Goal: Information Seeking & Learning: Check status

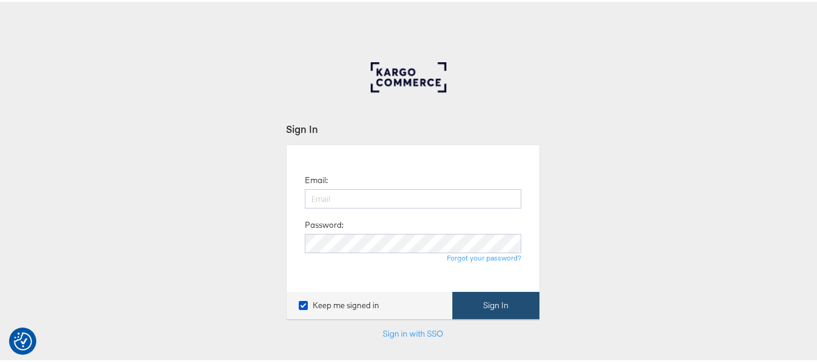
type input "aparna.doniparthi@kargo.com"
click at [469, 309] on button "Sign In" at bounding box center [495, 303] width 87 height 27
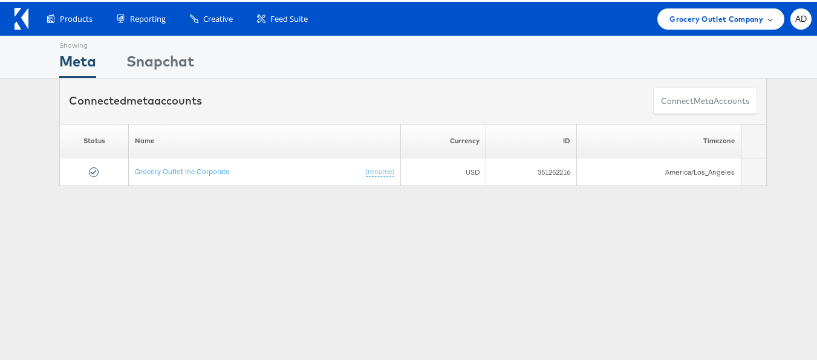
click at [677, 18] on span "Grocery Outlet Company" at bounding box center [716, 17] width 94 height 13
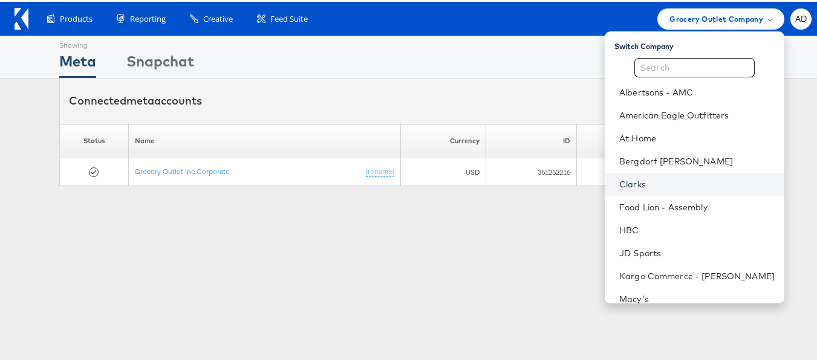
click at [619, 185] on link "Clarks" at bounding box center [696, 183] width 155 height 12
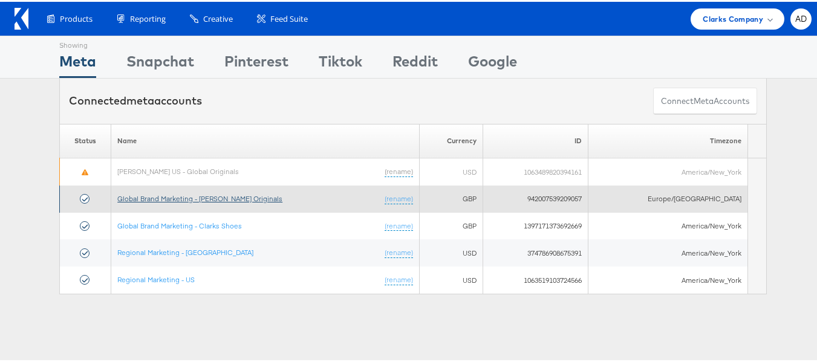
click at [230, 196] on link "Global Brand Marketing - Clarks Originals" at bounding box center [199, 196] width 165 height 9
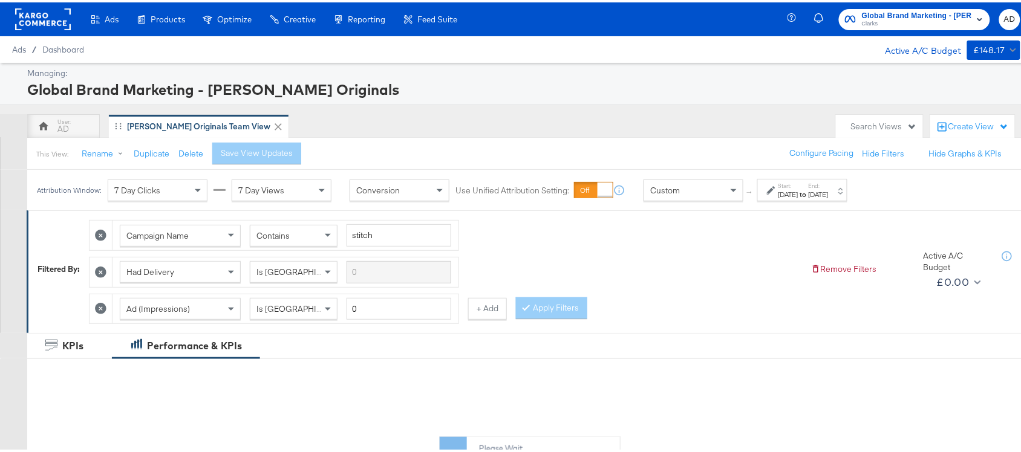
click at [809, 189] on strong "to" at bounding box center [803, 191] width 10 height 9
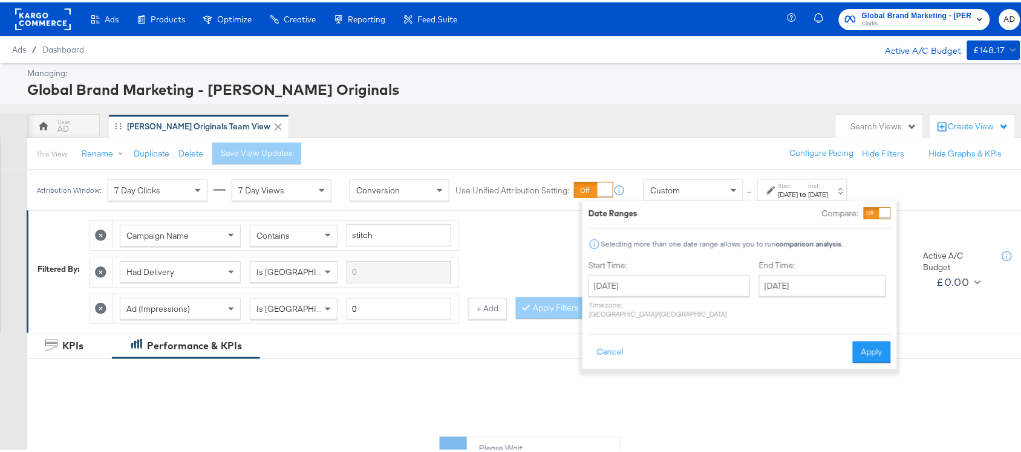
click at [787, 300] on div "End Time: August 27th 2025 ‹ August 2025 › Su Mo Tu We Th Fr Sa 27 28 29 30 31 …" at bounding box center [825, 290] width 132 height 64
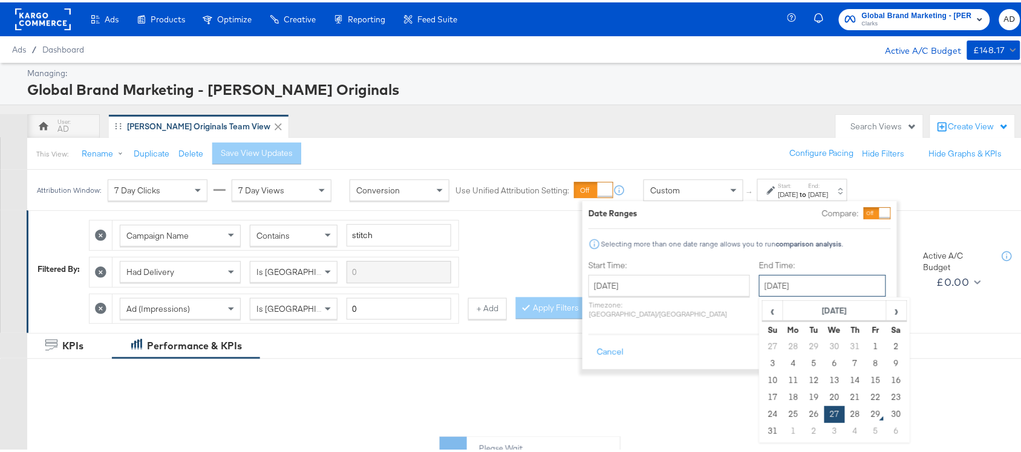
scroll to position [157, 0]
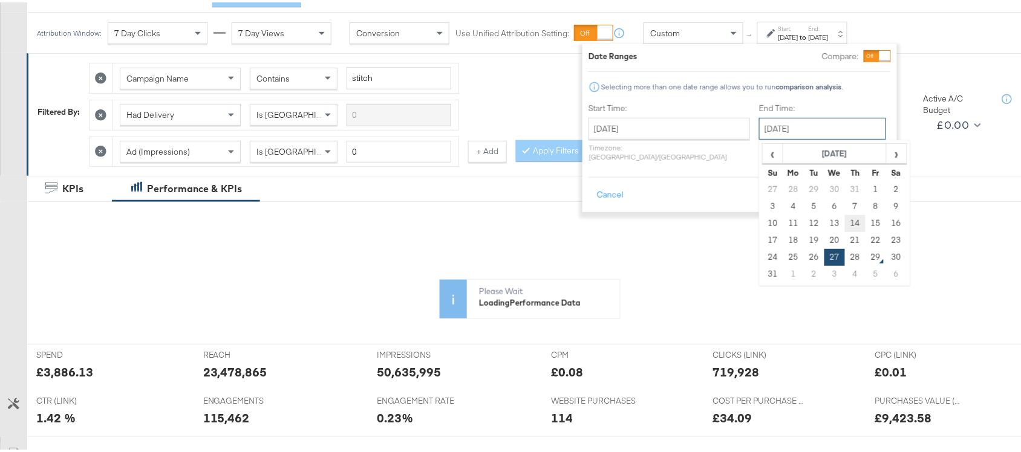
drag, startPoint x: 803, startPoint y: 290, endPoint x: 813, endPoint y: 229, distance: 62.6
click at [813, 137] on div "August 27th 2025 ‹ August 2025 › Su Mo Tu We Th Fr Sa 27 28 29 30 31 1 2 3 4 5 …" at bounding box center [822, 127] width 127 height 22
click at [845, 250] on td "28" at bounding box center [855, 255] width 21 height 17
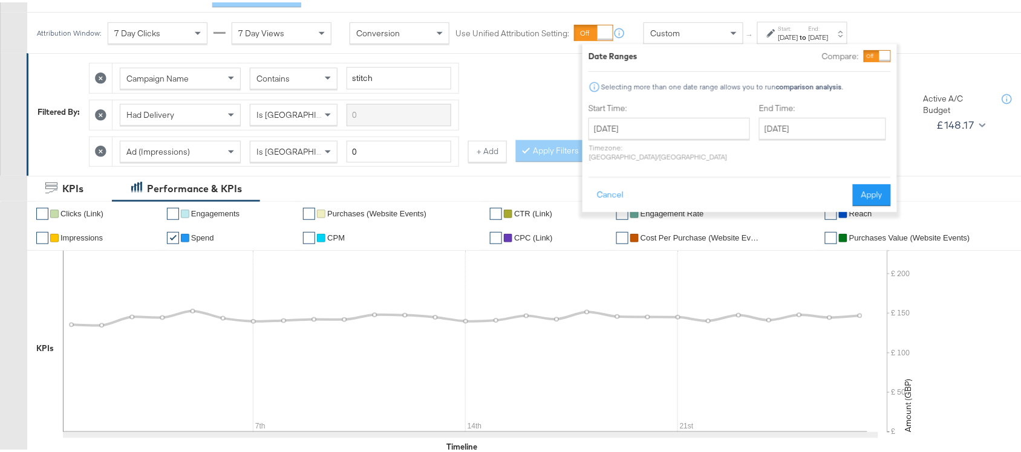
type input "[DATE]"
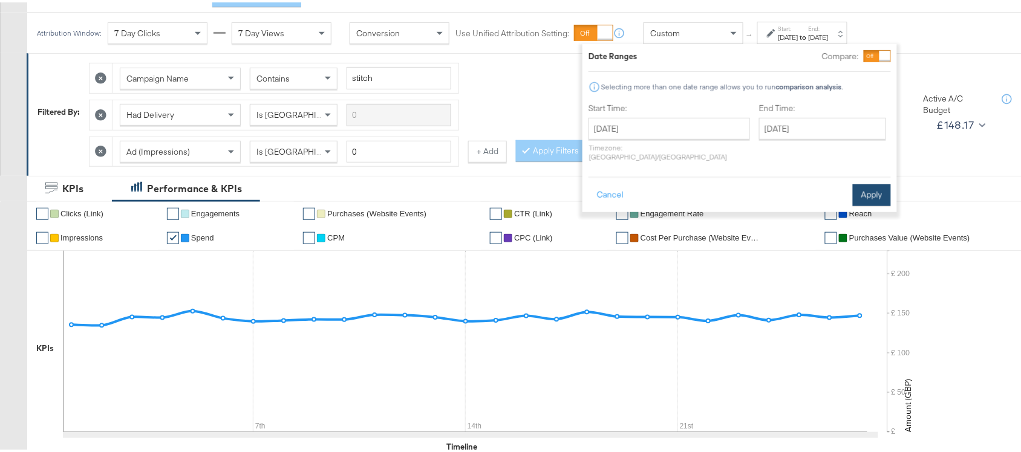
click at [877, 182] on button "Apply" at bounding box center [872, 193] width 38 height 22
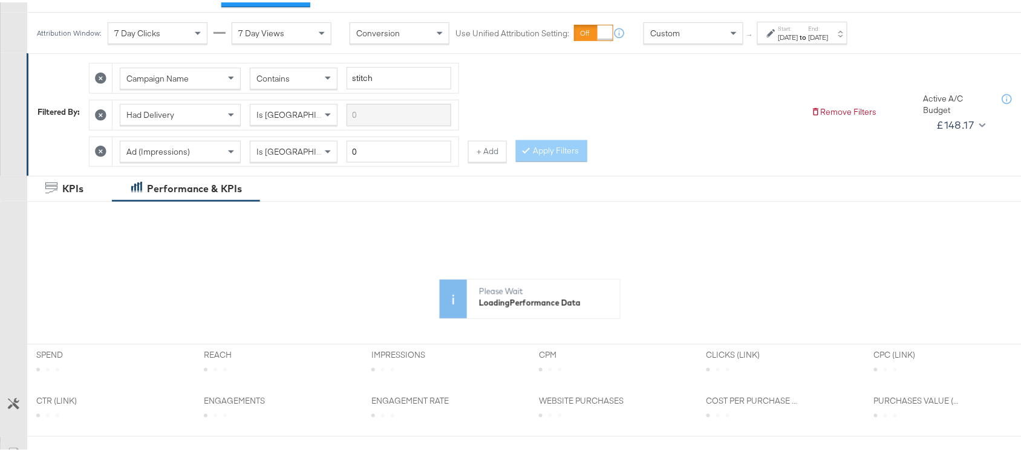
scroll to position [0, 0]
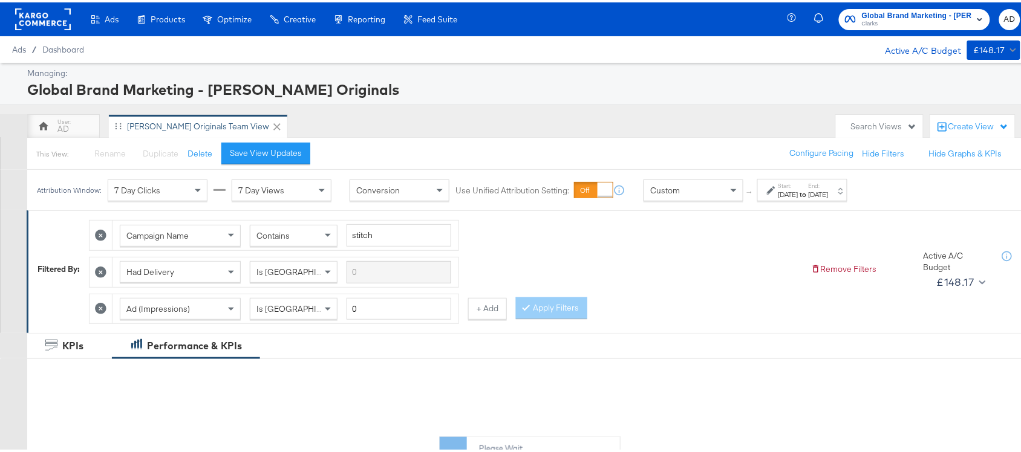
click at [243, 139] on div "This View: Rename Please save your changes before renaming this view Duplicate …" at bounding box center [530, 151] width 1006 height 33
click at [273, 152] on div "Save View Updates" at bounding box center [266, 150] width 72 height 11
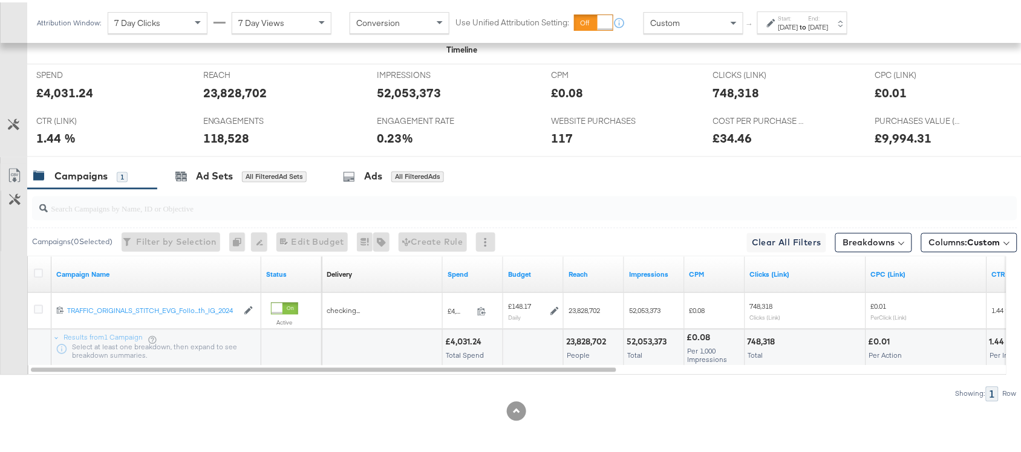
scroll to position [558, 0]
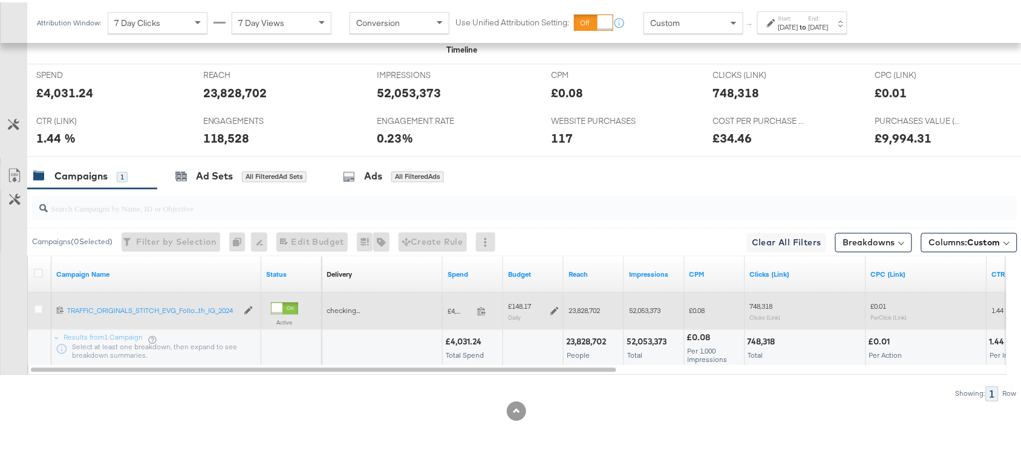
click at [476, 310] on span at bounding box center [485, 311] width 26 height 9
click at [549, 304] on div "£148.17 Daily" at bounding box center [533, 309] width 51 height 19
click at [551, 305] on icon at bounding box center [554, 309] width 8 height 8
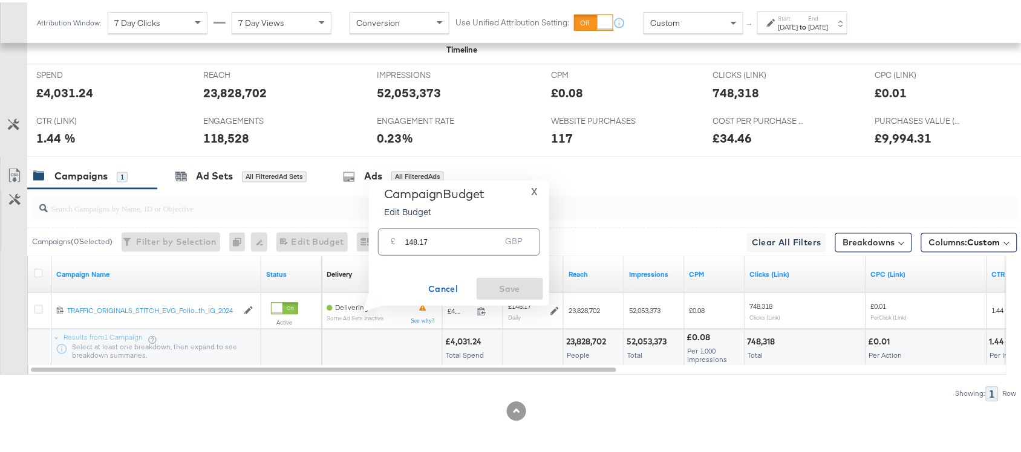
click at [437, 233] on input "148.17" at bounding box center [453, 235] width 96 height 26
paste input "£149.19"
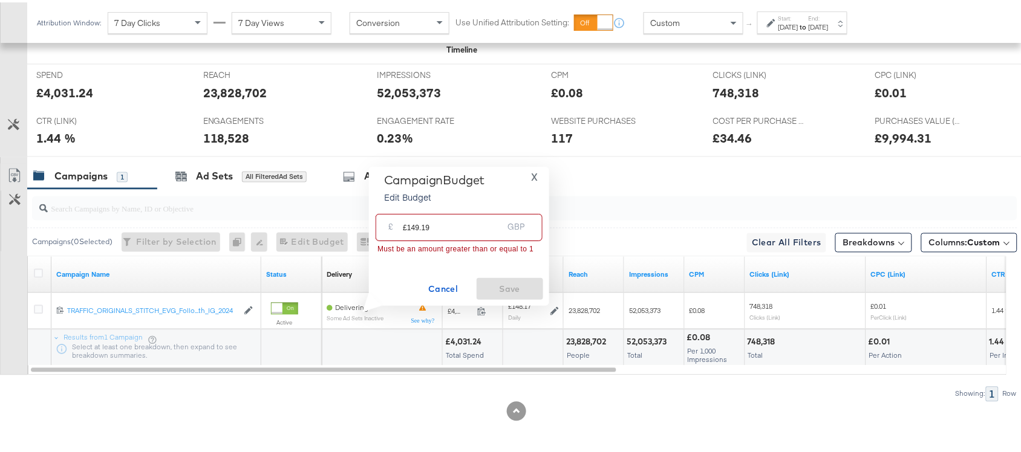
click at [408, 224] on input "£149.19" at bounding box center [453, 220] width 100 height 26
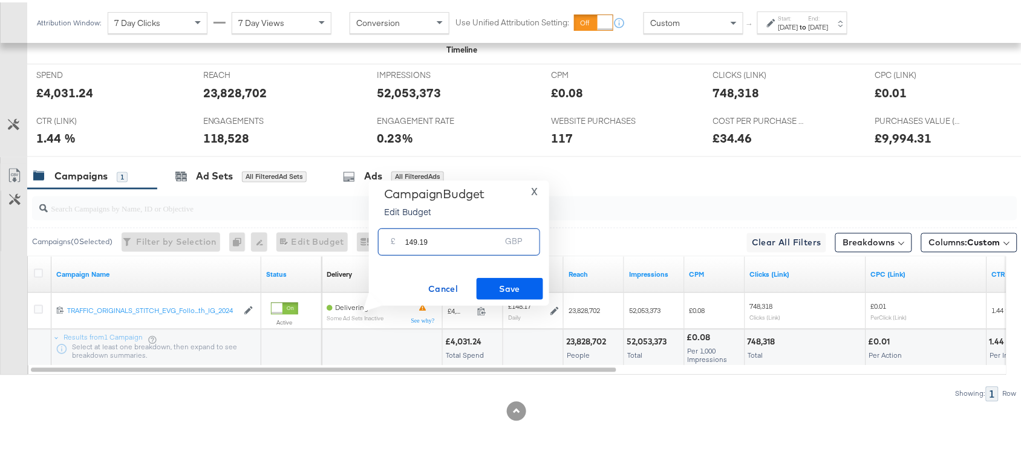
type input "149.19"
click at [511, 280] on span "Save" at bounding box center [509, 286] width 57 height 15
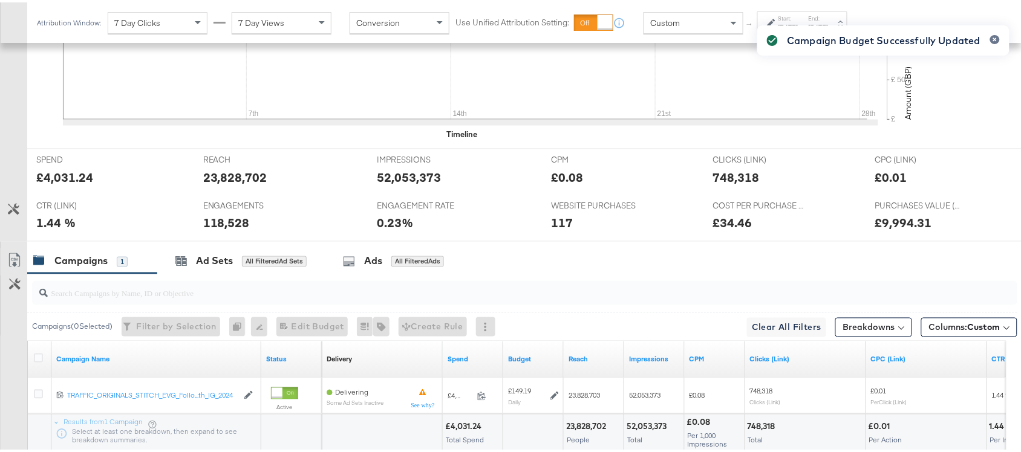
scroll to position [0, 0]
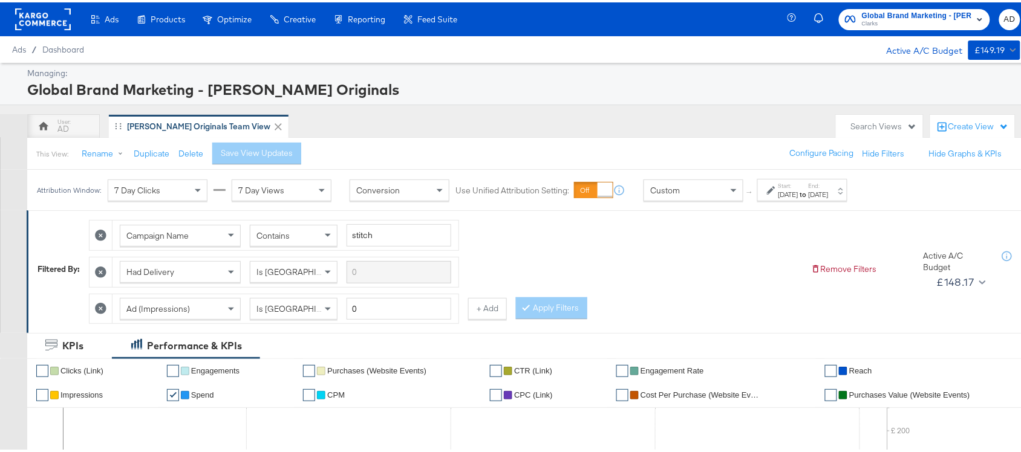
click at [891, 19] on span "Clarks" at bounding box center [917, 22] width 110 height 10
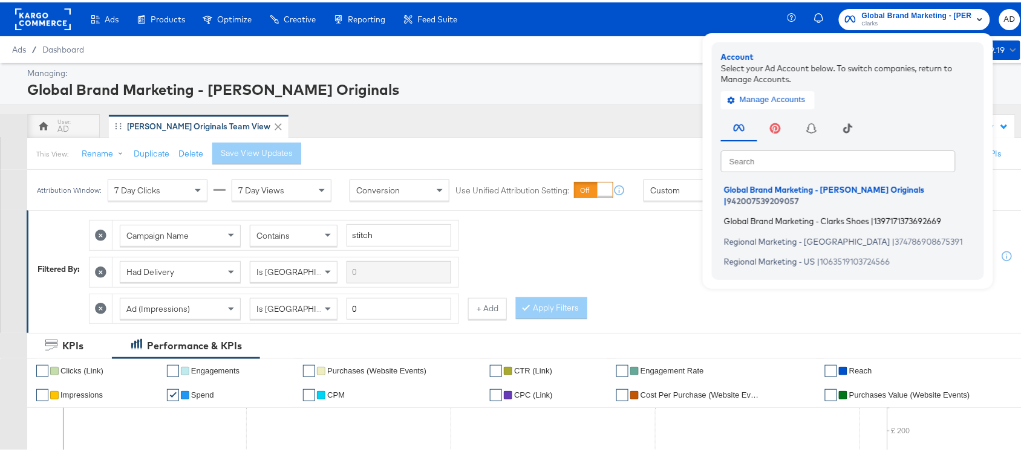
click at [767, 214] on span "Global Brand Marketing - Clarks Shoes" at bounding box center [796, 219] width 145 height 10
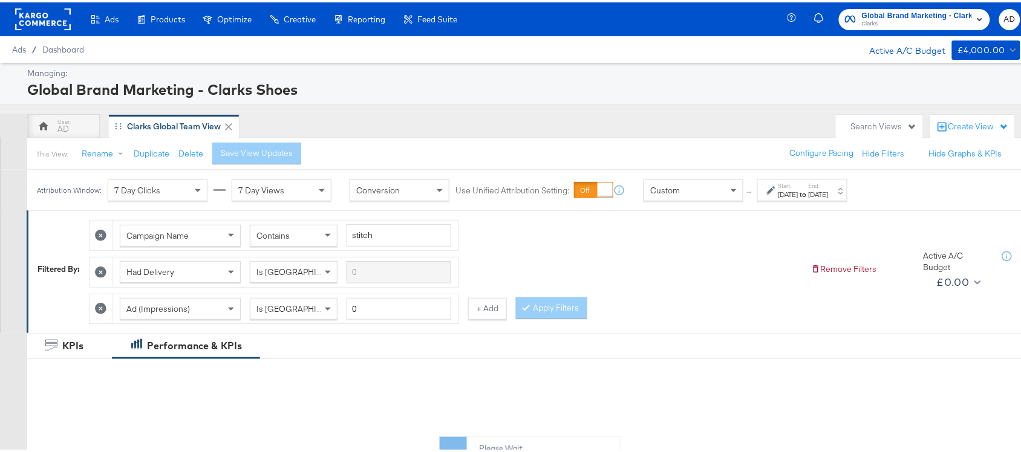
click at [809, 191] on strong "to" at bounding box center [803, 191] width 10 height 9
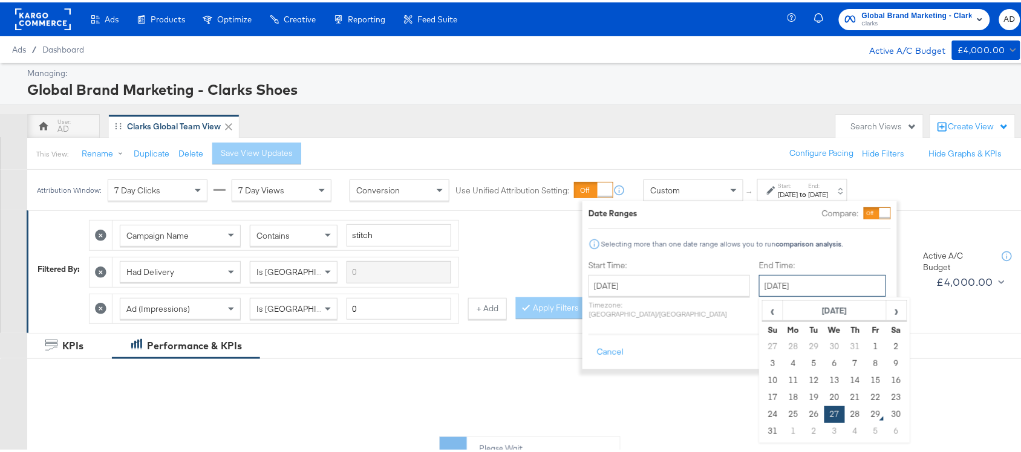
click at [774, 283] on input "[DATE]" at bounding box center [822, 284] width 127 height 22
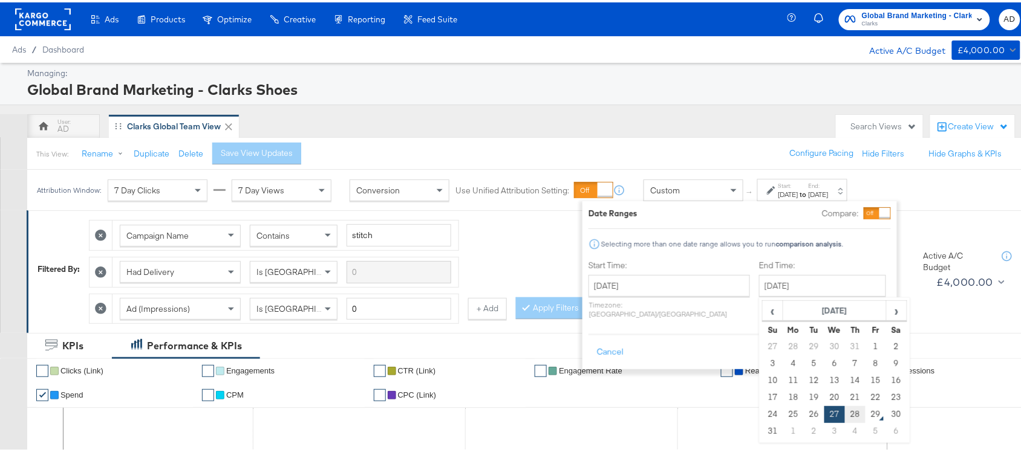
click at [845, 411] on td "28" at bounding box center [855, 412] width 21 height 17
type input "[DATE]"
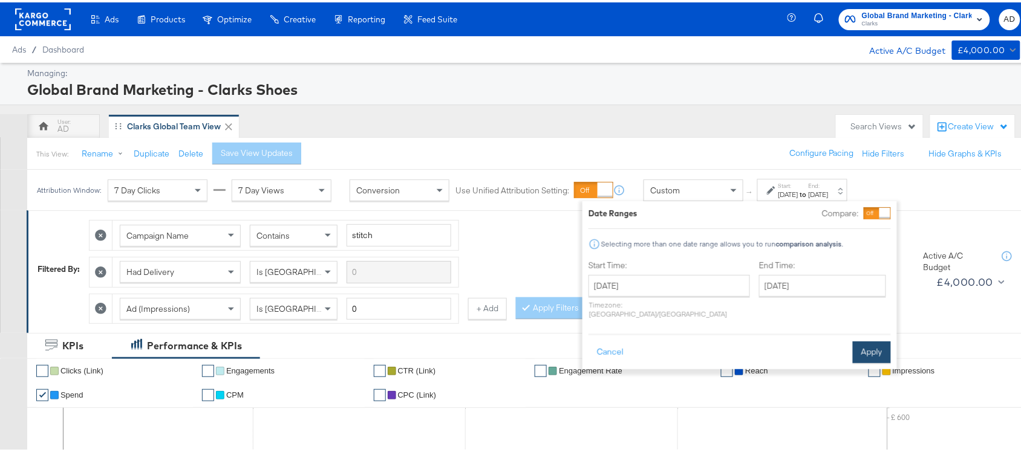
click at [875, 339] on button "Apply" at bounding box center [872, 350] width 38 height 22
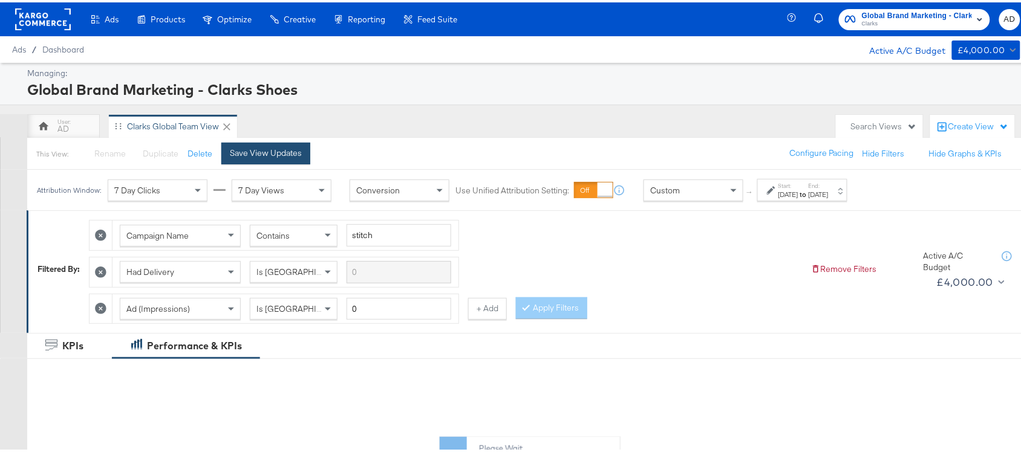
click at [253, 143] on button "Save View Updates" at bounding box center [265, 151] width 89 height 22
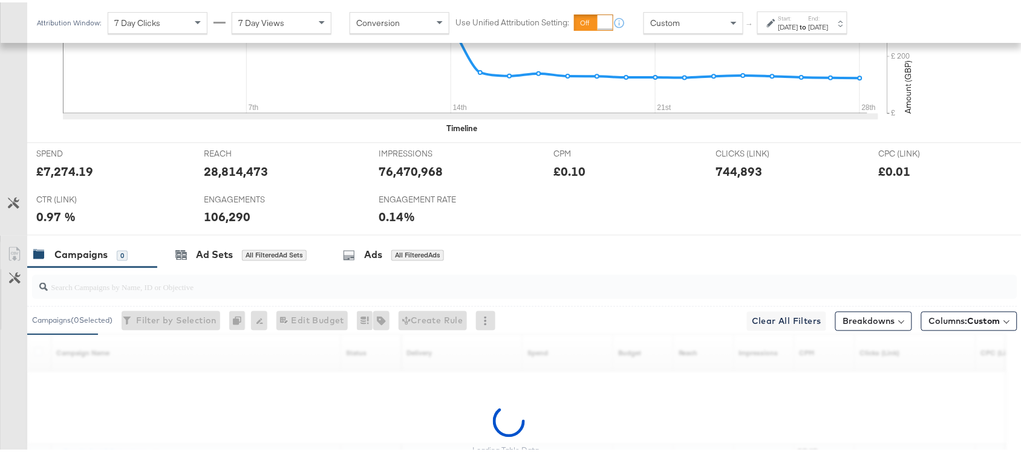
scroll to position [594, 0]
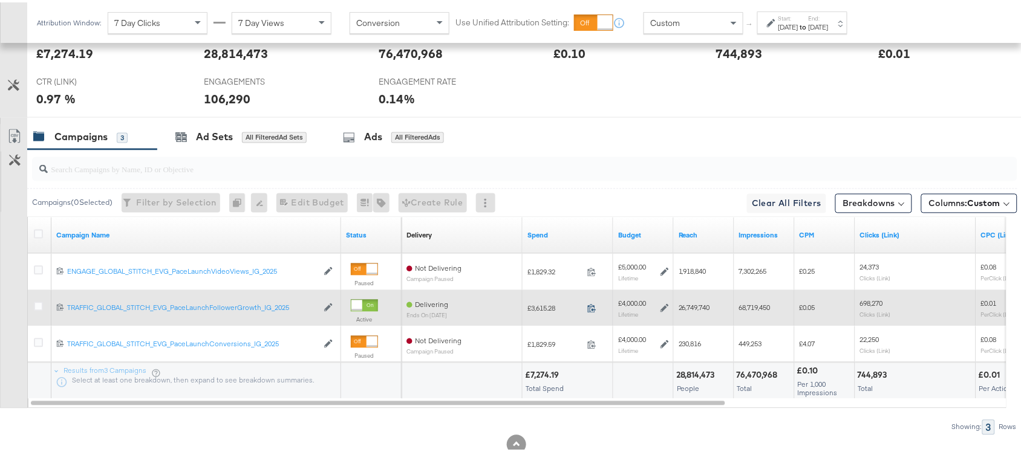
click at [591, 306] on icon at bounding box center [591, 306] width 9 height 9
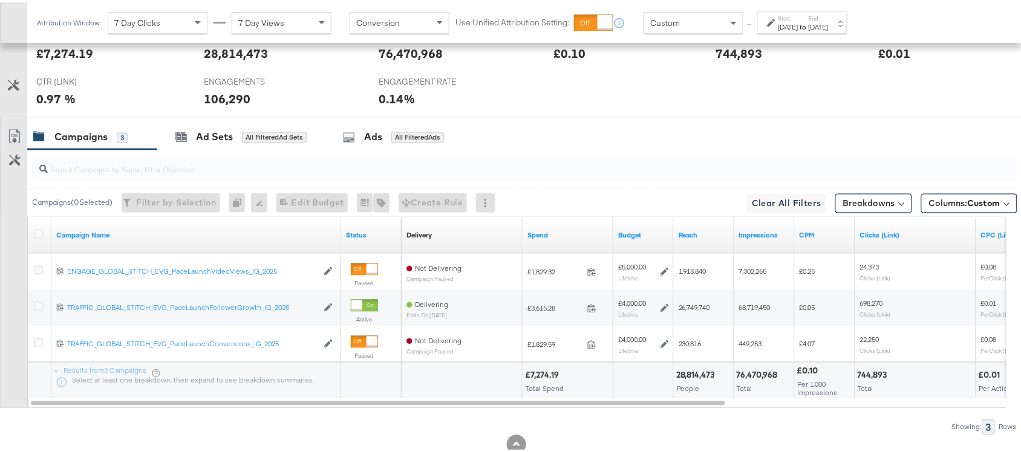
scroll to position [0, 0]
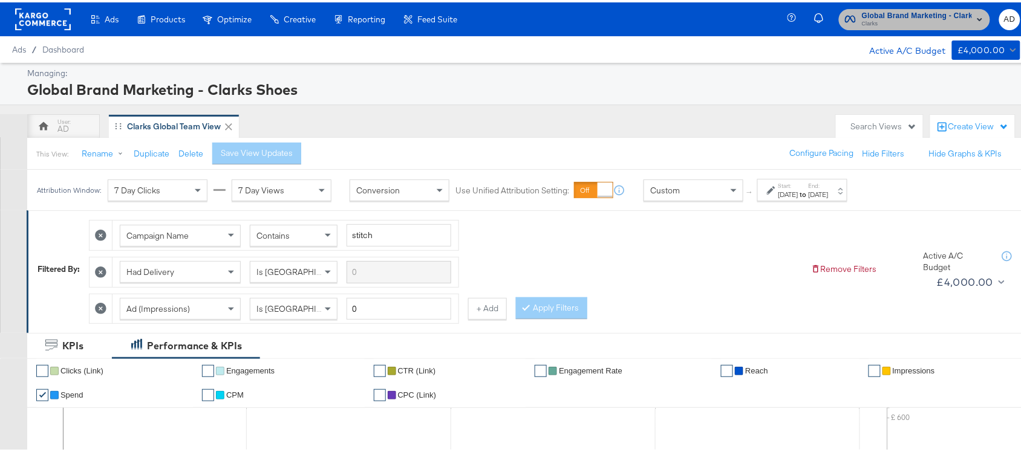
click at [918, 18] on span "Clarks" at bounding box center [917, 22] width 110 height 10
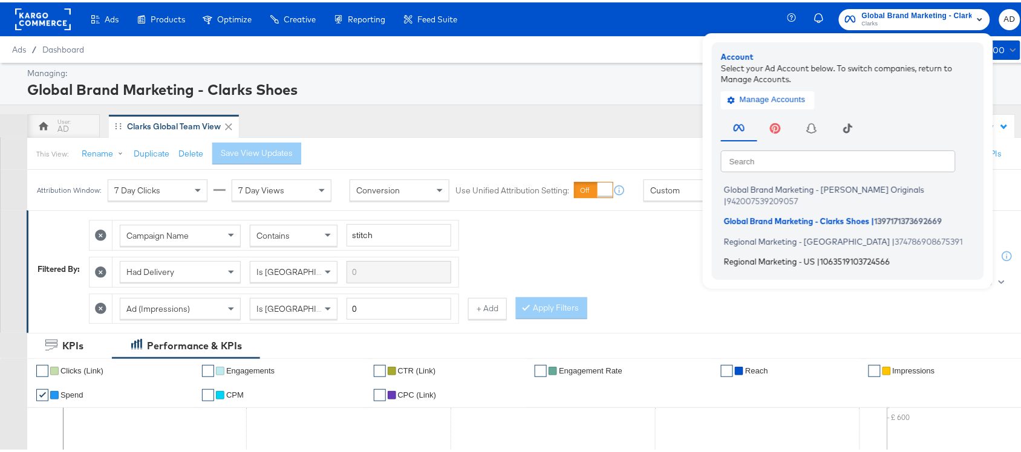
click at [742, 255] on span "Regional Marketing - US" at bounding box center [769, 260] width 91 height 10
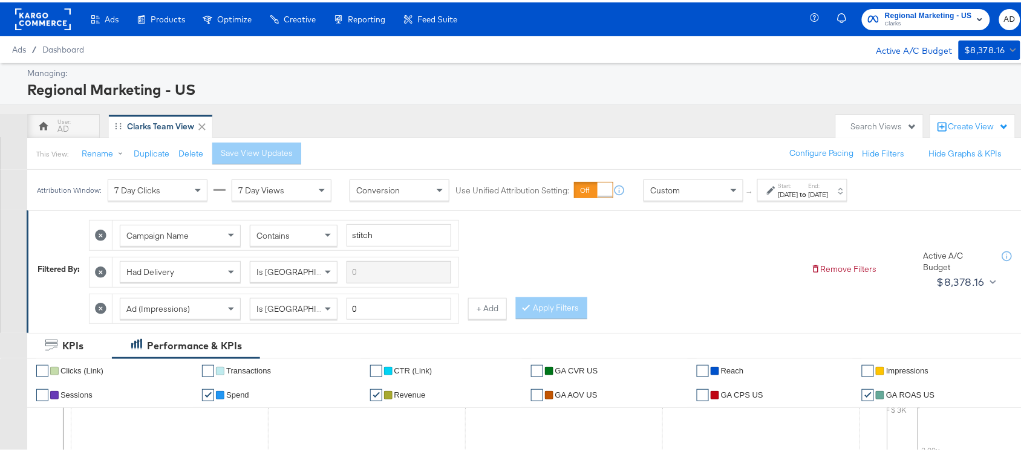
click at [796, 197] on div "[DATE]" at bounding box center [788, 192] width 20 height 10
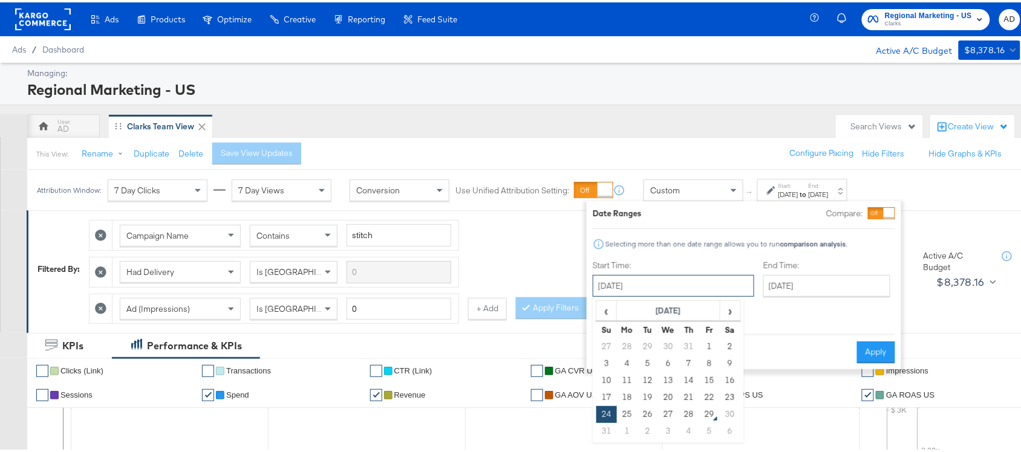
click at [639, 279] on input "[DATE]" at bounding box center [673, 284] width 161 height 22
click at [675, 410] on td "27" at bounding box center [668, 412] width 21 height 17
type input "[DATE]"
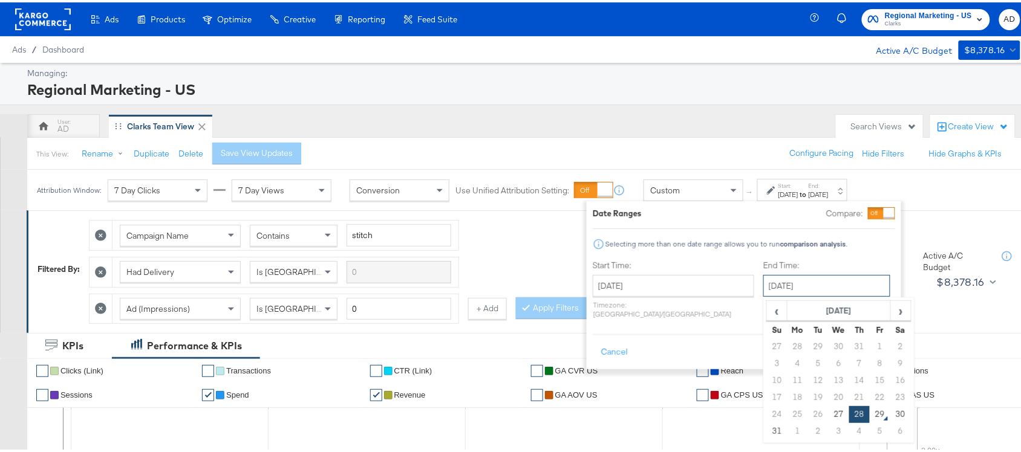
scroll to position [21, 0]
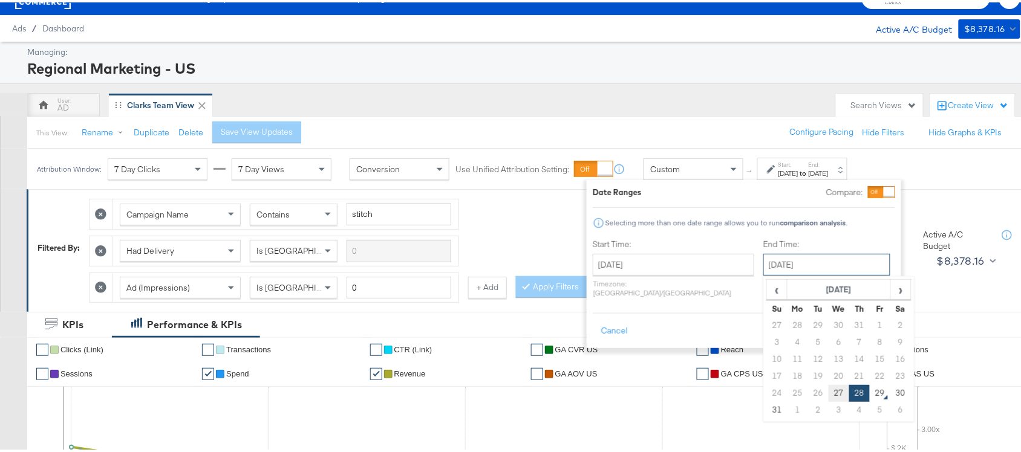
drag, startPoint x: 795, startPoint y: 275, endPoint x: 801, endPoint y: 395, distance: 119.9
click at [801, 273] on div "August 28th 2025 ‹ August 2025 › Su Mo Tu We Th Fr Sa 27 28 29 30 31 1 2 3 4 5 …" at bounding box center [826, 263] width 127 height 22
click at [829, 395] on td "27" at bounding box center [839, 391] width 21 height 17
type input "[DATE]"
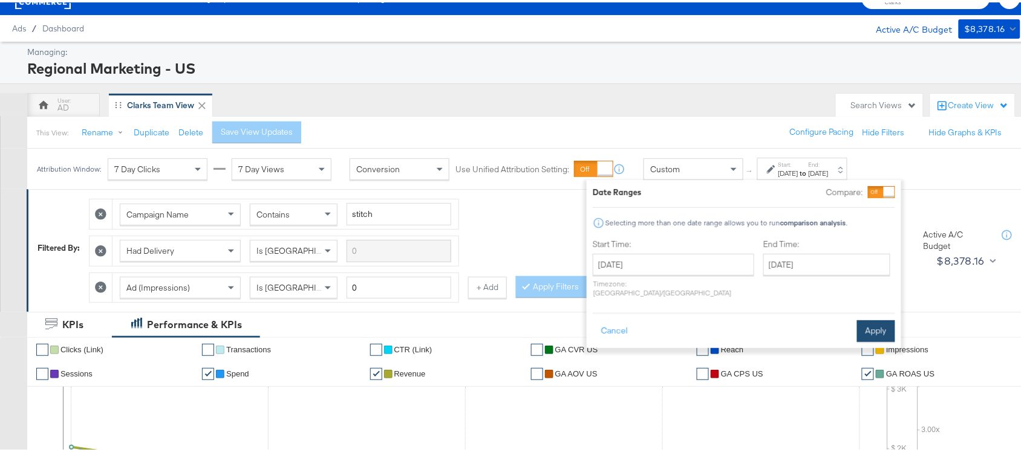
click at [874, 319] on button "Apply" at bounding box center [876, 329] width 38 height 22
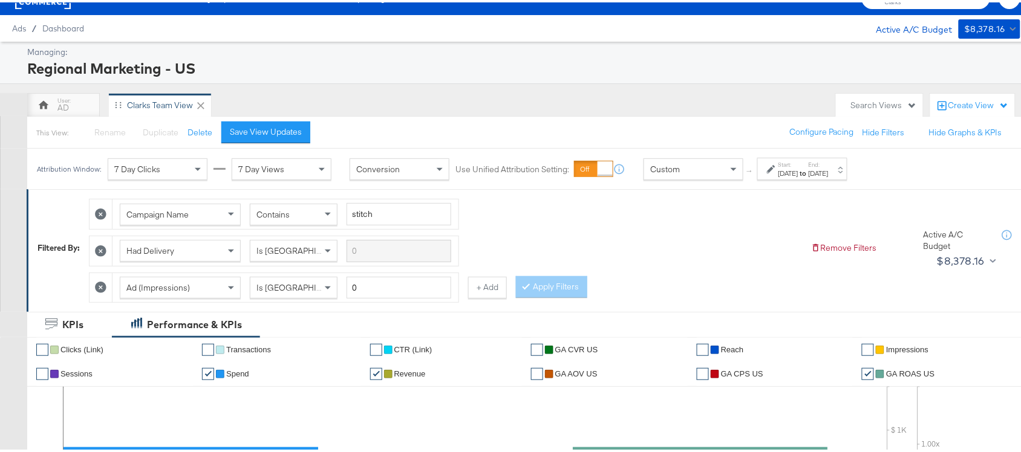
scroll to position [630, 0]
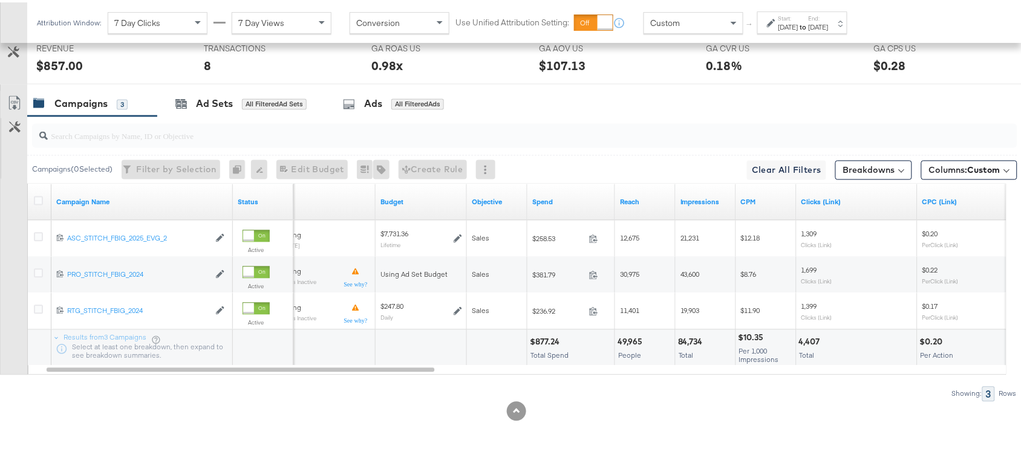
click at [551, 336] on div "$877.24" at bounding box center [546, 339] width 33 height 11
copy div "877.24"
click at [551, 336] on div "$877.24" at bounding box center [546, 339] width 33 height 11
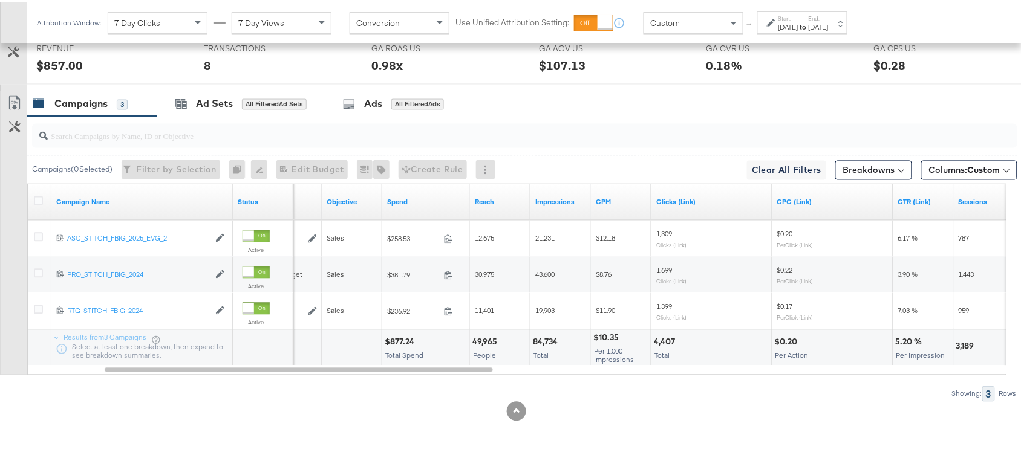
click at [546, 340] on div "84,734" at bounding box center [547, 339] width 28 height 11
copy div "84,734"
click at [546, 340] on div "84,734" at bounding box center [547, 339] width 28 height 11
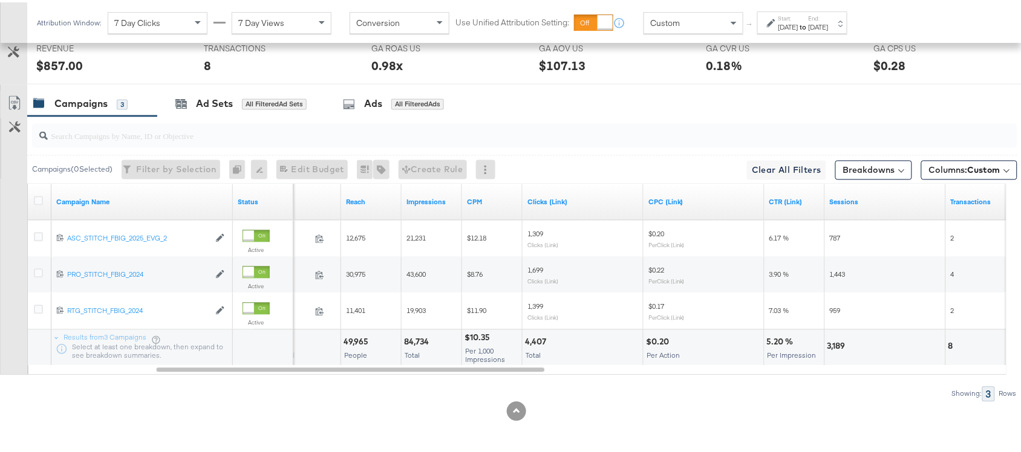
click at [532, 340] on div "4,407" at bounding box center [537, 339] width 25 height 11
copy div "4,407"
click at [532, 340] on div "4,407" at bounding box center [537, 339] width 25 height 11
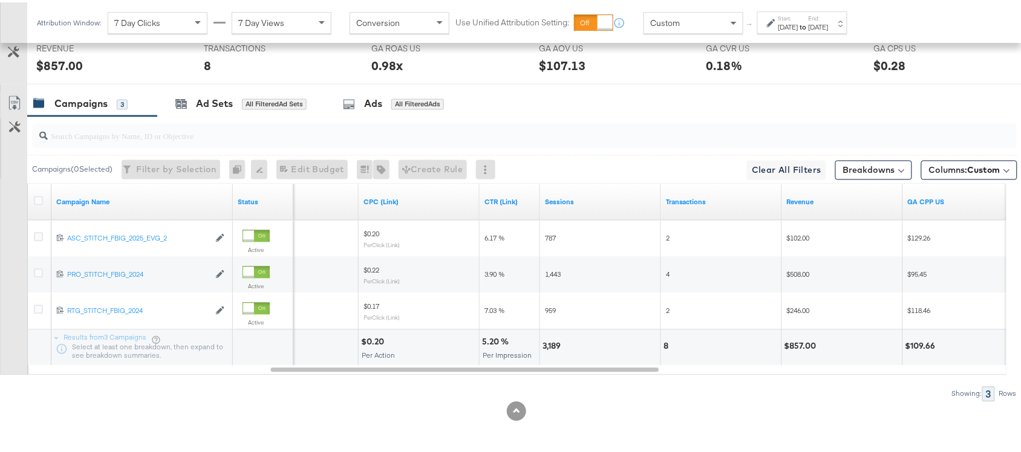
click at [549, 345] on div "3,189" at bounding box center [553, 344] width 22 height 11
copy div "3,189"
click at [549, 345] on div "3,189" at bounding box center [553, 344] width 22 height 11
click at [669, 343] on div "8" at bounding box center [667, 344] width 8 height 11
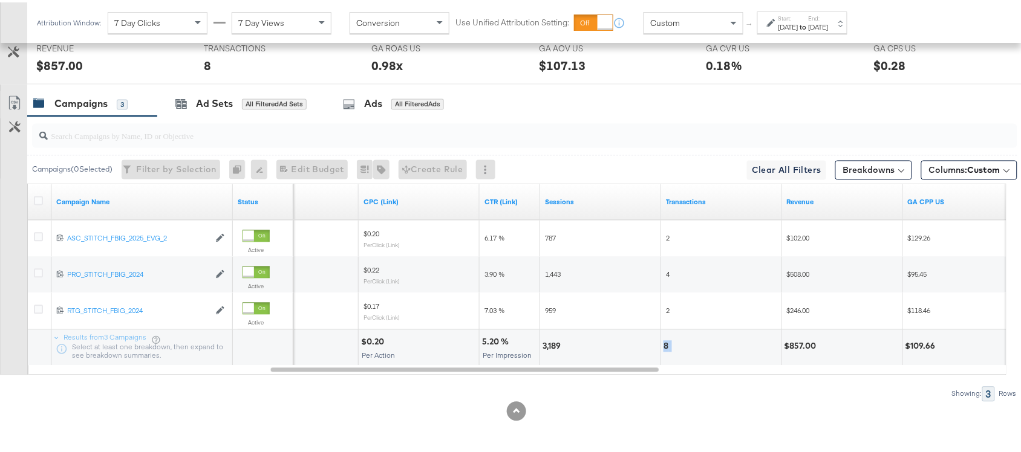
click at [669, 343] on div "8" at bounding box center [667, 344] width 8 height 11
copy div "8"
click at [797, 342] on div "$857.00" at bounding box center [802, 344] width 36 height 11
copy div "857.00"
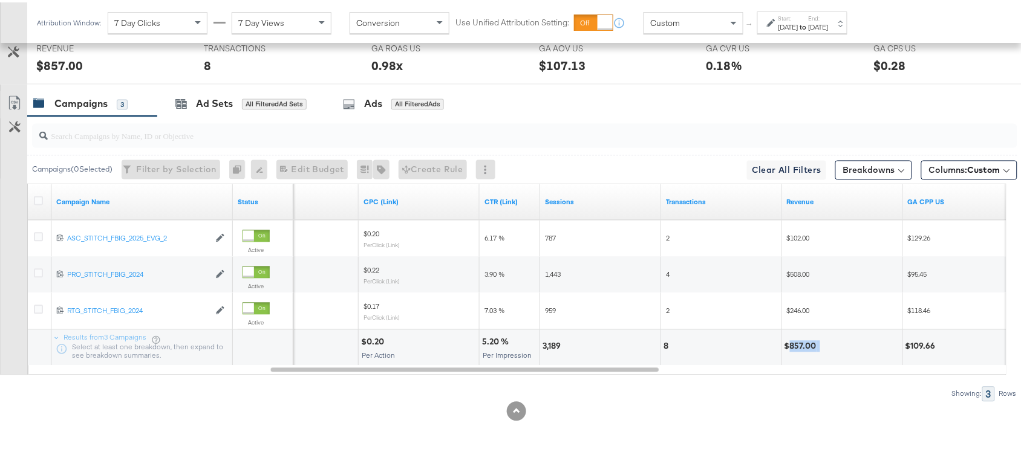
click at [797, 342] on div "$857.00" at bounding box center [802, 344] width 36 height 11
click at [829, 16] on div "Start: Aug 27th 2025 to End: Aug 27th 2025" at bounding box center [803, 21] width 50 height 18
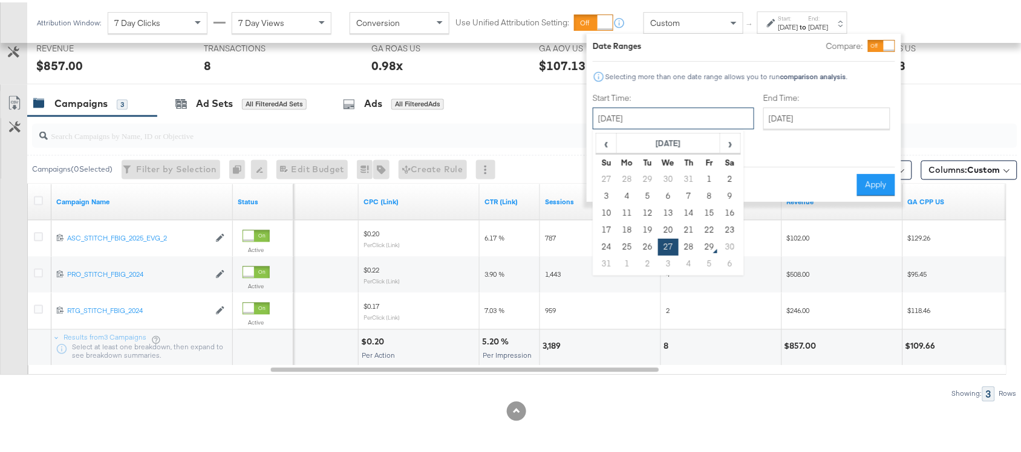
click at [633, 113] on input "[DATE]" at bounding box center [673, 116] width 161 height 22
click at [686, 245] on td "28" at bounding box center [689, 244] width 21 height 17
type input "[DATE]"
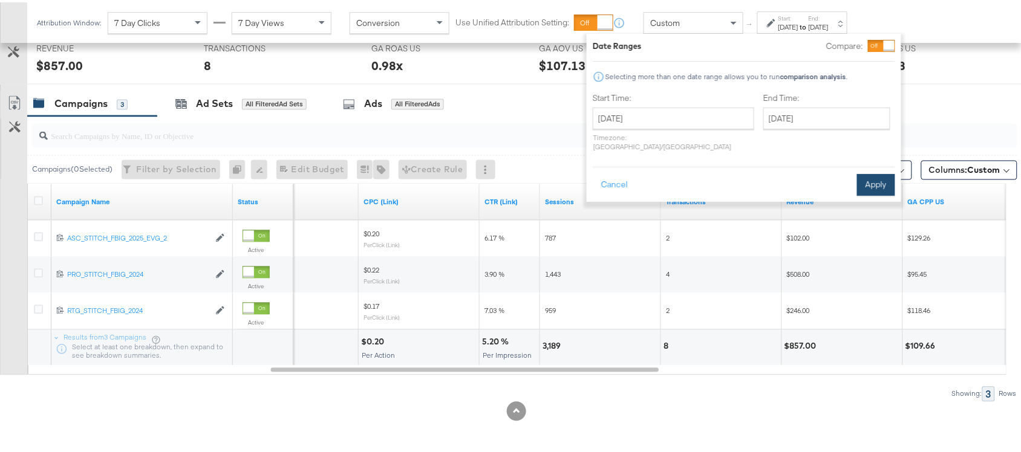
click at [868, 174] on button "Apply" at bounding box center [876, 183] width 38 height 22
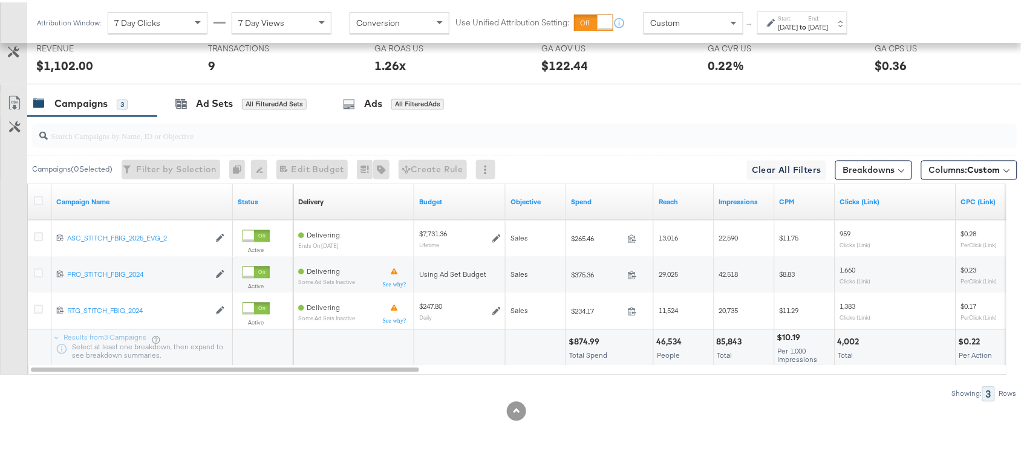
click at [579, 343] on div "$874.99" at bounding box center [585, 339] width 34 height 11
copy div "874.99"
click at [579, 343] on div "$874.99" at bounding box center [585, 339] width 34 height 11
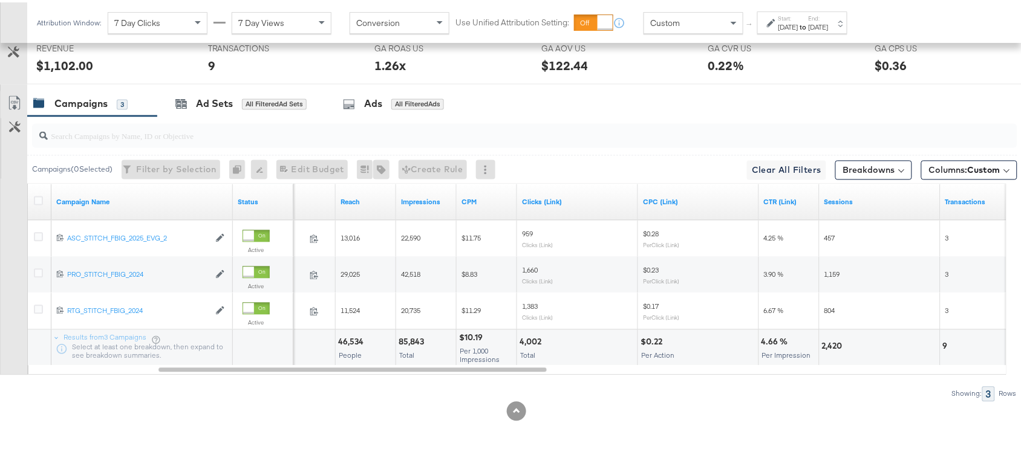
click at [412, 337] on div "85,843" at bounding box center [413, 339] width 29 height 11
copy div "85,843"
click at [412, 337] on div "85,843" at bounding box center [413, 339] width 29 height 11
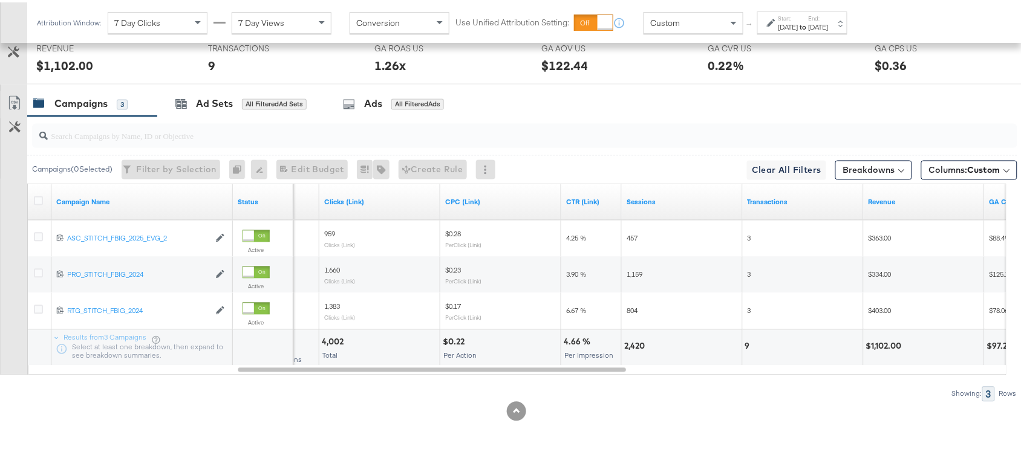
click at [333, 340] on div "4,002" at bounding box center [334, 339] width 25 height 11
click at [632, 340] on div "2,420" at bounding box center [636, 344] width 24 height 11
copy div "2,420"
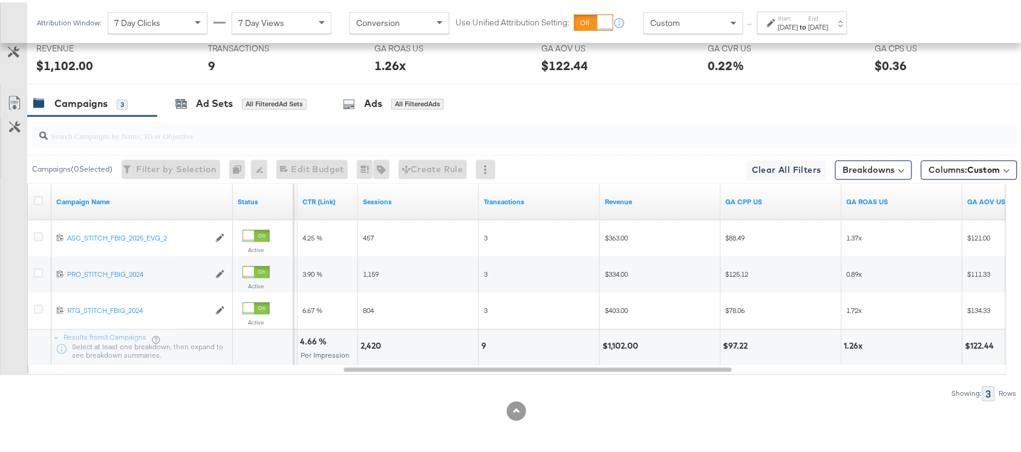
click at [486, 342] on div "9" at bounding box center [485, 344] width 8 height 11
copy div "9"
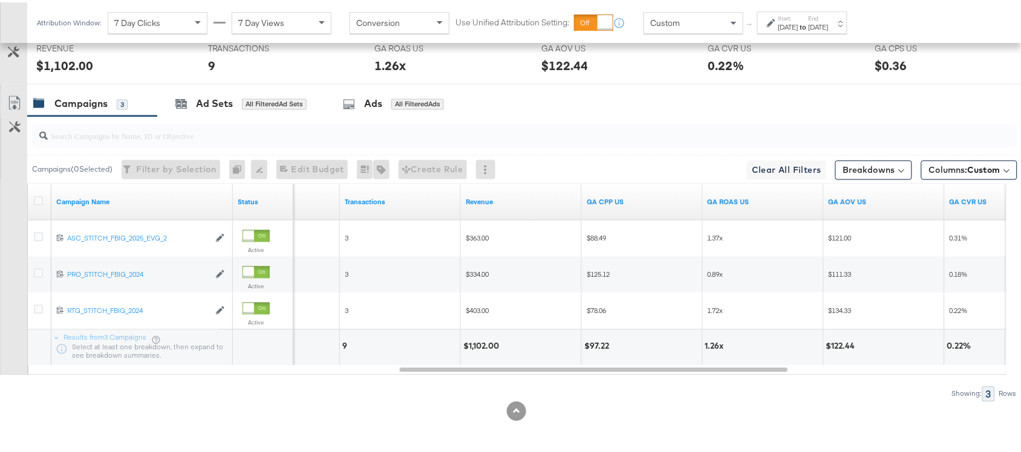
click at [477, 345] on div "$1,102.00" at bounding box center [482, 344] width 39 height 11
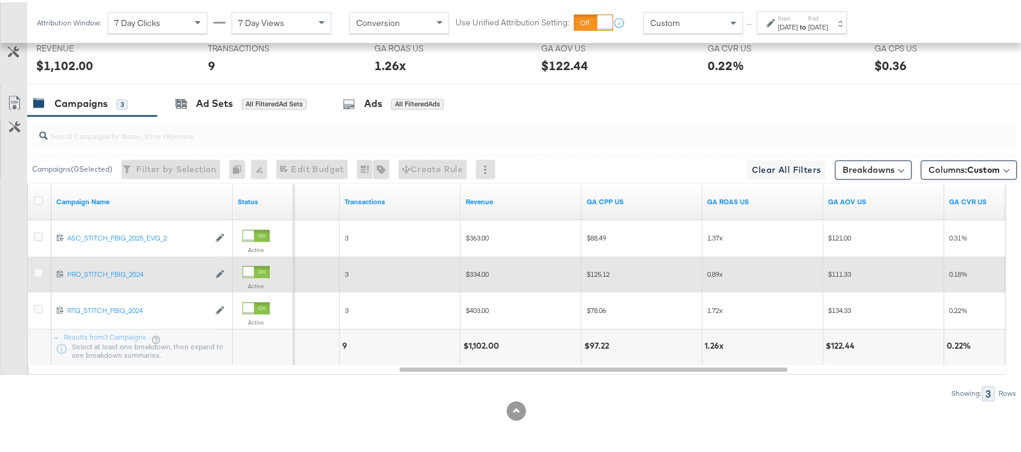
click at [37, 278] on div at bounding box center [40, 273] width 13 height 12
click at [38, 273] on icon at bounding box center [38, 271] width 9 height 9
click at [0, 0] on input "checkbox" at bounding box center [0, 0] width 0 height 0
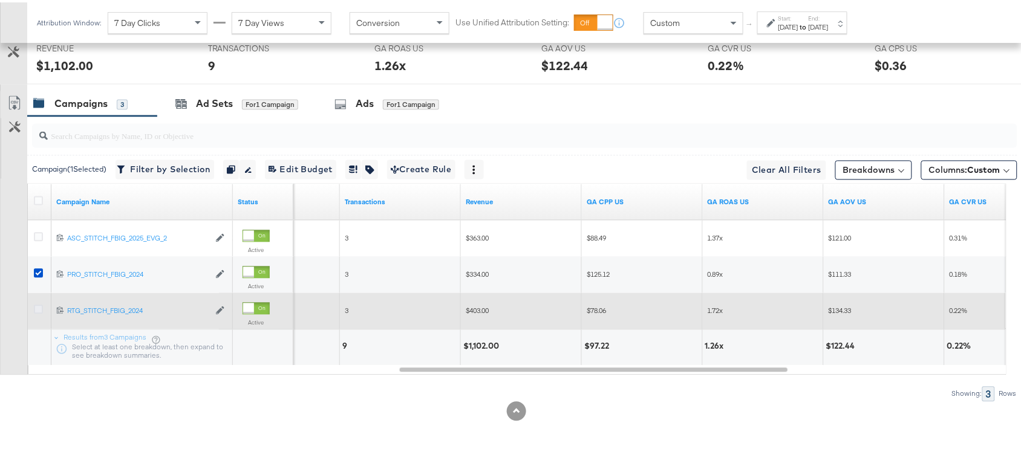
click at [37, 307] on icon at bounding box center [38, 307] width 9 height 9
click at [0, 0] on input "checkbox" at bounding box center [0, 0] width 0 height 0
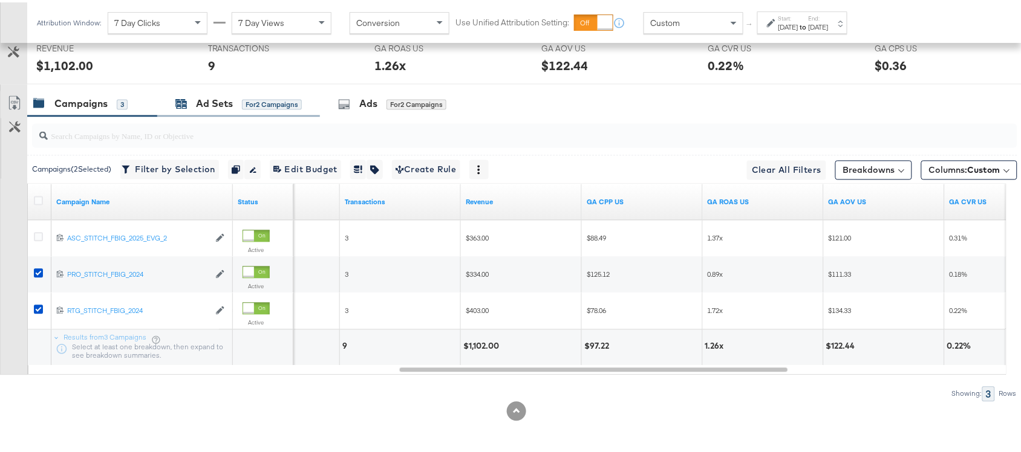
click at [210, 100] on div "Ad Sets" at bounding box center [214, 102] width 37 height 14
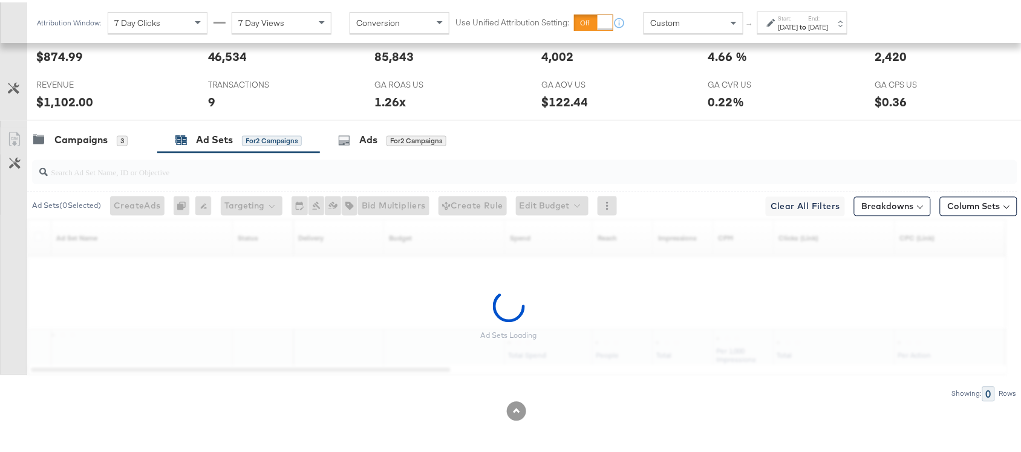
scroll to position [594, 0]
click at [829, 20] on div "[DATE]" at bounding box center [819, 25] width 20 height 10
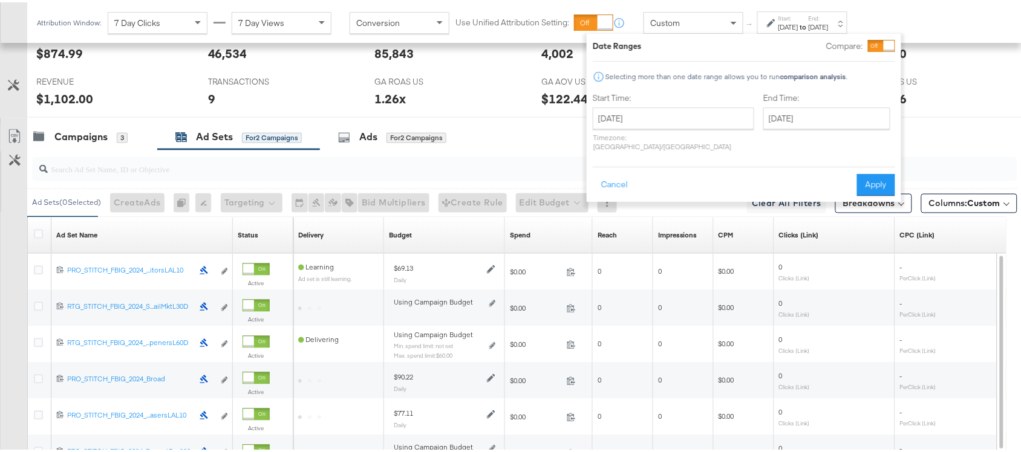
scroll to position [630, 0]
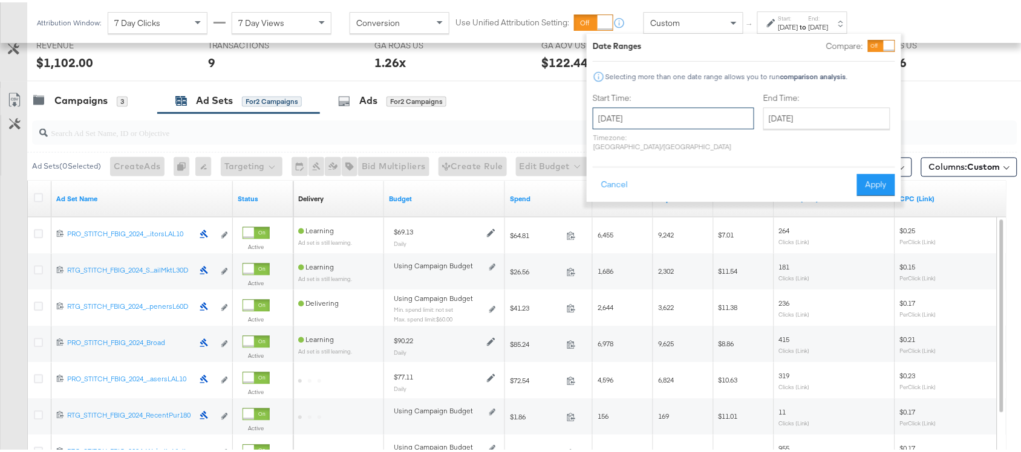
click at [660, 116] on input "[DATE]" at bounding box center [673, 116] width 161 height 22
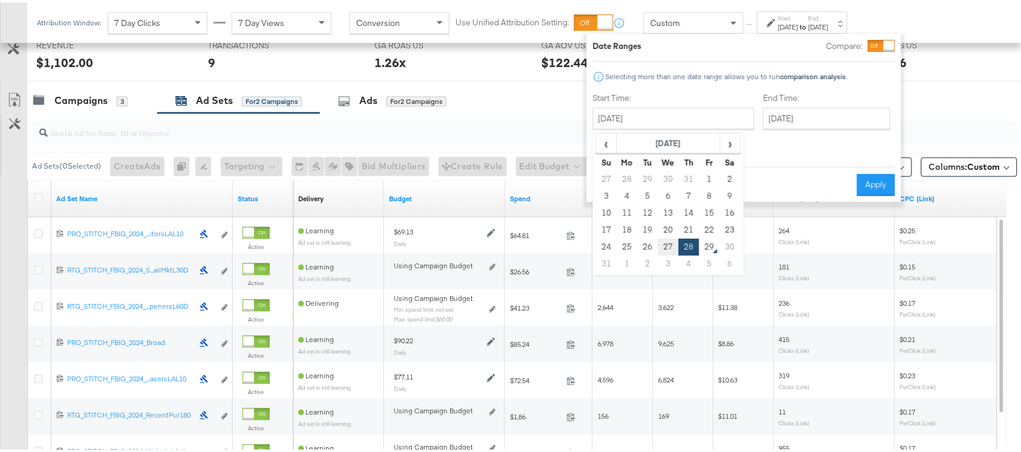
click at [661, 246] on td "27" at bounding box center [668, 244] width 21 height 17
type input "[DATE]"
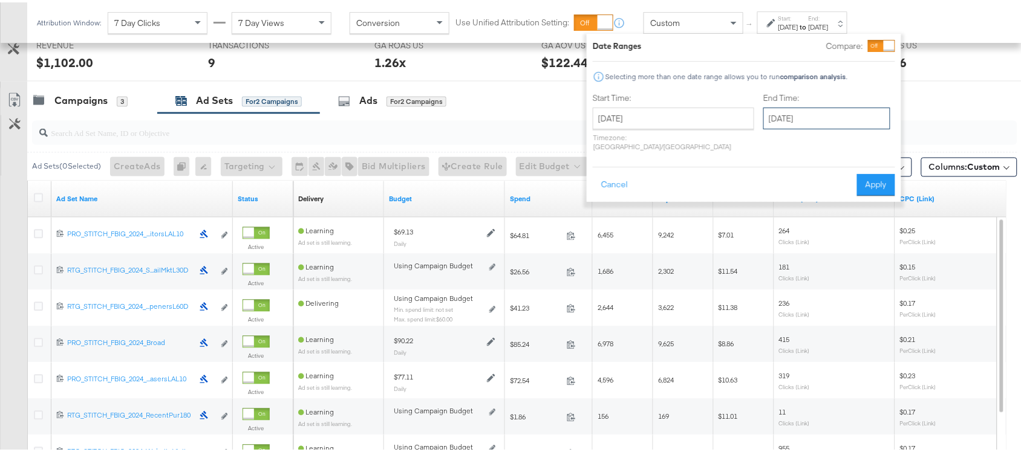
click at [782, 118] on input "[DATE]" at bounding box center [826, 116] width 127 height 22
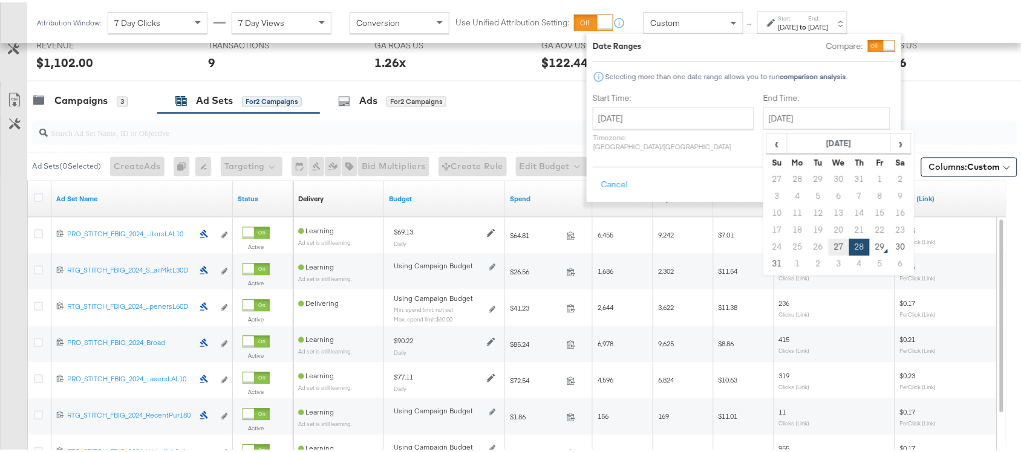
click at [829, 244] on td "27" at bounding box center [839, 244] width 21 height 17
type input "[DATE]"
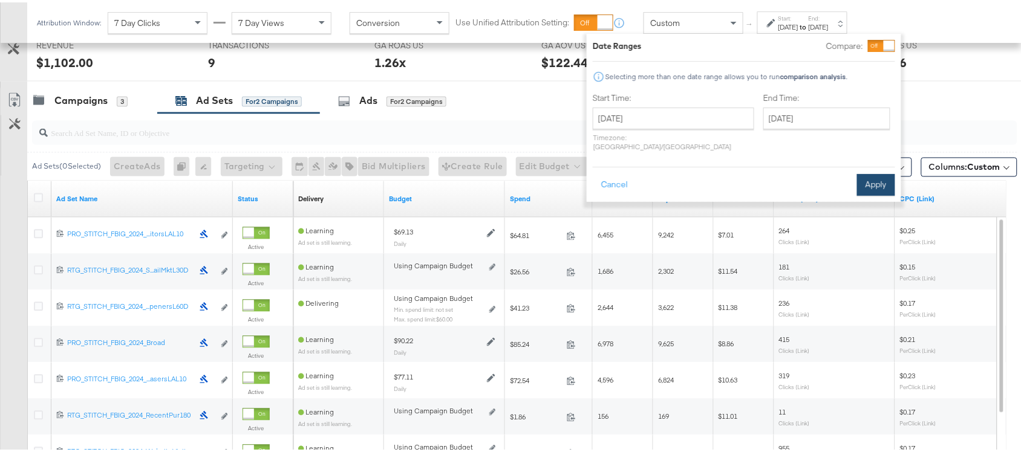
click at [877, 172] on button "Apply" at bounding box center [876, 183] width 38 height 22
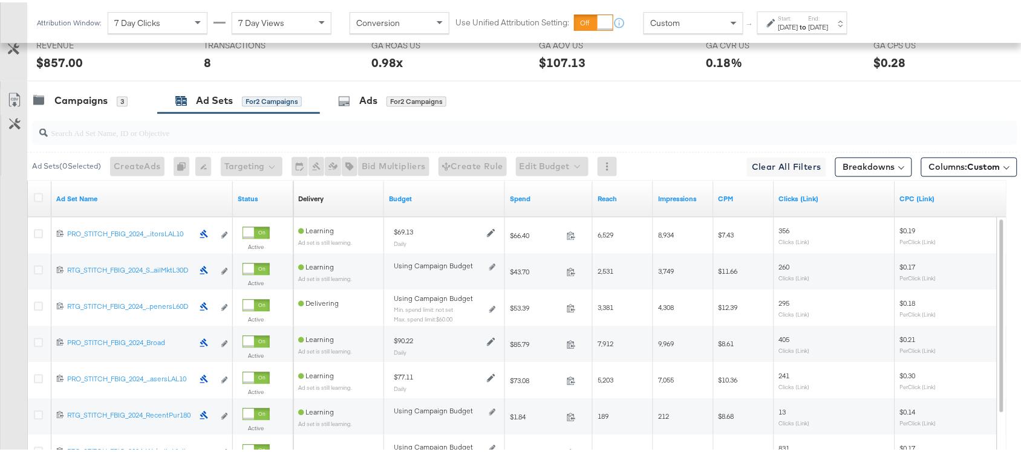
scroll to position [775, 0]
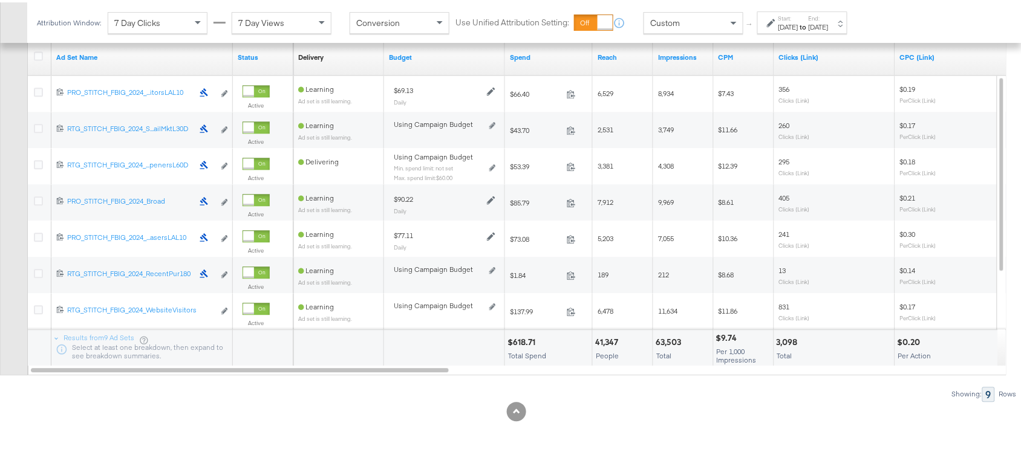
click at [518, 336] on div "$618.71" at bounding box center [522, 339] width 31 height 11
click at [660, 336] on div "63,503" at bounding box center [670, 339] width 29 height 11
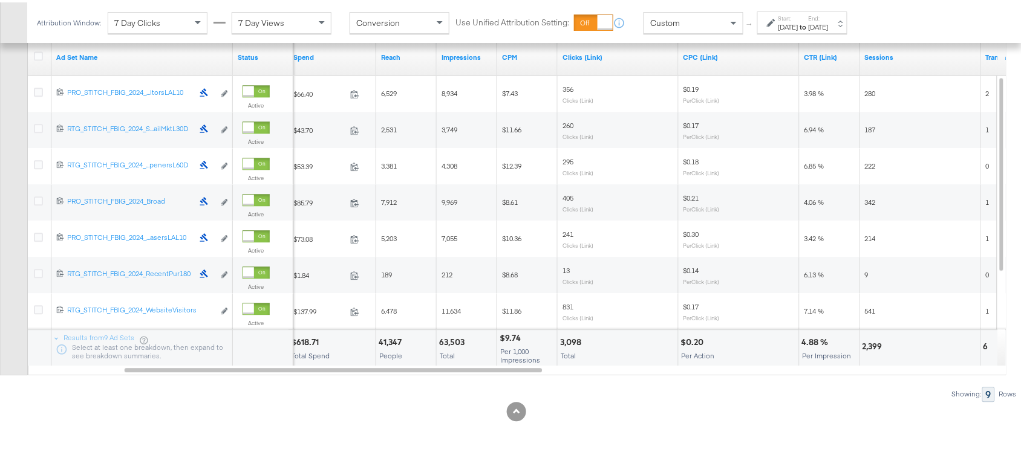
click at [573, 340] on div "3,098" at bounding box center [572, 339] width 25 height 11
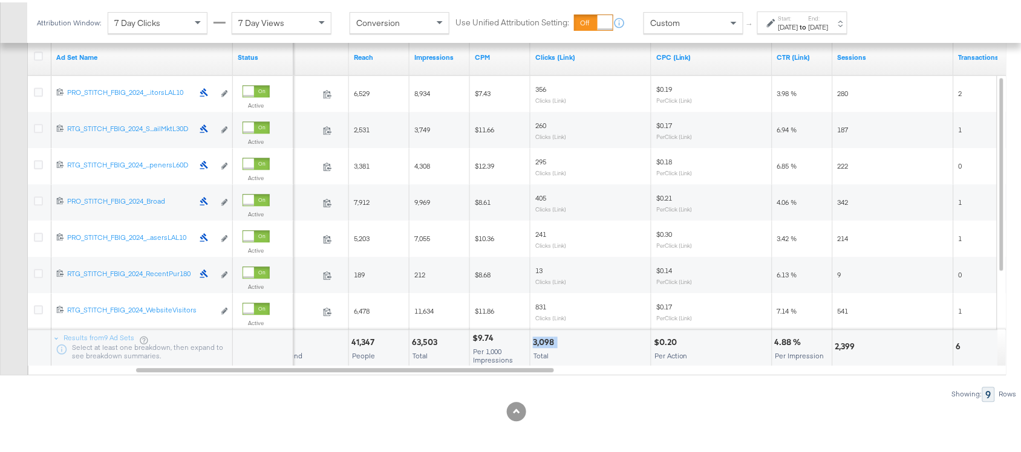
click at [536, 342] on div "3,098" at bounding box center [545, 339] width 25 height 11
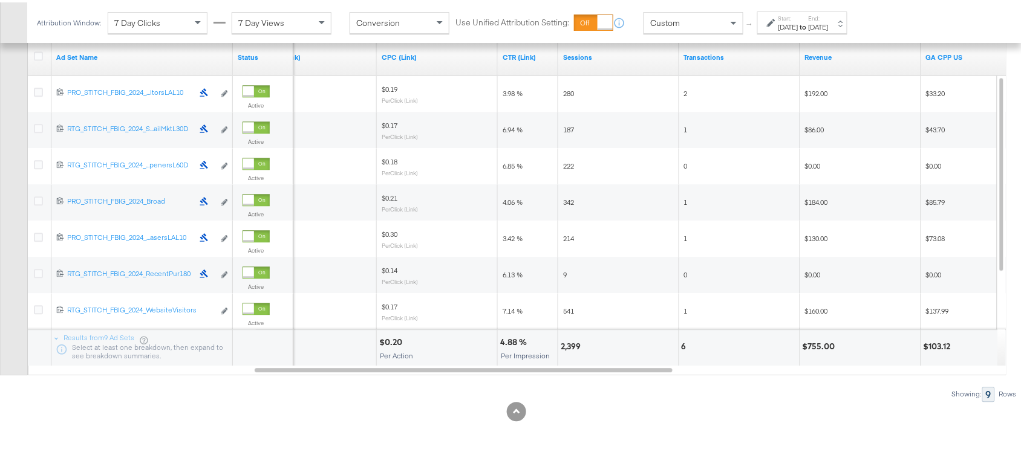
click at [564, 340] on div "2,399" at bounding box center [573, 344] width 24 height 11
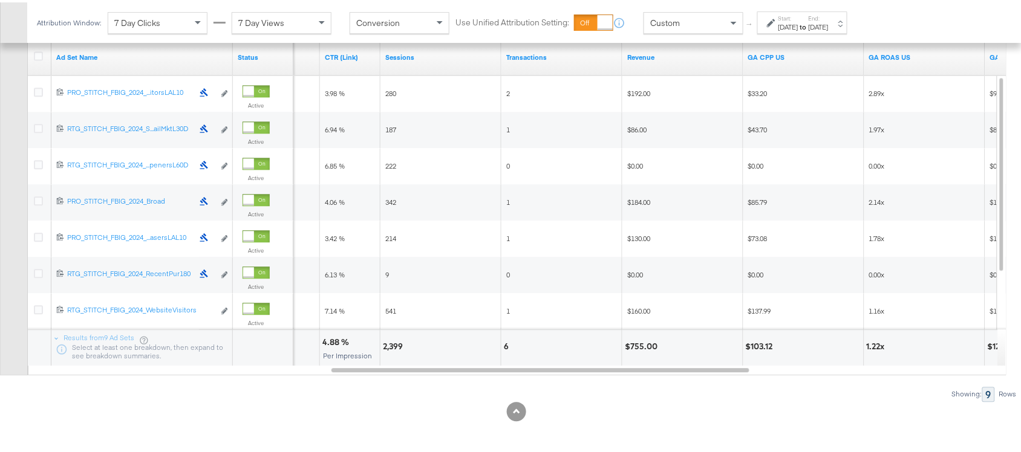
click at [500, 342] on div "2,399" at bounding box center [440, 346] width 120 height 36
click at [512, 346] on div at bounding box center [565, 344] width 107 height 11
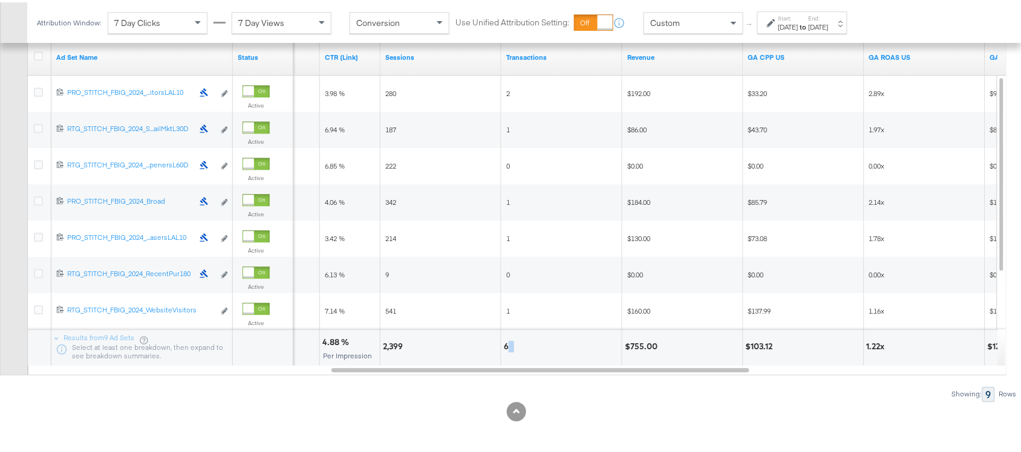
click at [509, 345] on div "6" at bounding box center [562, 344] width 116 height 11
click at [509, 345] on div "6" at bounding box center [508, 344] width 8 height 11
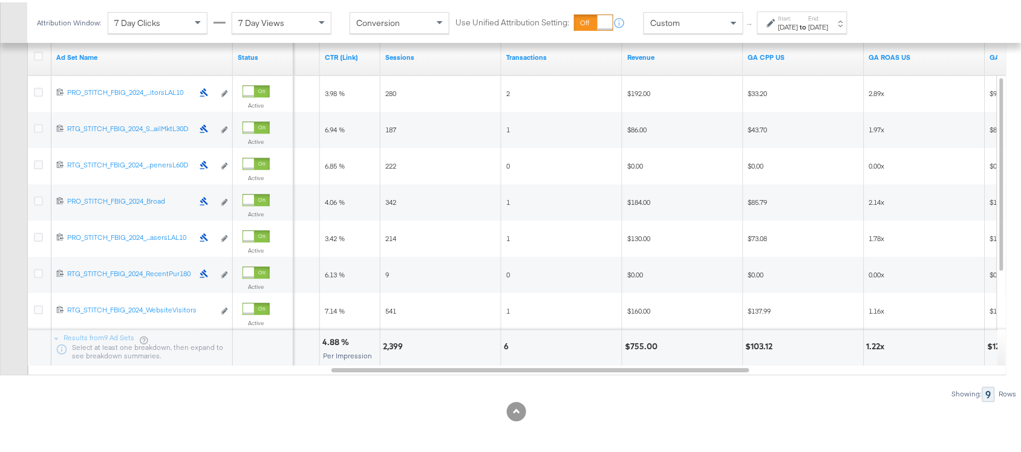
click at [641, 345] on div "$755.00" at bounding box center [643, 344] width 36 height 11
click at [798, 28] on div "[DATE]" at bounding box center [788, 25] width 20 height 10
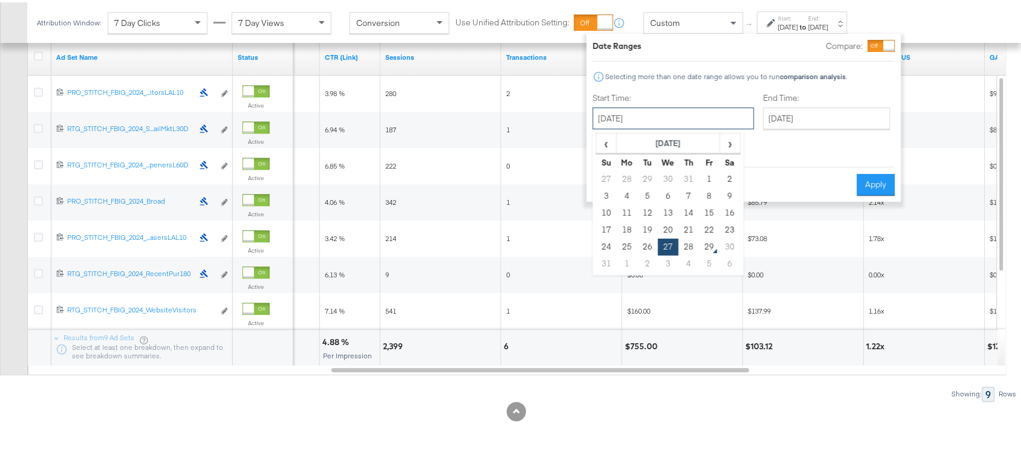
click at [648, 116] on input "[DATE]" at bounding box center [673, 116] width 161 height 22
click at [687, 249] on td "28" at bounding box center [689, 244] width 21 height 17
type input "[DATE]"
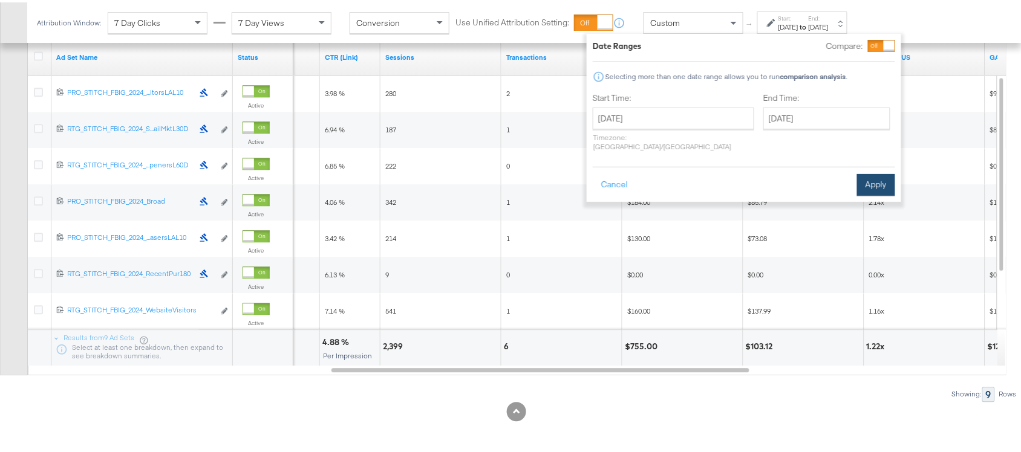
click at [880, 172] on button "Apply" at bounding box center [876, 183] width 38 height 22
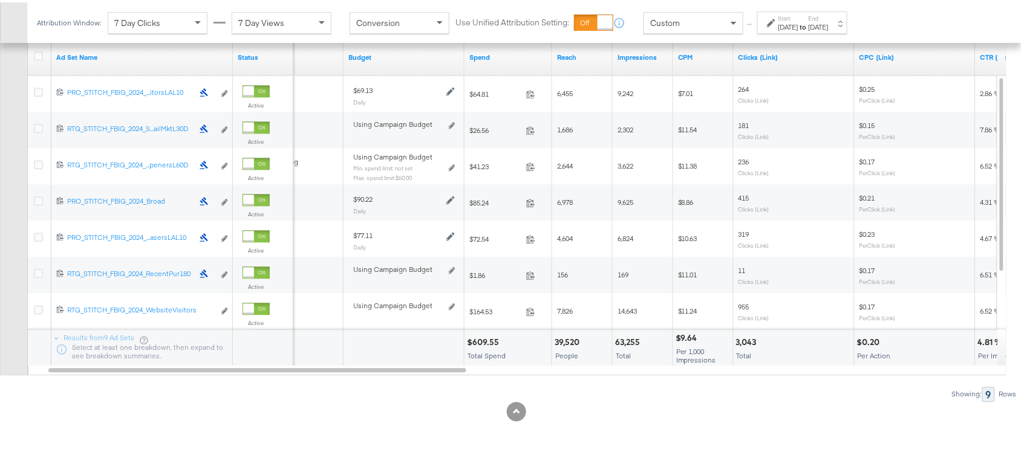
click at [489, 339] on div "$609.55" at bounding box center [485, 339] width 36 height 11
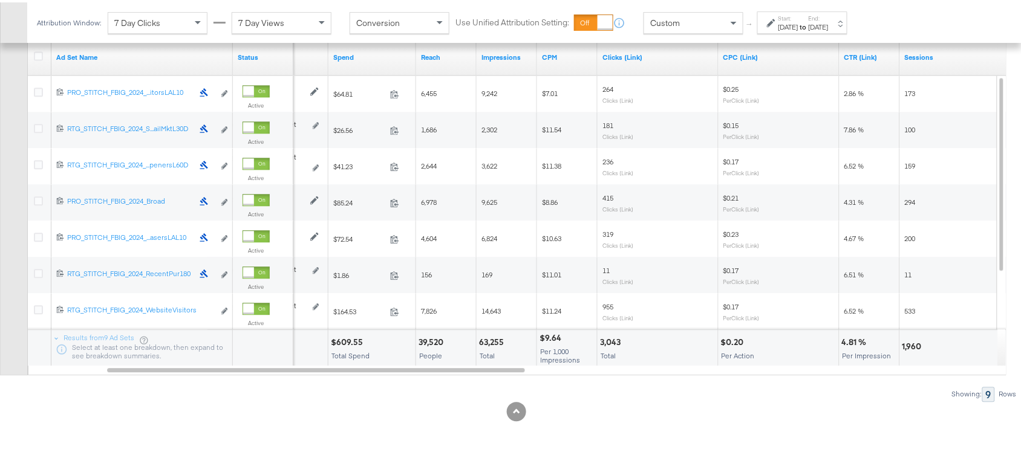
click at [491, 337] on div "63,255" at bounding box center [493, 339] width 28 height 11
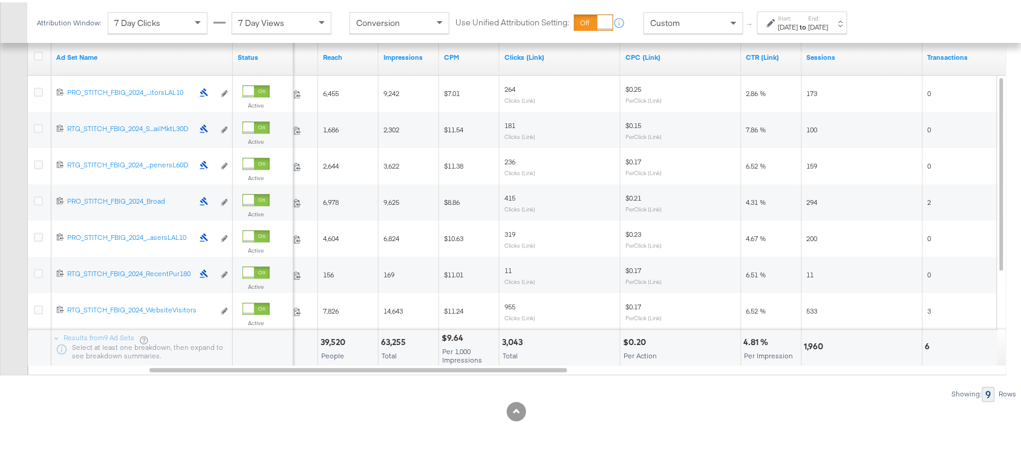
click at [517, 336] on div "3,043" at bounding box center [514, 339] width 24 height 11
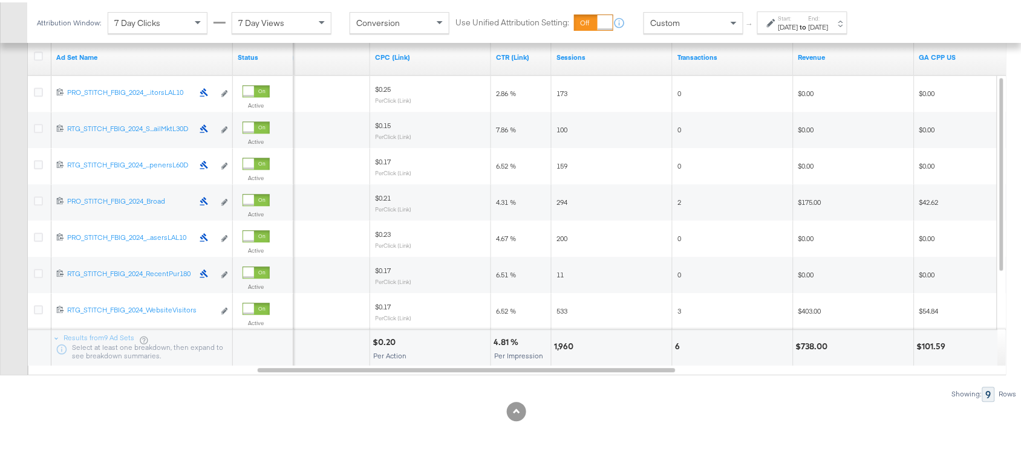
click at [564, 342] on div "1,960" at bounding box center [565, 344] width 23 height 11
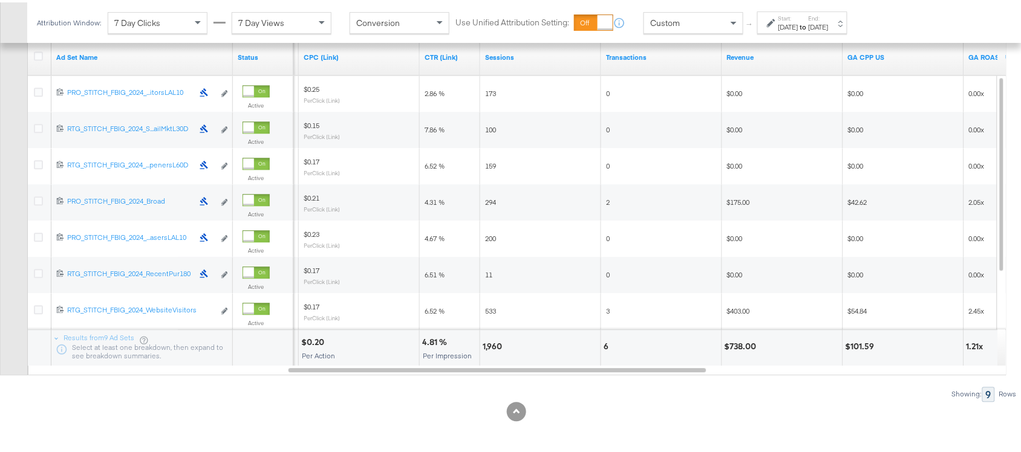
click at [600, 346] on div "1,960" at bounding box center [540, 346] width 120 height 36
click at [606, 342] on div "6" at bounding box center [608, 344] width 8 height 11
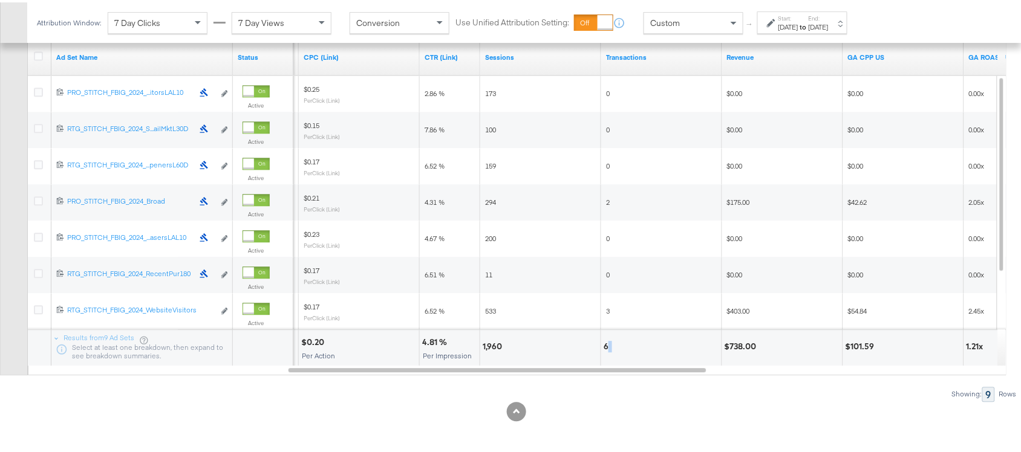
click at [606, 342] on div "6" at bounding box center [608, 344] width 8 height 11
click at [747, 340] on div "$738.00" at bounding box center [742, 344] width 36 height 11
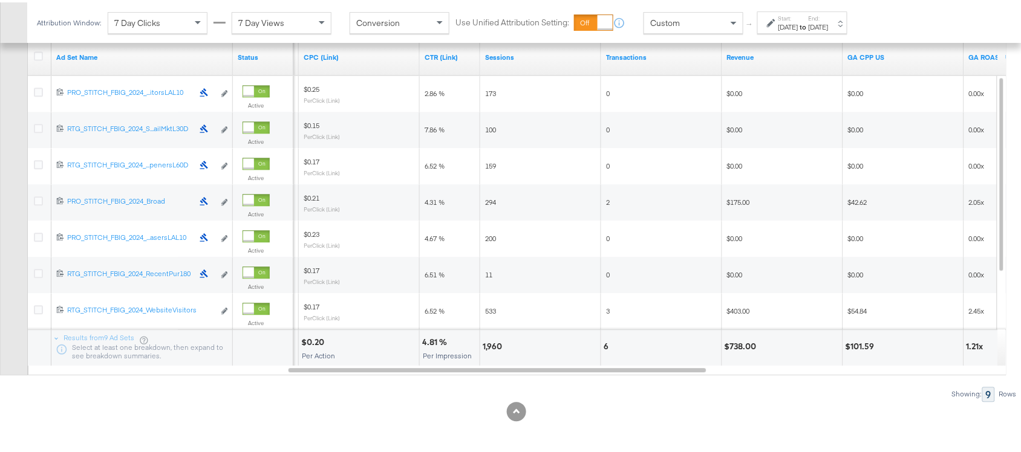
click at [798, 20] on div "[DATE]" at bounding box center [788, 25] width 20 height 10
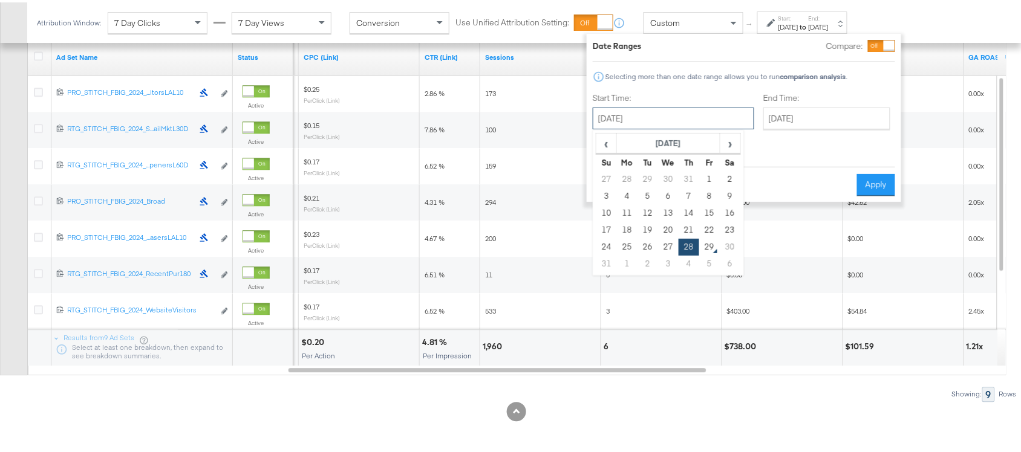
click at [672, 119] on input "[DATE]" at bounding box center [673, 116] width 161 height 22
click at [604, 240] on td "24" at bounding box center [606, 244] width 21 height 17
type input "August 24th 2025"
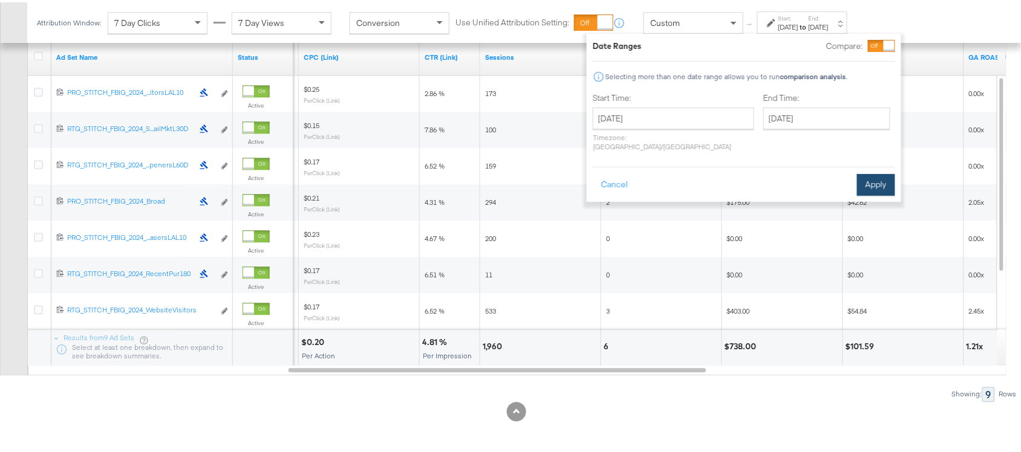
click at [875, 173] on button "Apply" at bounding box center [876, 183] width 38 height 22
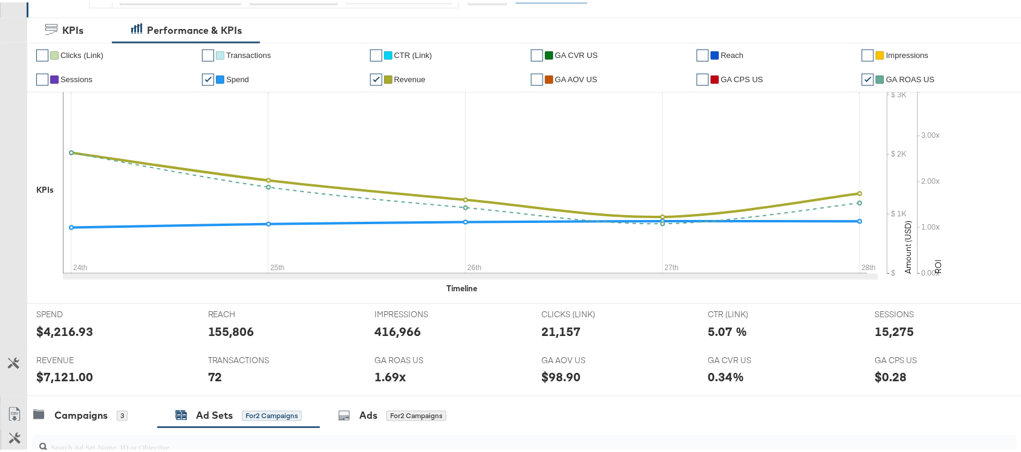
scroll to position [0, 0]
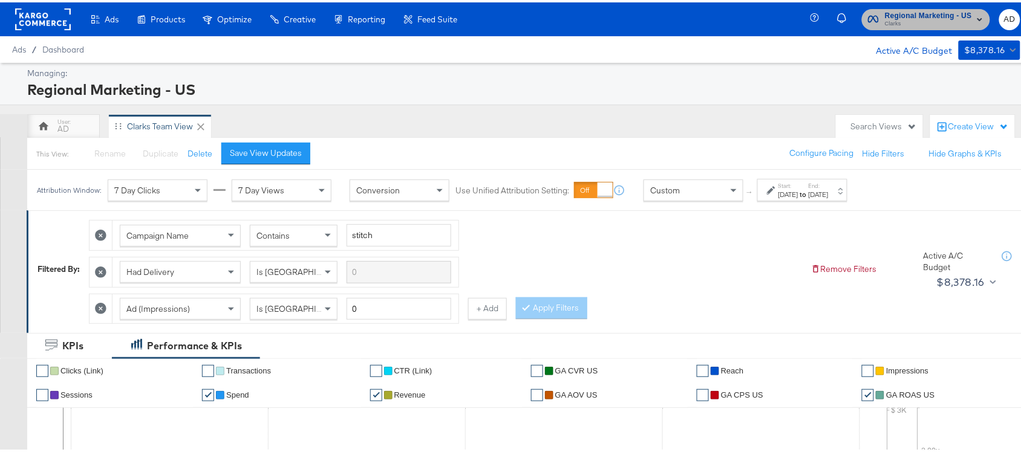
click at [889, 16] on span "Regional Marketing - US" at bounding box center [928, 13] width 87 height 13
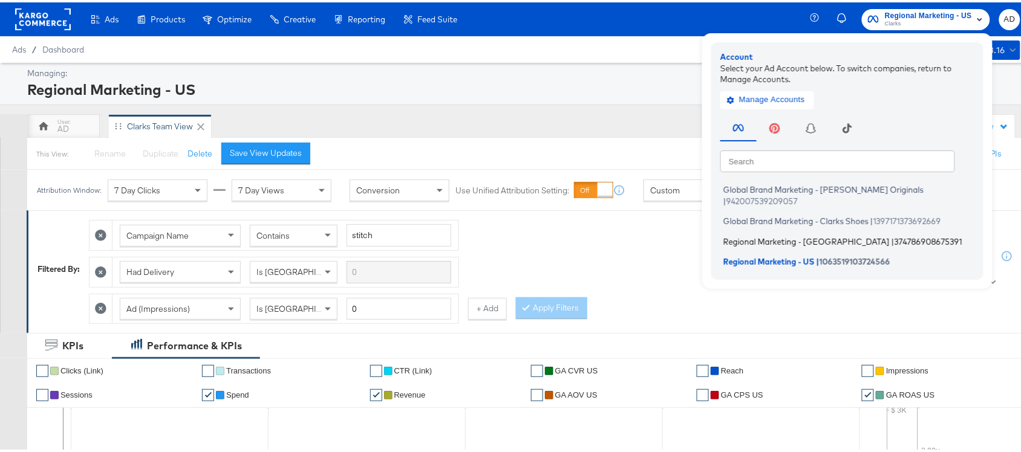
click at [735, 234] on span "Regional Marketing - CA" at bounding box center [806, 239] width 166 height 10
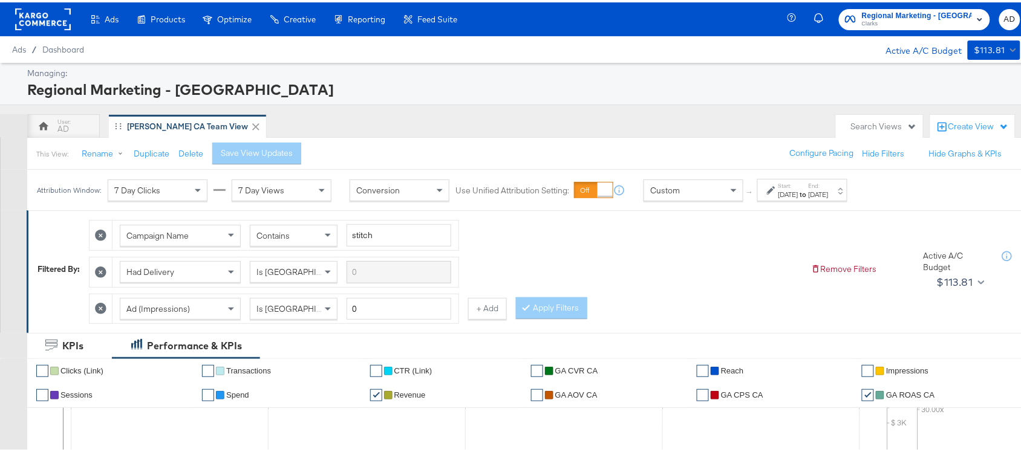
click at [829, 192] on div "[DATE]" at bounding box center [819, 192] width 20 height 10
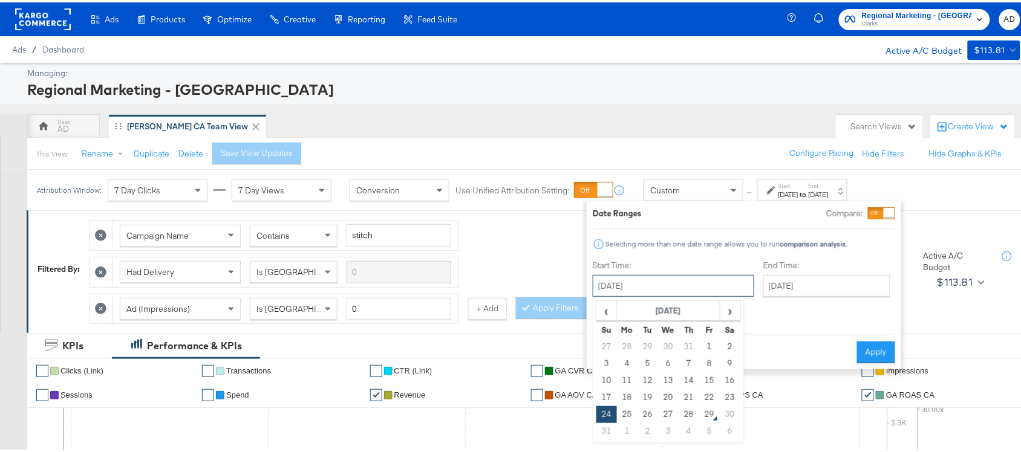
click at [682, 289] on input "[DATE]" at bounding box center [673, 284] width 161 height 22
click at [669, 415] on td "27" at bounding box center [668, 412] width 21 height 17
type input "[DATE]"
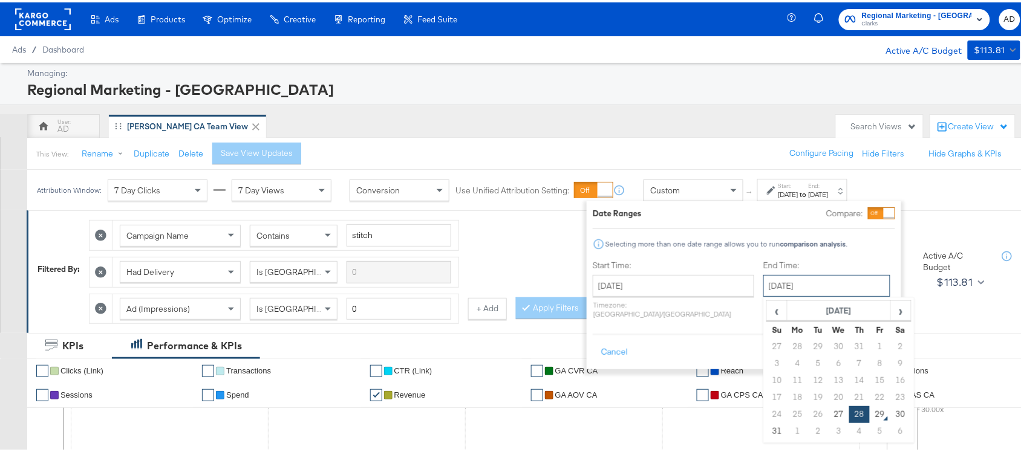
click at [763, 281] on input "[DATE]" at bounding box center [826, 284] width 127 height 22
click at [829, 413] on td "27" at bounding box center [839, 412] width 21 height 17
type input "[DATE]"
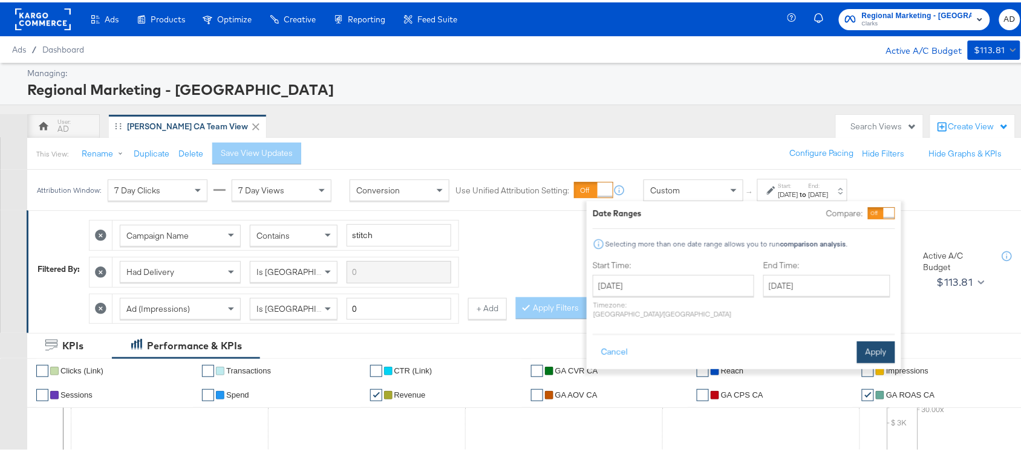
click at [868, 342] on button "Apply" at bounding box center [876, 350] width 38 height 22
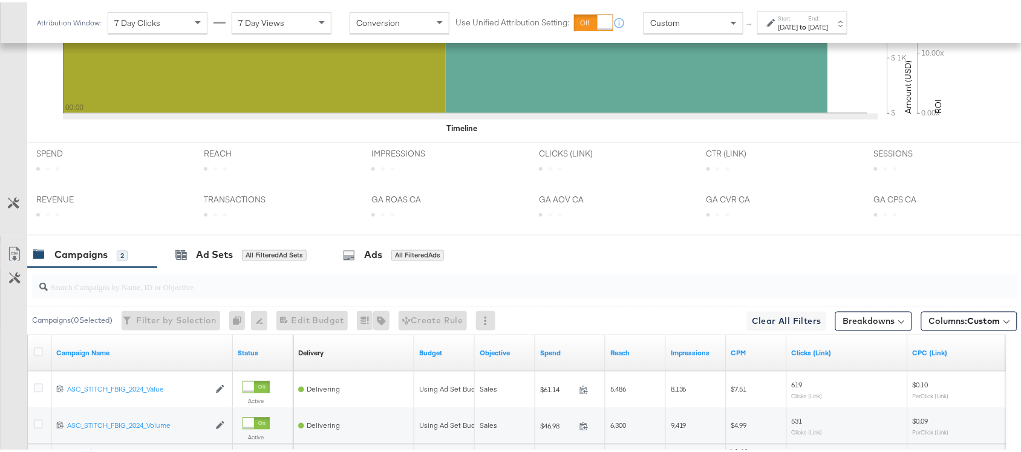
scroll to position [594, 0]
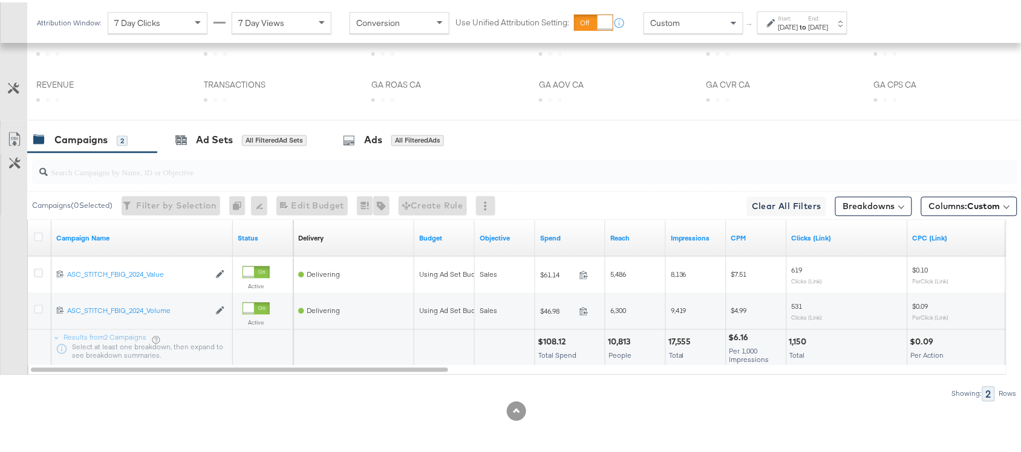
click at [552, 339] on div "$108.12" at bounding box center [553, 339] width 31 height 11
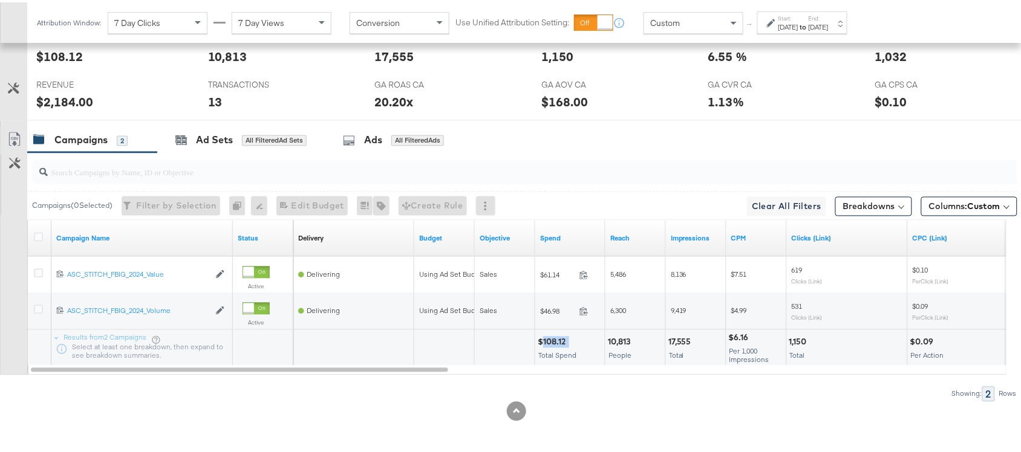
click at [552, 339] on div "$108.12" at bounding box center [553, 339] width 31 height 11
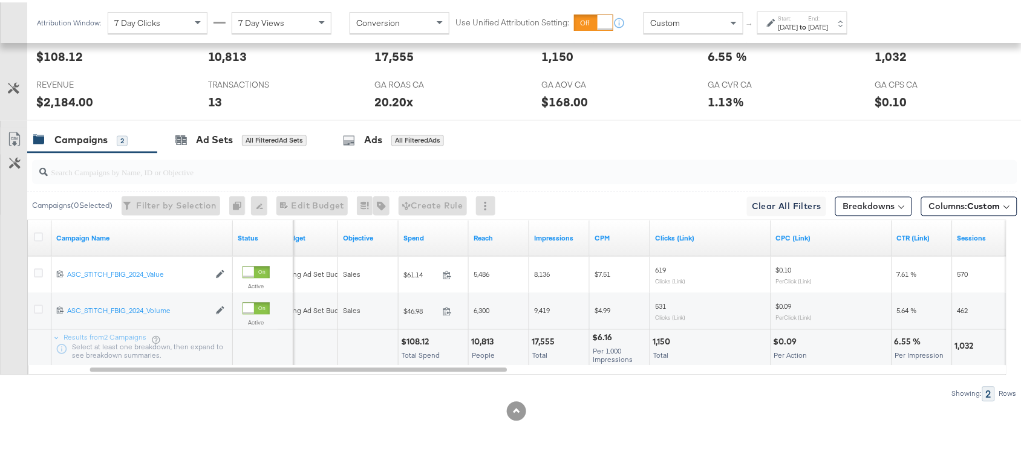
click at [539, 345] on div "17,555" at bounding box center [545, 339] width 27 height 11
copy div "17,555"
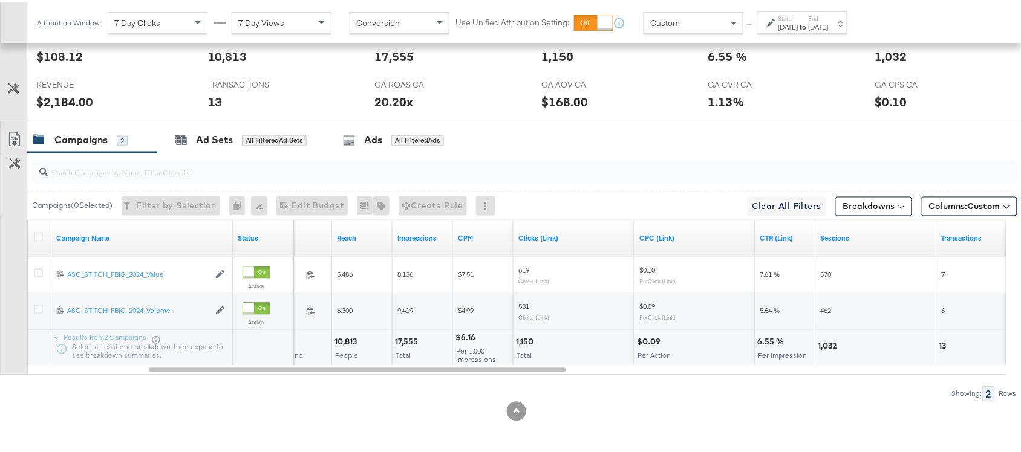
click at [521, 340] on div "1,150" at bounding box center [526, 339] width 21 height 11
copy div "1,150"
click at [521, 340] on div "1,150" at bounding box center [526, 339] width 21 height 11
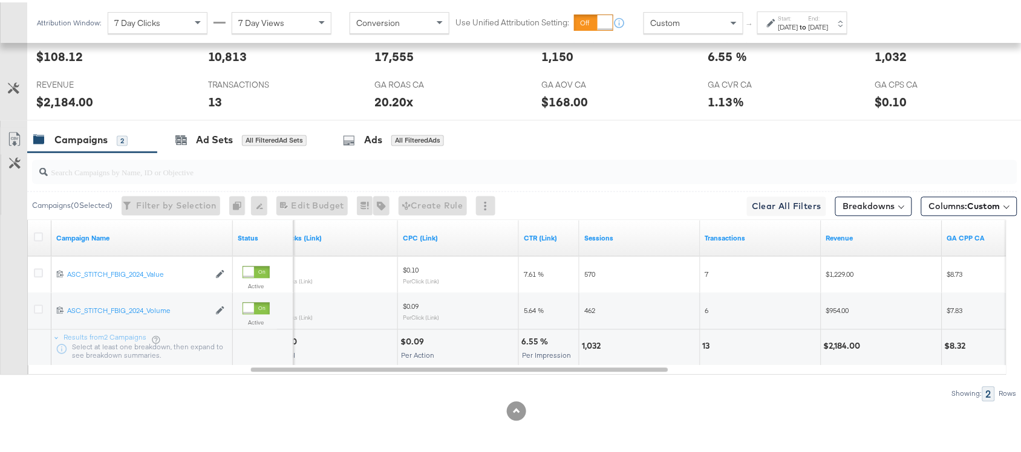
click at [588, 349] on div "1,032" at bounding box center [593, 344] width 22 height 11
copy div "1,032"
click at [588, 349] on div "1,032" at bounding box center [593, 344] width 22 height 11
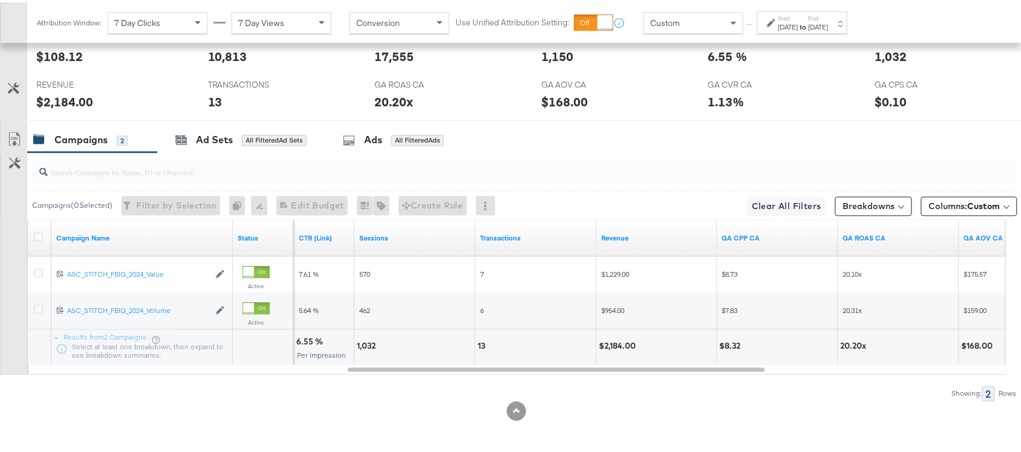
click at [478, 340] on div "13" at bounding box center [483, 344] width 11 height 11
copy div "13"
click at [478, 340] on div "13" at bounding box center [483, 344] width 11 height 11
click at [612, 345] on div "$2,184.00" at bounding box center [619, 344] width 41 height 11
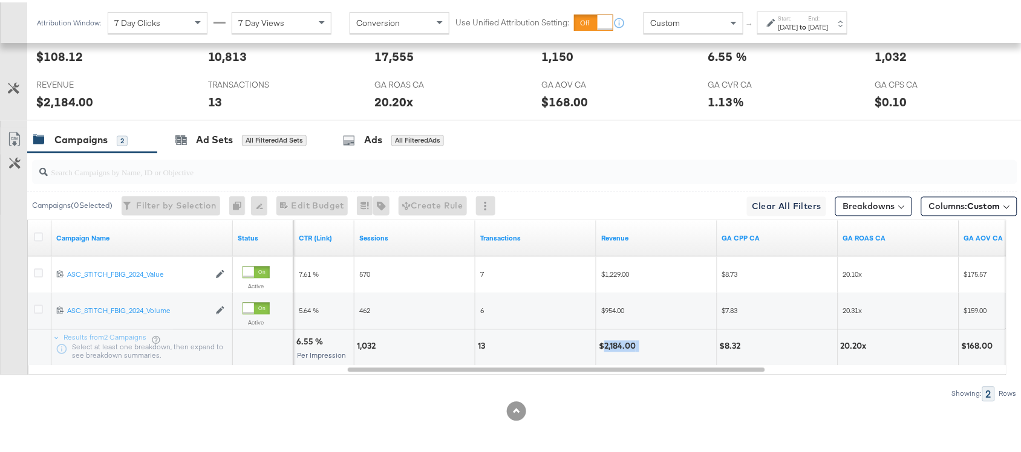
copy div "2,184.00"
click at [612, 345] on div "$2,184.00" at bounding box center [619, 344] width 41 height 11
click at [795, 20] on div "[DATE]" at bounding box center [788, 25] width 20 height 10
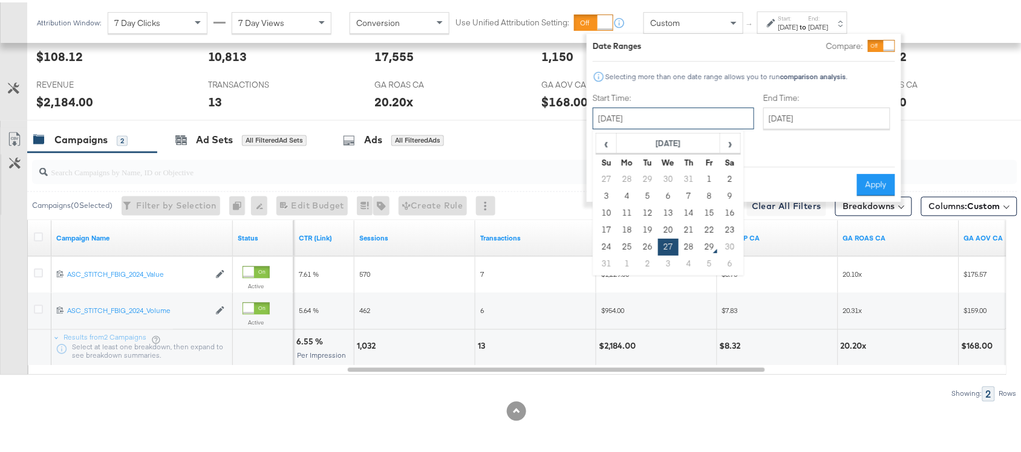
click at [662, 117] on input "[DATE]" at bounding box center [673, 116] width 161 height 22
click at [686, 243] on td "28" at bounding box center [689, 244] width 21 height 17
type input "[DATE]"
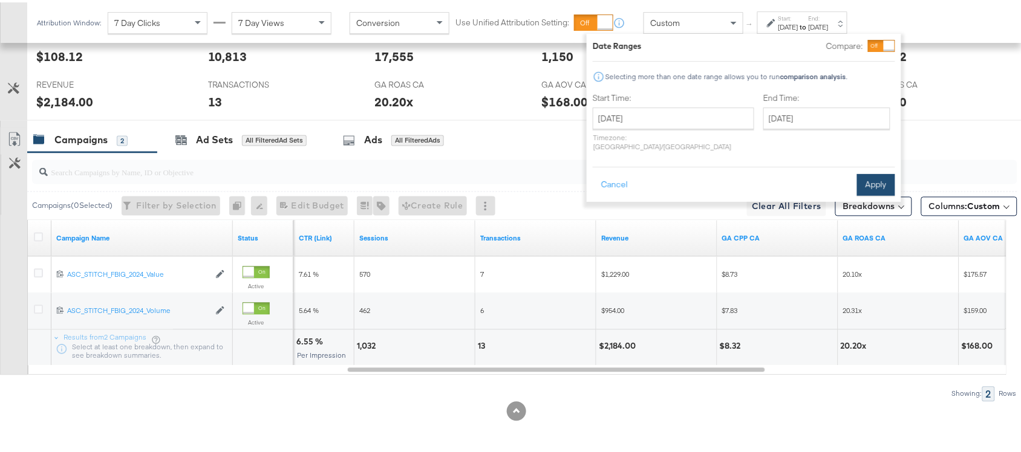
click at [884, 172] on button "Apply" at bounding box center [876, 183] width 38 height 22
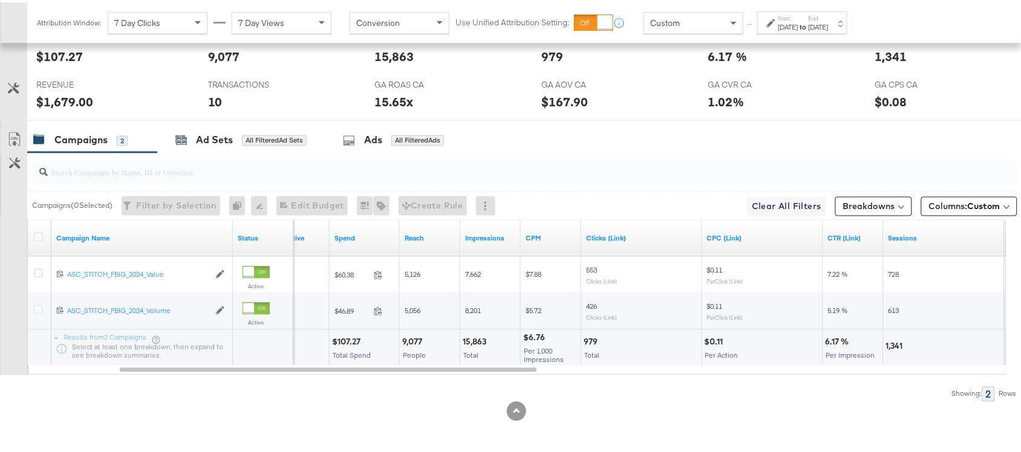
click at [350, 342] on div "$107.27" at bounding box center [348, 339] width 32 height 11
copy div "107.27"
click at [350, 342] on div "$107.27" at bounding box center [348, 339] width 32 height 11
copy div "107.27"
click at [469, 337] on div "15,863" at bounding box center [476, 339] width 27 height 11
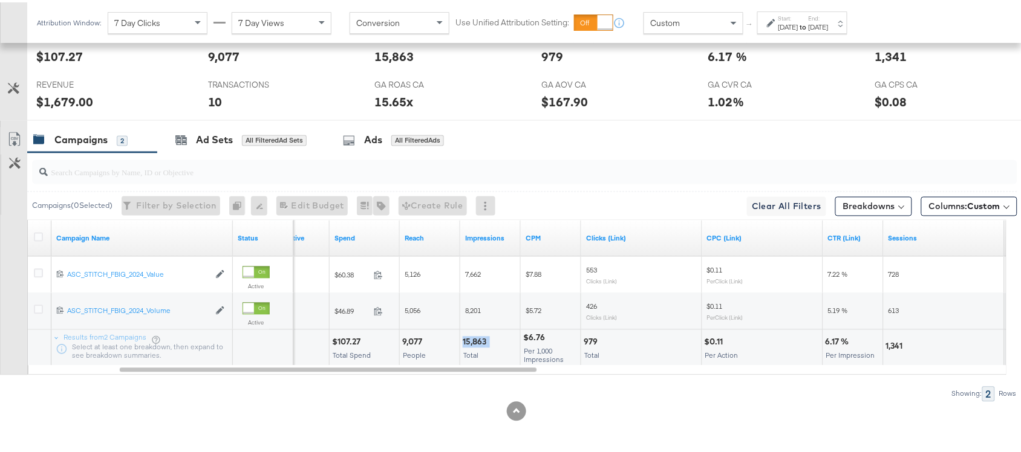
copy div "15,863"
click at [469, 337] on div "15,863" at bounding box center [476, 339] width 27 height 11
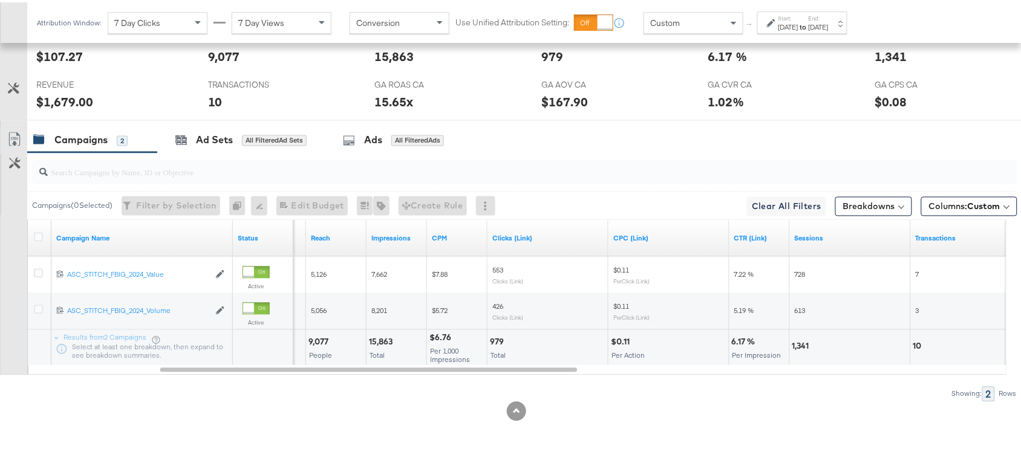
click at [497, 336] on div "979" at bounding box center [499, 339] width 18 height 11
copy div "979"
click at [497, 336] on div "979" at bounding box center [499, 339] width 18 height 11
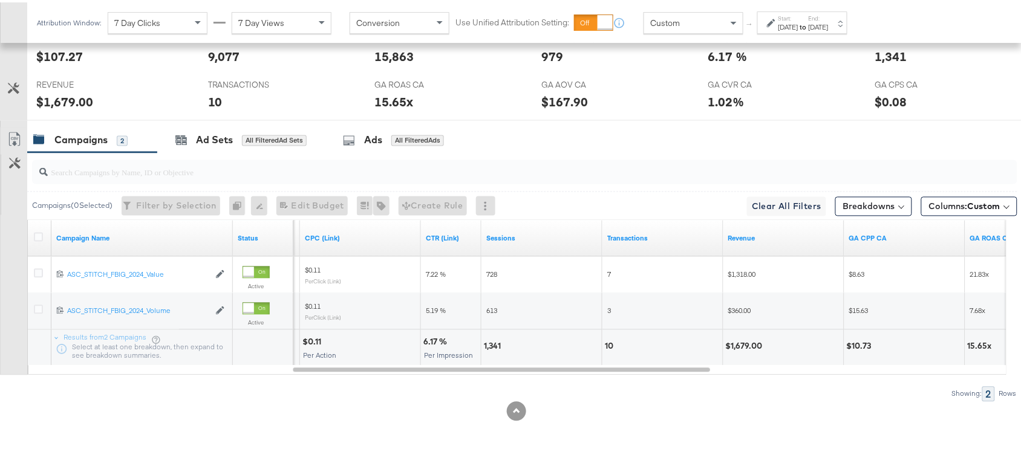
click at [486, 345] on div "1,341" at bounding box center [494, 344] width 21 height 11
copy div "1,341"
click at [486, 345] on div "1,341" at bounding box center [494, 344] width 21 height 11
click at [607, 345] on div "10" at bounding box center [611, 344] width 12 height 11
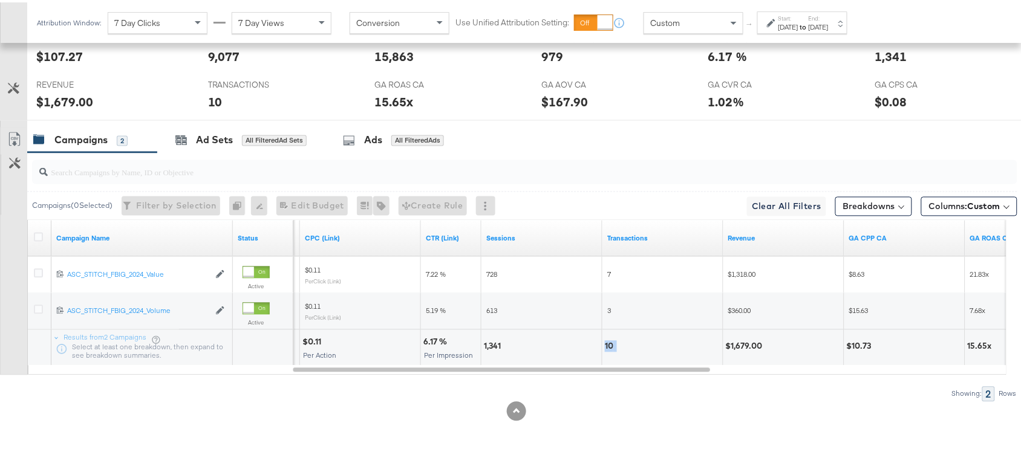
click at [607, 345] on div "10" at bounding box center [611, 344] width 12 height 11
click at [740, 343] on div "$1,679.00" at bounding box center [746, 344] width 41 height 11
click at [829, 24] on div "[DATE]" at bounding box center [819, 25] width 20 height 10
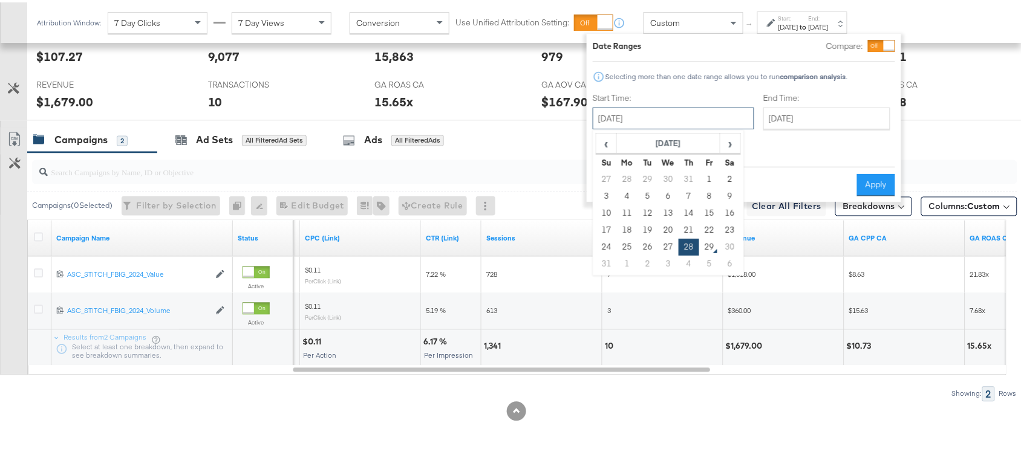
click at [648, 119] on input "[DATE]" at bounding box center [673, 116] width 161 height 22
click at [596, 239] on td "24" at bounding box center [606, 244] width 21 height 17
type input "August 24th 2025"
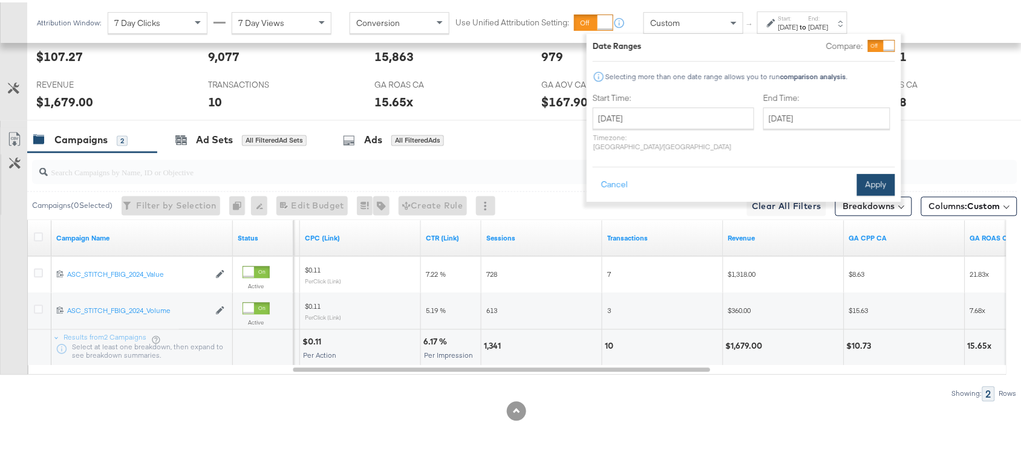
click at [868, 172] on button "Apply" at bounding box center [876, 183] width 38 height 22
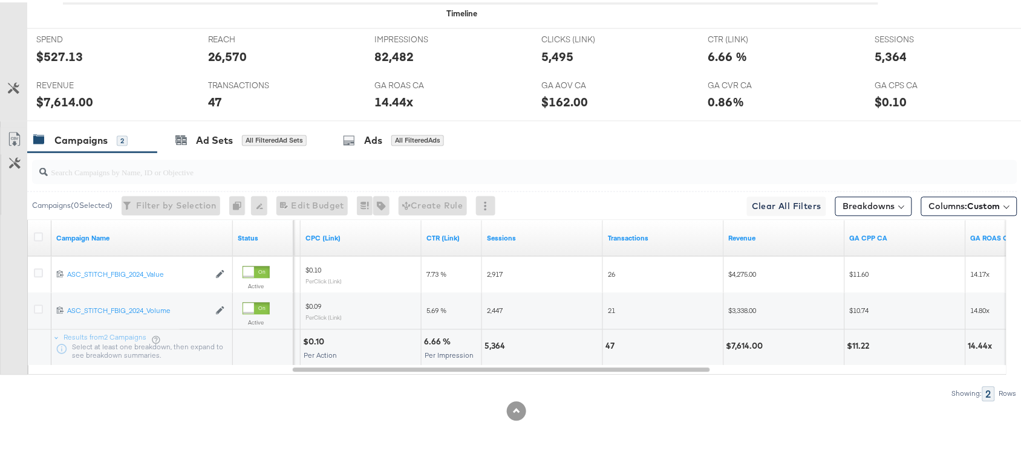
scroll to position [0, 0]
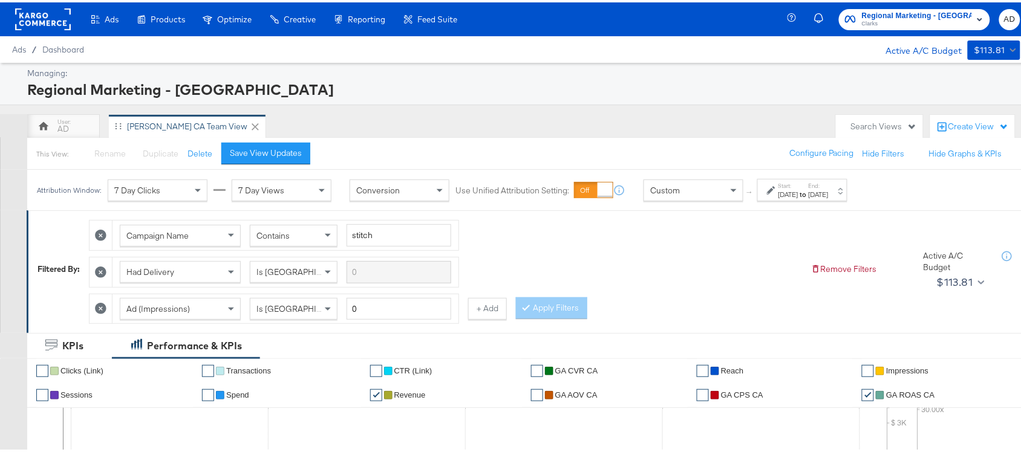
click at [920, 18] on span "Clarks" at bounding box center [917, 22] width 110 height 10
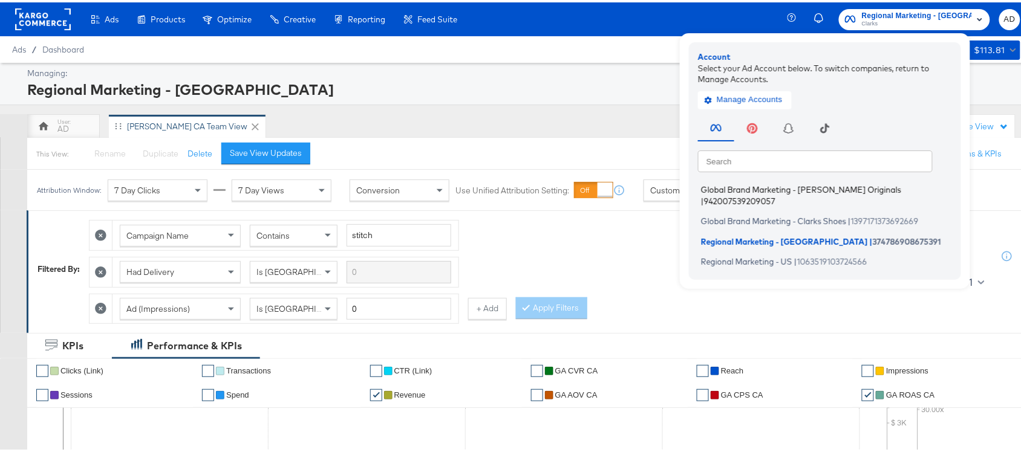
click at [757, 189] on span "Global Brand Marketing - Clarks Originals" at bounding box center [801, 188] width 200 height 10
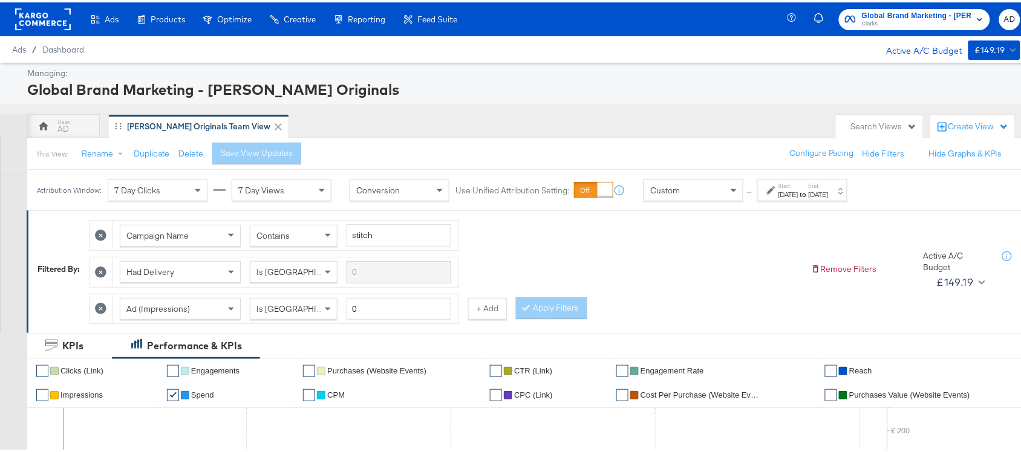
click at [798, 189] on div "[DATE]" at bounding box center [788, 192] width 20 height 10
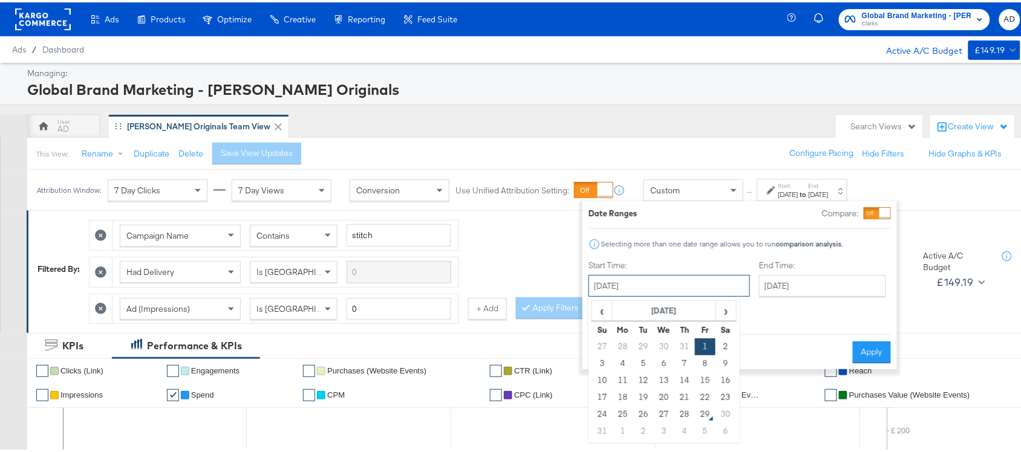
click at [656, 281] on input "[DATE]" at bounding box center [668, 284] width 161 height 22
click at [657, 415] on td "27" at bounding box center [664, 412] width 21 height 17
type input "[DATE]"
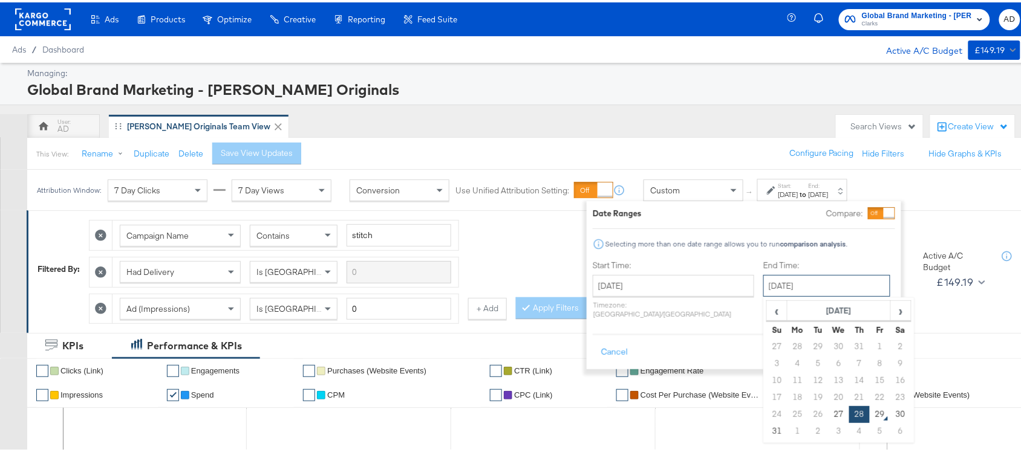
click at [775, 285] on input "[DATE]" at bounding box center [826, 284] width 127 height 22
click at [829, 415] on td "27" at bounding box center [839, 412] width 21 height 17
type input "[DATE]"
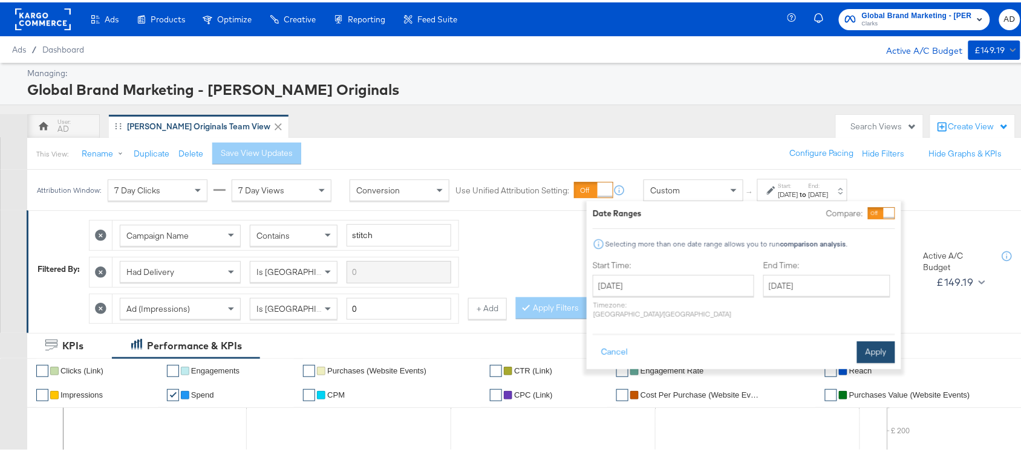
click at [871, 342] on button "Apply" at bounding box center [876, 350] width 38 height 22
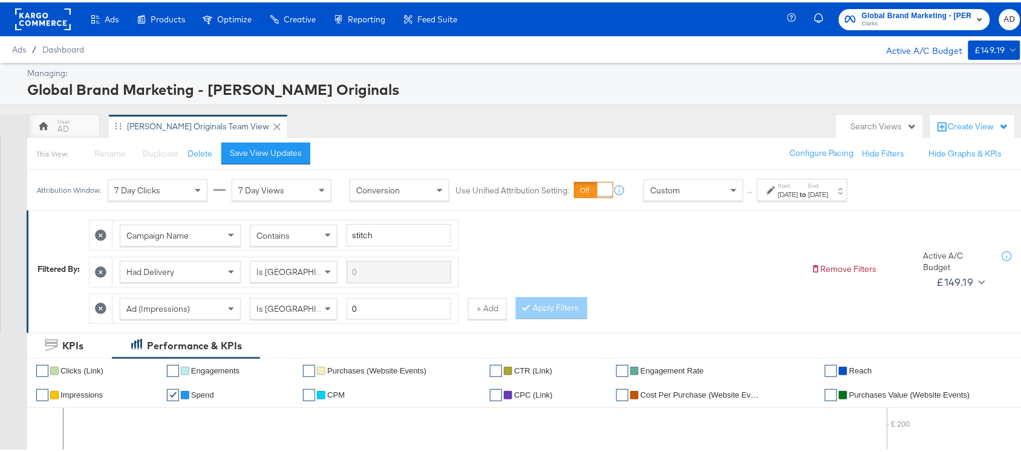
scroll to position [558, 0]
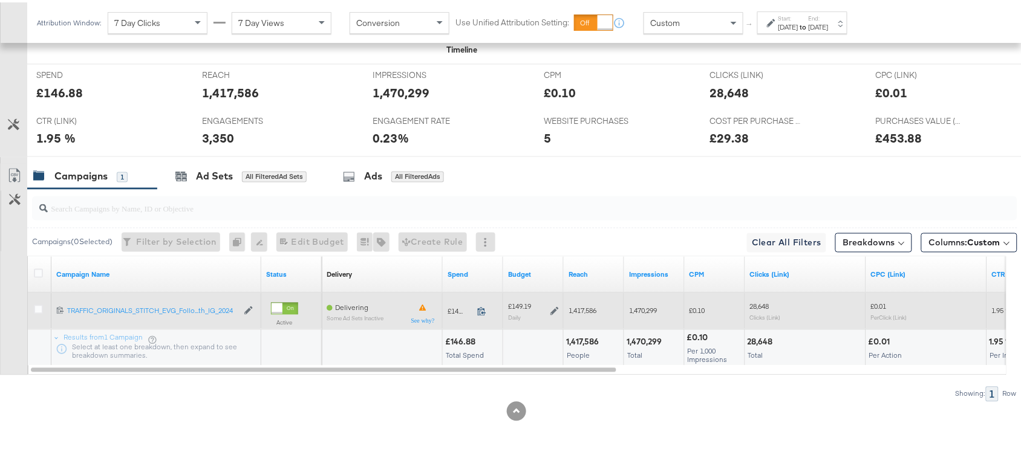
drag, startPoint x: 483, startPoint y: 316, endPoint x: 481, endPoint y: 310, distance: 6.3
click at [481, 310] on div "£146.88 146.88" at bounding box center [473, 309] width 60 height 19
click at [481, 310] on icon at bounding box center [481, 309] width 9 height 9
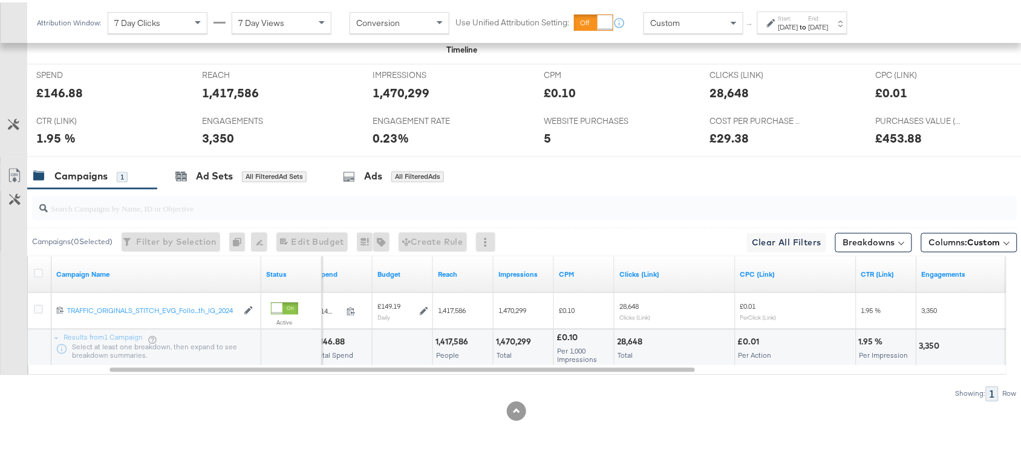
click at [460, 333] on div "1,417,586 People" at bounding box center [463, 346] width 60 height 36
copy div "1,417,586"
click at [460, 333] on div "1,417,586 People" at bounding box center [463, 346] width 60 height 36
click at [508, 337] on div "1,470,299" at bounding box center [515, 339] width 39 height 11
copy div "1,470,299"
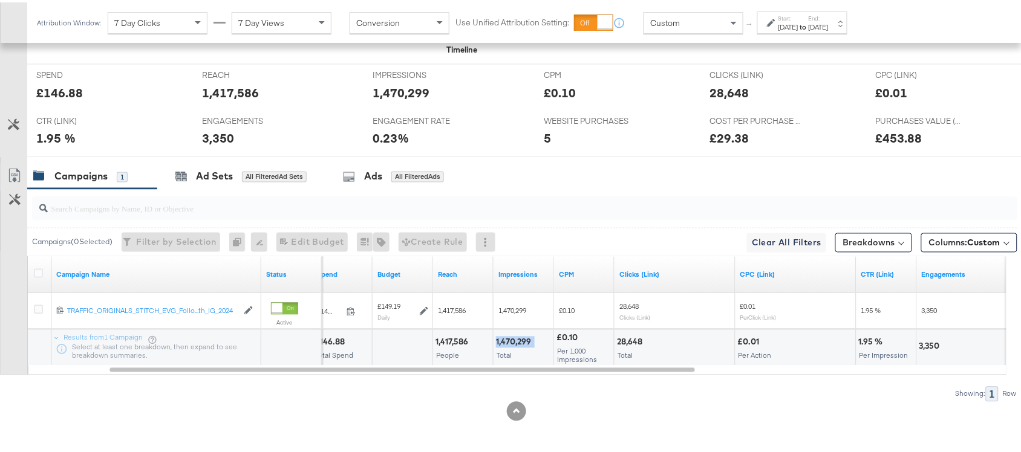
click at [508, 337] on div "1,470,299" at bounding box center [515, 339] width 39 height 11
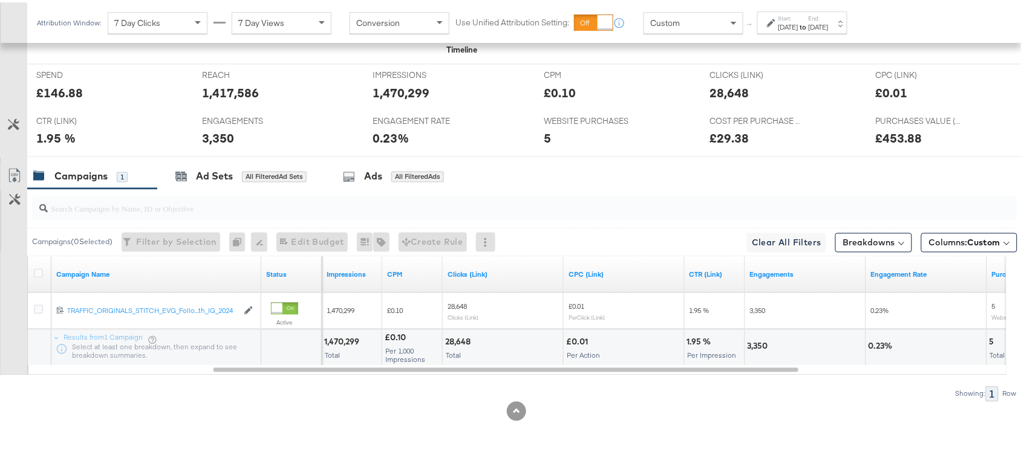
click at [451, 339] on div "28,648" at bounding box center [459, 339] width 29 height 11
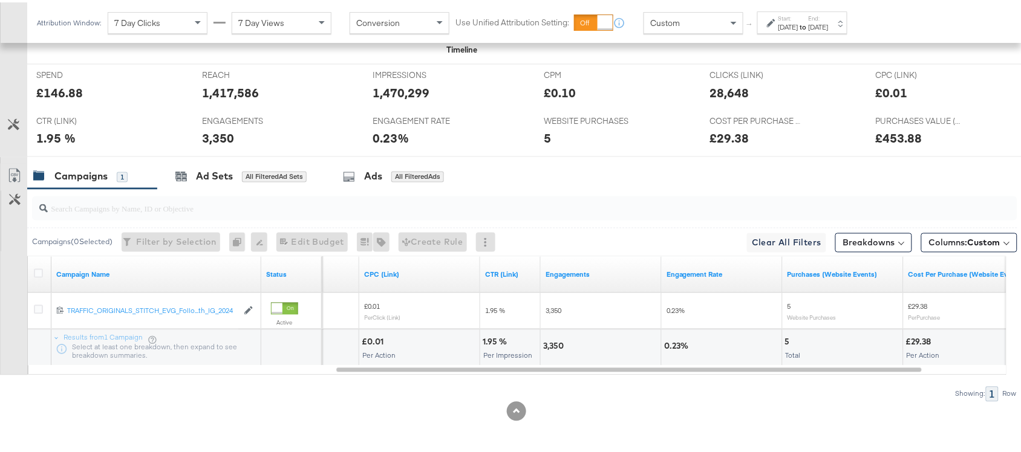
click at [555, 347] on div "3,350" at bounding box center [555, 344] width 24 height 11
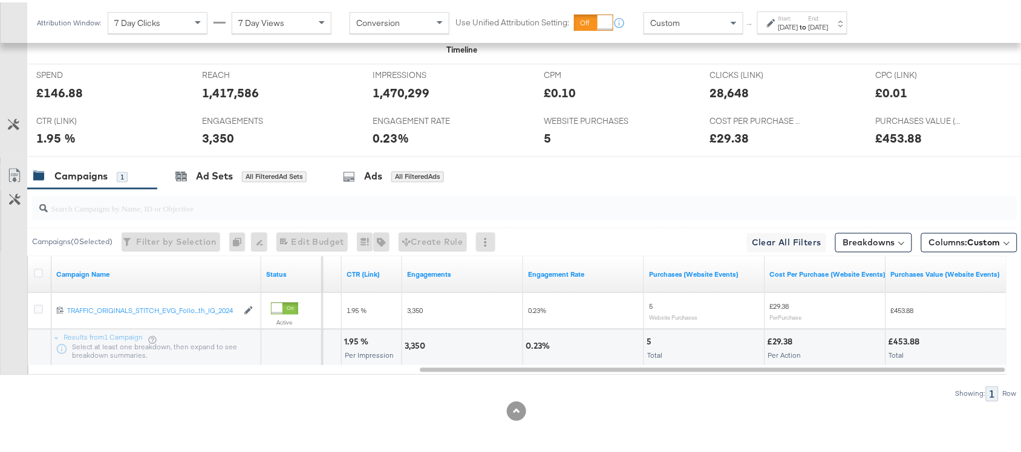
click at [798, 25] on div "[DATE]" at bounding box center [788, 25] width 20 height 10
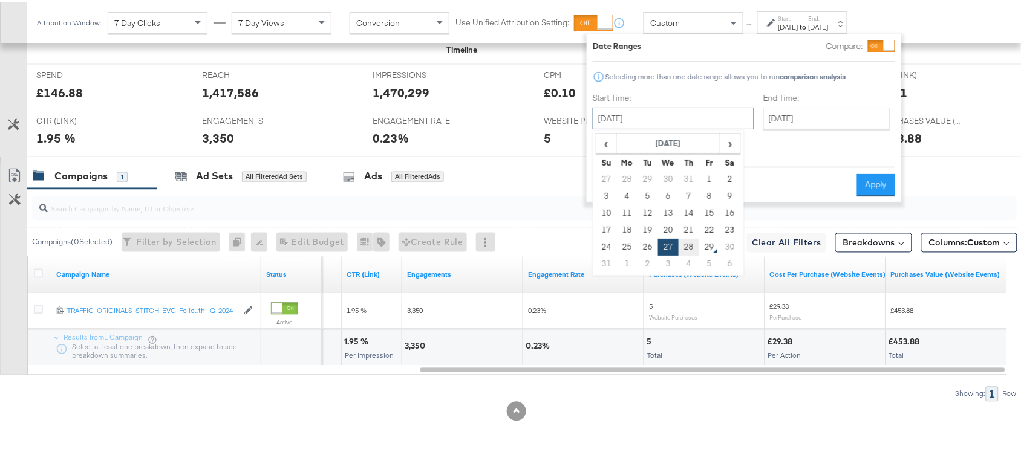
drag, startPoint x: 620, startPoint y: 109, endPoint x: 694, endPoint y: 243, distance: 152.7
click at [694, 127] on div "[DATE] ‹ [DATE] › Su Mo Tu We Th Fr Sa 27 28 29 30 31 1 2 3 4 5 6 7 8 9 10 11 1…" at bounding box center [673, 116] width 161 height 22
click at [694, 243] on td "28" at bounding box center [689, 244] width 21 height 17
type input "[DATE]"
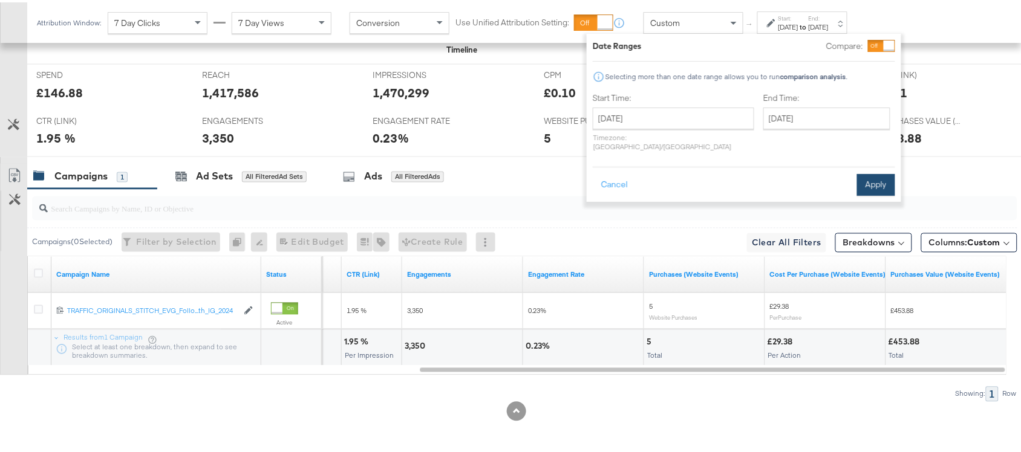
click at [868, 172] on button "Apply" at bounding box center [876, 183] width 38 height 22
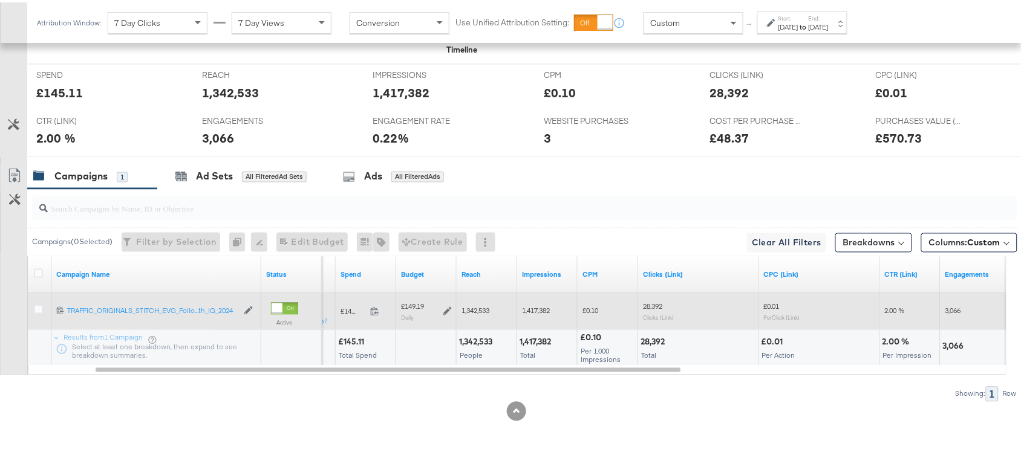
drag, startPoint x: 285, startPoint y: 0, endPoint x: 373, endPoint y: 303, distance: 315.6
click at [373, 303] on div "£145.11 145.11" at bounding box center [366, 309] width 60 height 19
click at [374, 313] on icon at bounding box center [374, 309] width 9 height 9
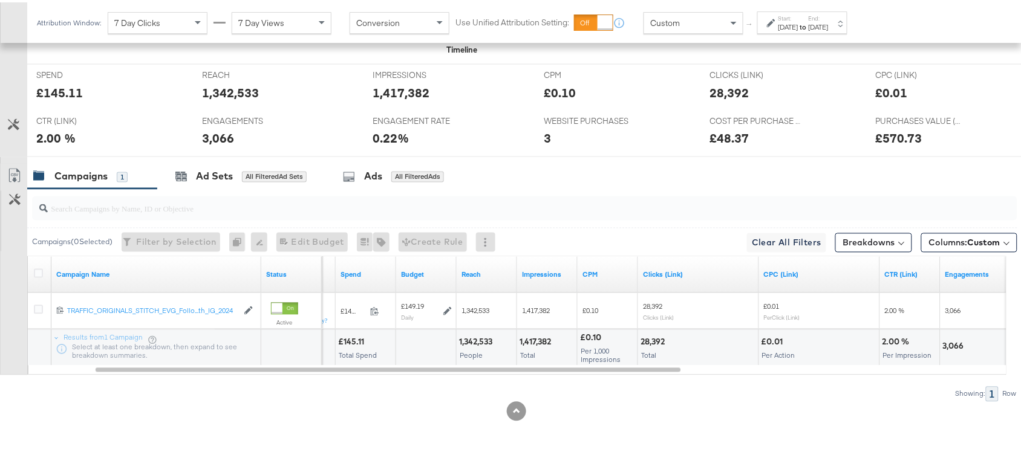
click at [463, 339] on div "1,342,533" at bounding box center [477, 339] width 37 height 11
copy div "1,342,533"
click at [463, 339] on div "1,342,533" at bounding box center [477, 339] width 37 height 11
click at [539, 339] on div "1,417,382" at bounding box center [536, 339] width 35 height 11
copy div "1,417,382"
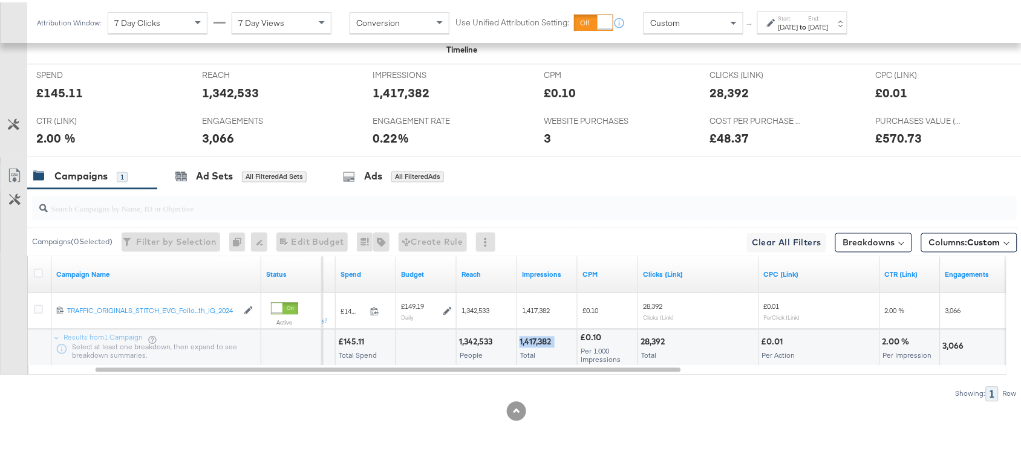
click at [539, 339] on div "1,417,382" at bounding box center [536, 339] width 35 height 11
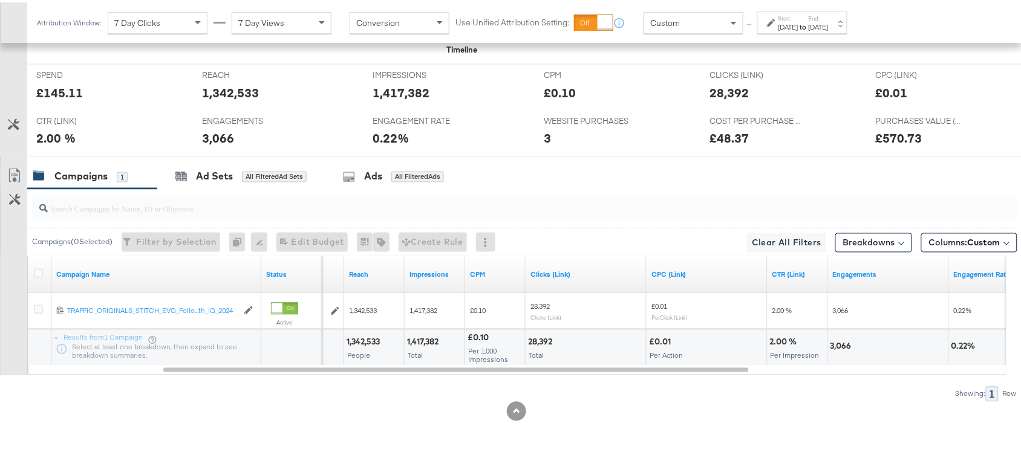
click at [542, 340] on div "28,392" at bounding box center [542, 339] width 28 height 11
copy div "28,392"
click at [542, 340] on div "28,392" at bounding box center [542, 339] width 28 height 11
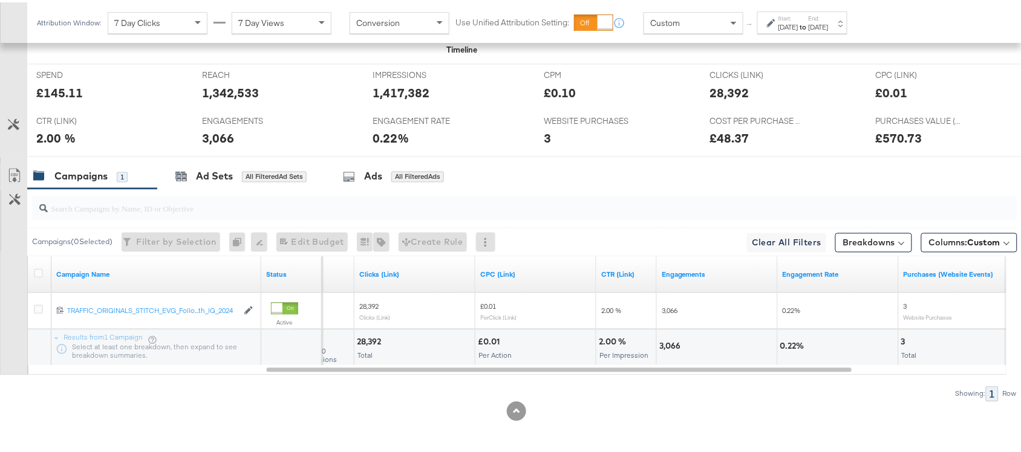
click at [666, 348] on div "3,066" at bounding box center [671, 344] width 25 height 11
copy div "3,066"
click at [666, 348] on div "3,066" at bounding box center [671, 344] width 25 height 11
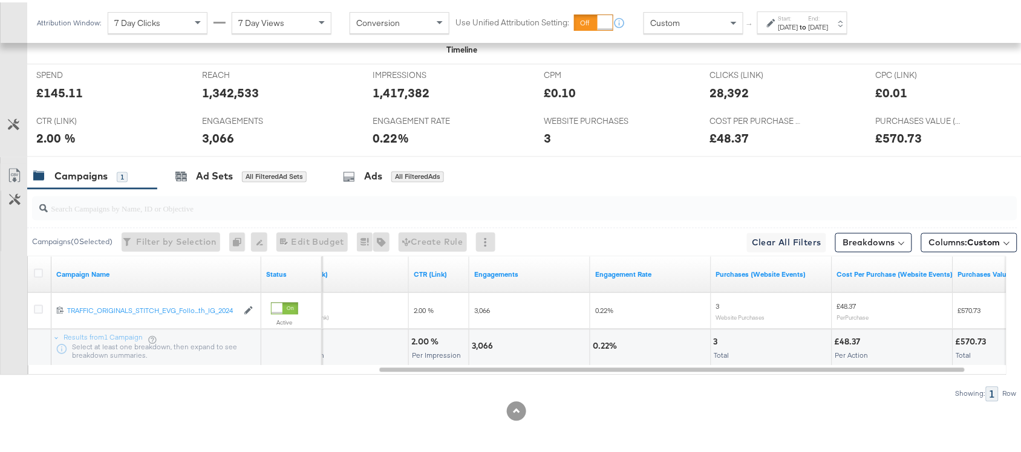
click at [711, 342] on div "3 Total" at bounding box center [771, 346] width 120 height 36
copy div "3"
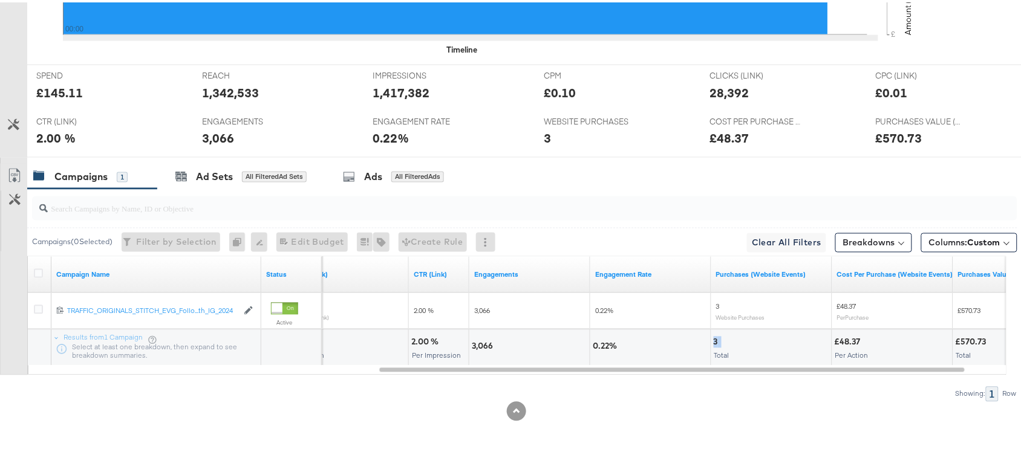
scroll to position [0, 0]
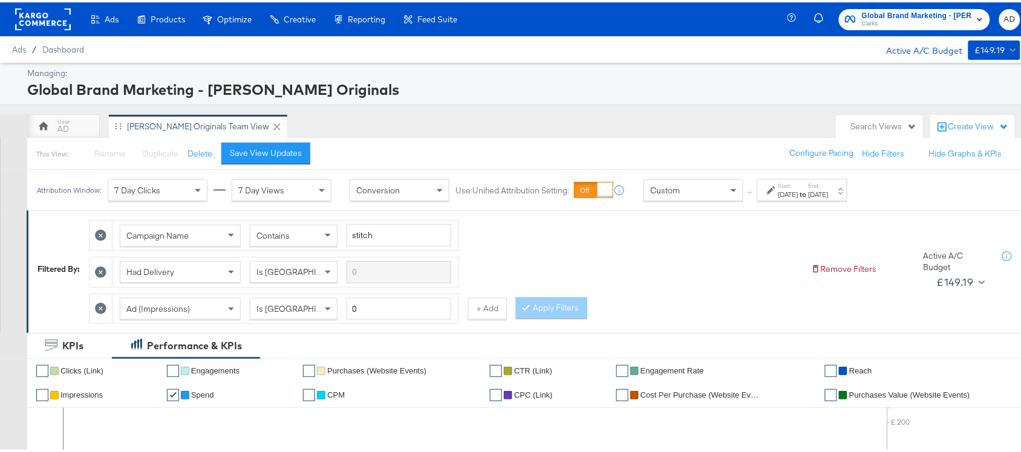
click at [908, 12] on span "Global Brand Marketing - Clarks Originals" at bounding box center [917, 13] width 110 height 13
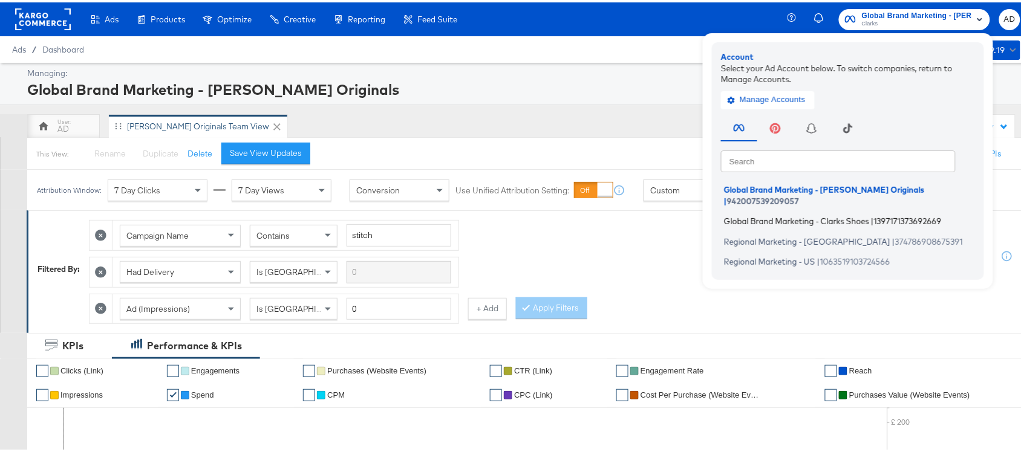
click at [765, 214] on span "Global Brand Marketing - Clarks Shoes" at bounding box center [796, 219] width 145 height 10
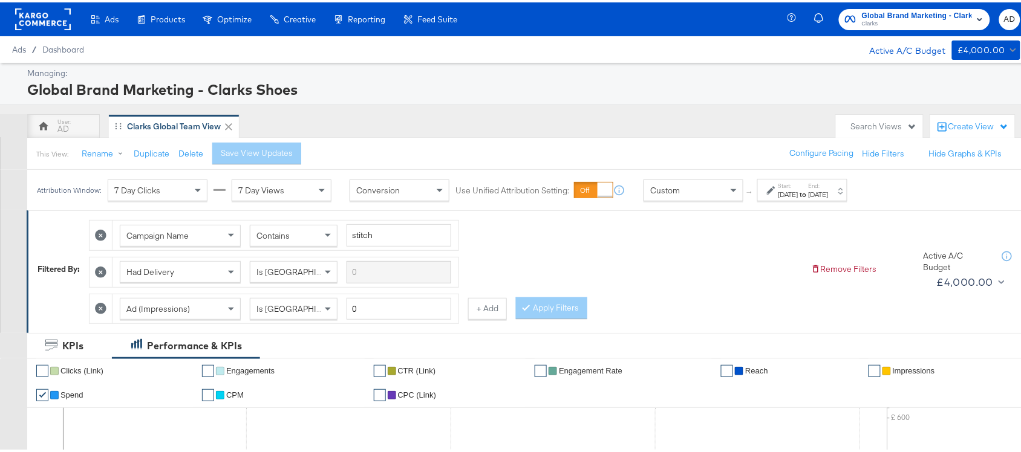
click at [829, 197] on div "[DATE]" at bounding box center [819, 192] width 20 height 10
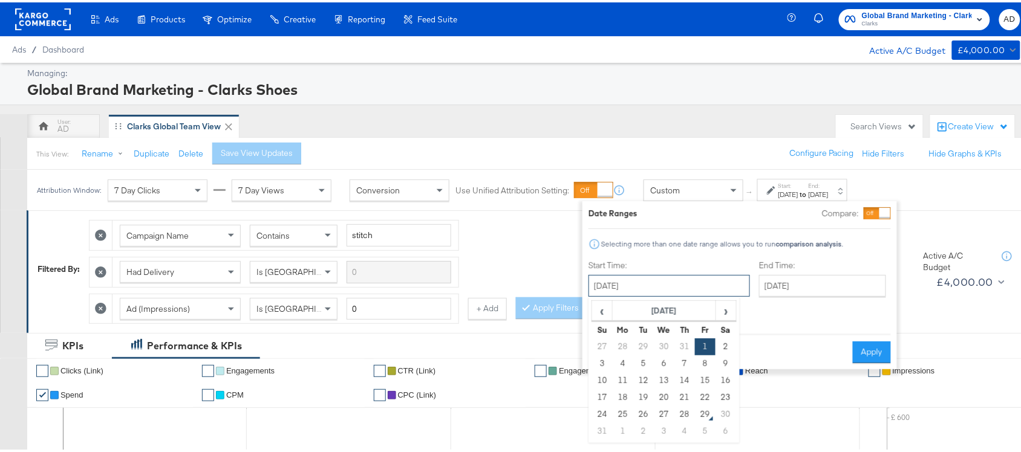
click at [634, 287] on input "[DATE]" at bounding box center [668, 284] width 161 height 22
click at [665, 412] on td "27" at bounding box center [664, 412] width 21 height 17
type input "[DATE]"
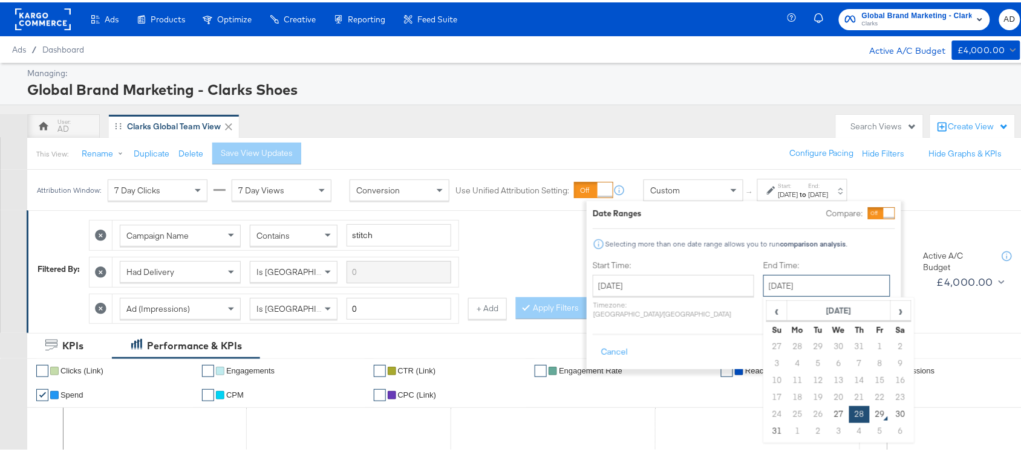
click at [775, 285] on input "[DATE]" at bounding box center [826, 284] width 127 height 22
click at [829, 412] on td "27" at bounding box center [839, 412] width 21 height 17
type input "[DATE]"
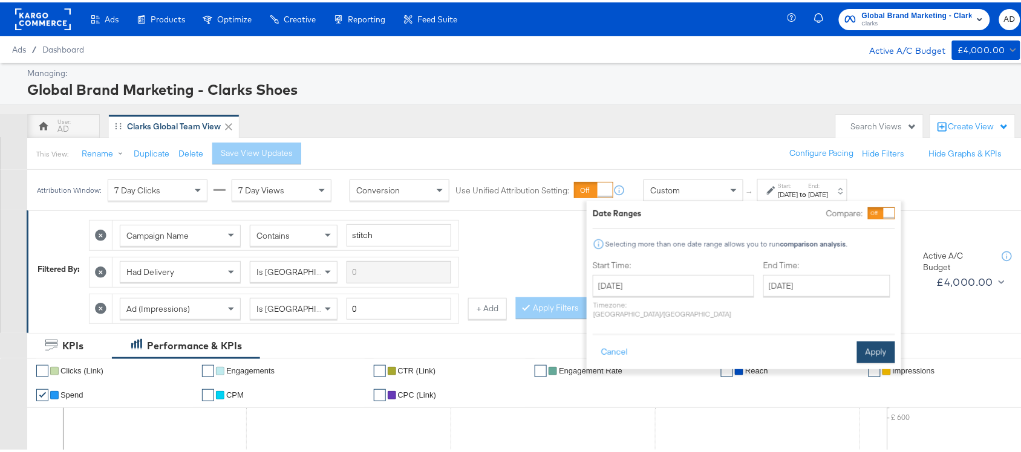
click at [875, 339] on button "Apply" at bounding box center [876, 350] width 38 height 22
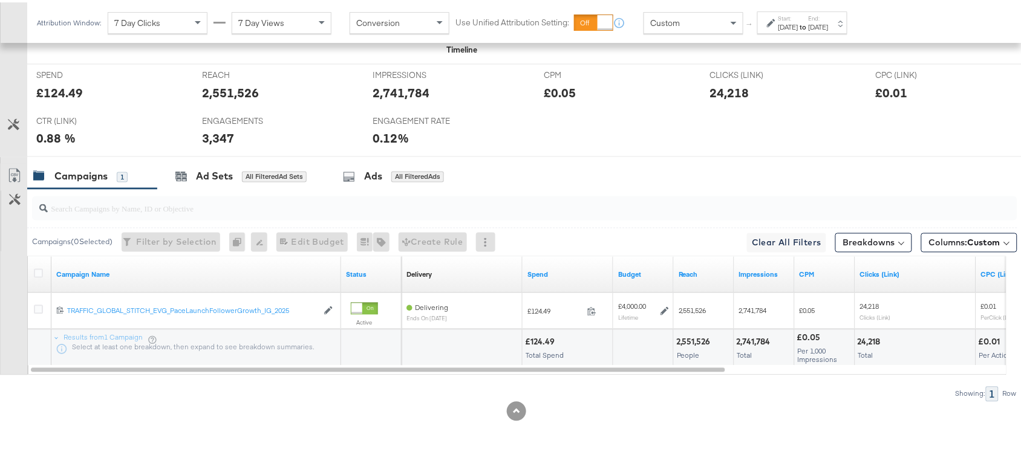
scroll to position [558, 0]
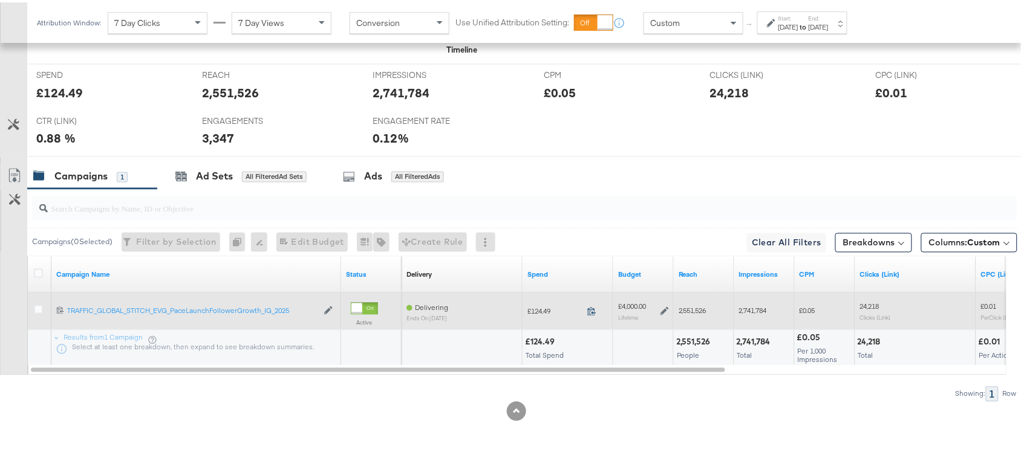
click at [594, 308] on icon at bounding box center [591, 309] width 9 height 9
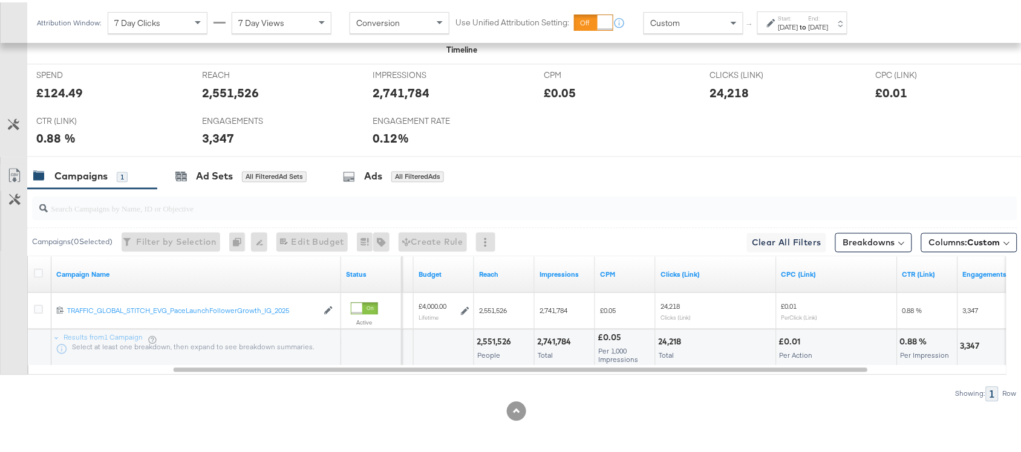
click at [499, 343] on div "2,551,526" at bounding box center [496, 339] width 38 height 11
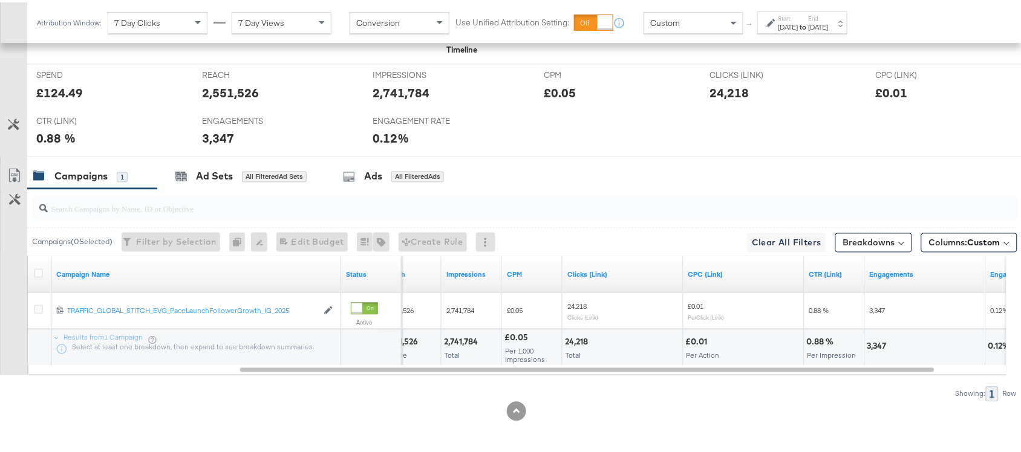
click at [467, 340] on div "2,741,784" at bounding box center [462, 339] width 37 height 11
click at [573, 334] on div "24,218" at bounding box center [578, 339] width 27 height 11
copy div "24,218"
click at [573, 334] on div "24,218" at bounding box center [578, 339] width 27 height 11
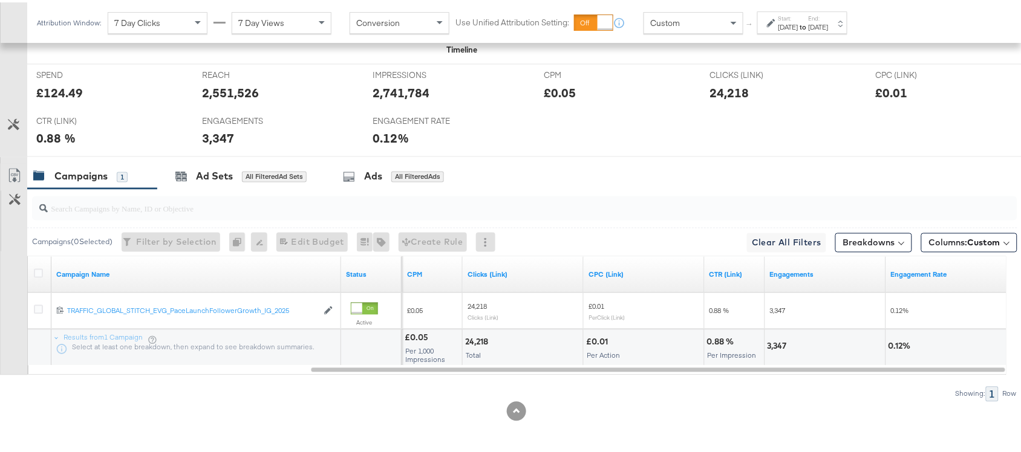
click at [778, 343] on div "3,347" at bounding box center [778, 344] width 23 height 11
click at [798, 16] on label "Start:" at bounding box center [788, 16] width 20 height 8
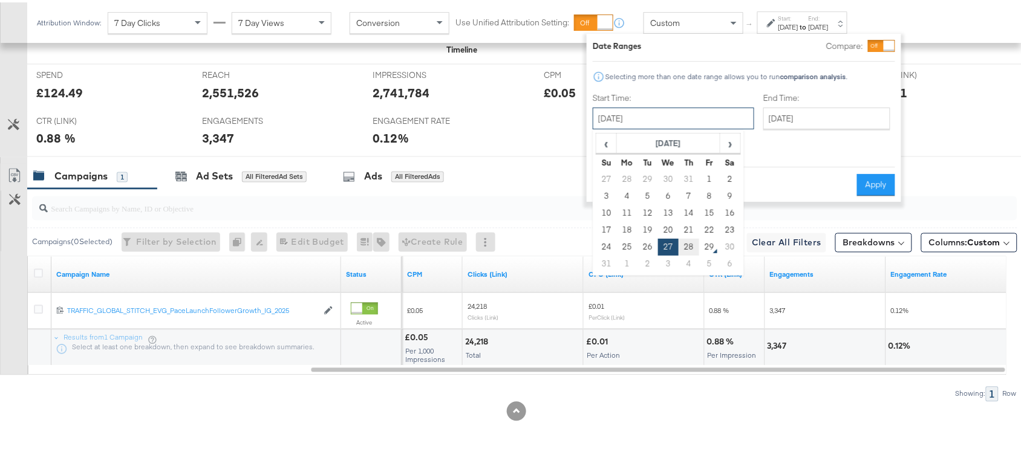
drag, startPoint x: 643, startPoint y: 114, endPoint x: 679, endPoint y: 243, distance: 133.7
click at [679, 127] on div "[DATE] ‹ [DATE] › Su Mo Tu We Th Fr Sa 27 28 29 30 31 1 2 3 4 5 6 7 8 9 10 11 1…" at bounding box center [673, 116] width 161 height 22
click at [679, 243] on td "28" at bounding box center [689, 244] width 21 height 17
type input "[DATE]"
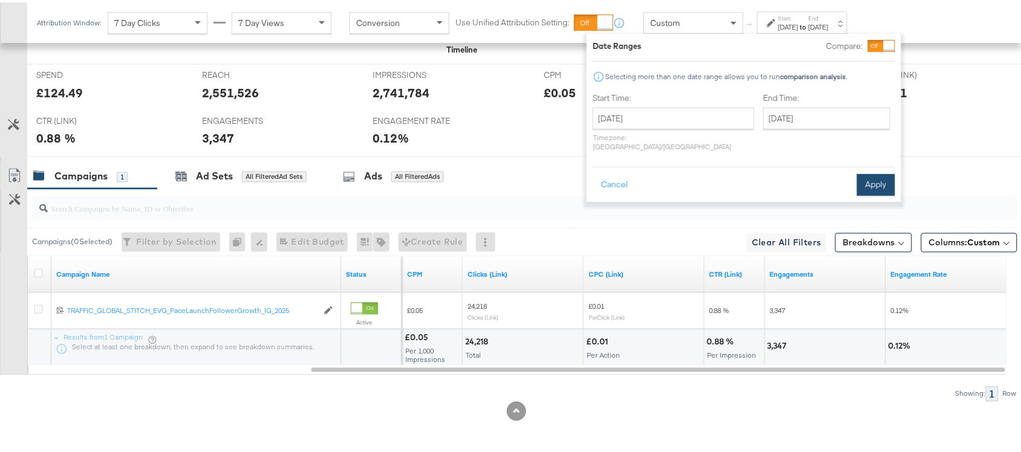
click at [874, 172] on button "Apply" at bounding box center [876, 183] width 38 height 22
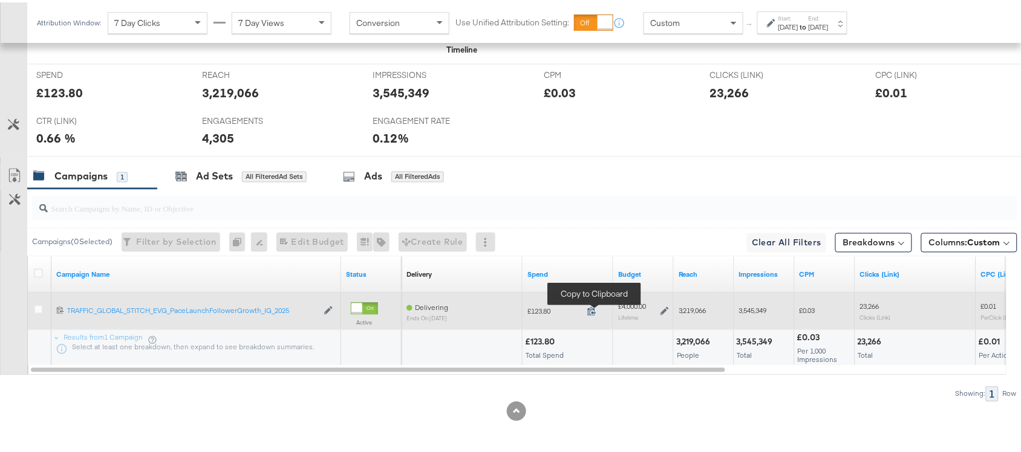
click at [593, 305] on icon at bounding box center [591, 309] width 9 height 9
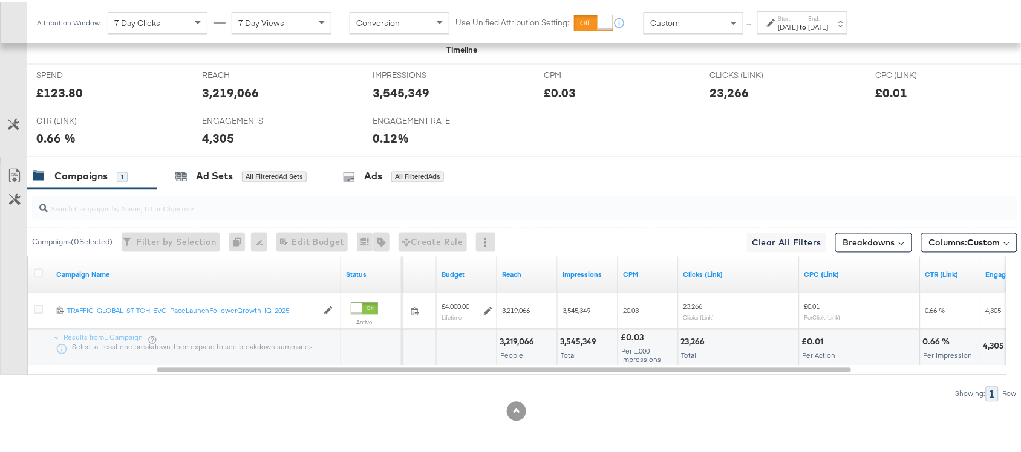
click at [515, 340] on div "3,219,066" at bounding box center [519, 339] width 38 height 11
click at [518, 339] on div "3,219,066" at bounding box center [519, 339] width 38 height 11
click at [587, 346] on div "3,545,349 Total" at bounding box center [588, 346] width 60 height 36
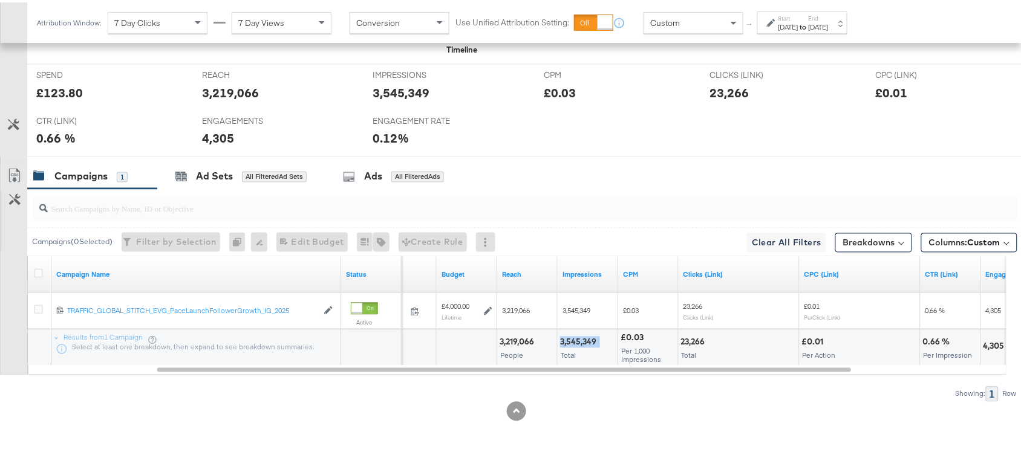
click at [587, 346] on div "3,545,349 Total" at bounding box center [588, 346] width 60 height 36
copy div "3,545,349"
click at [587, 346] on div "3,545,349 Total" at bounding box center [588, 346] width 60 height 36
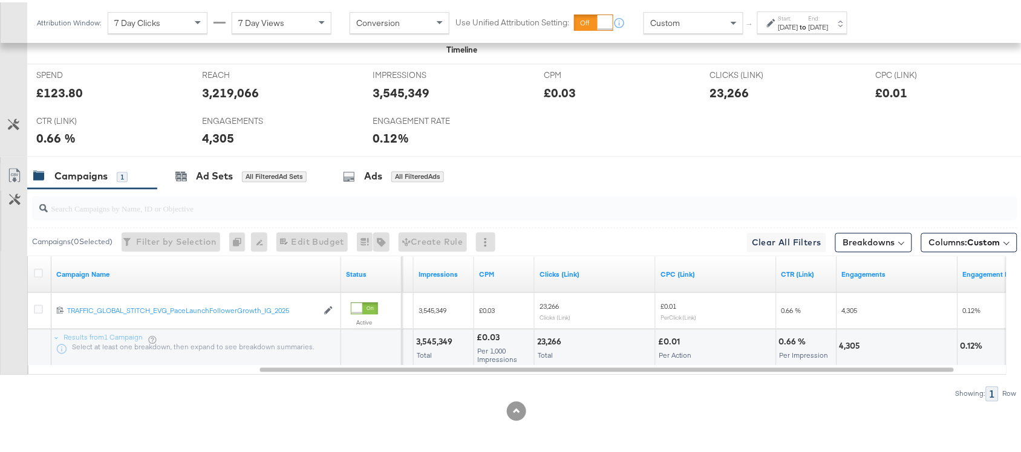
click at [549, 339] on div "23,266" at bounding box center [551, 339] width 28 height 11
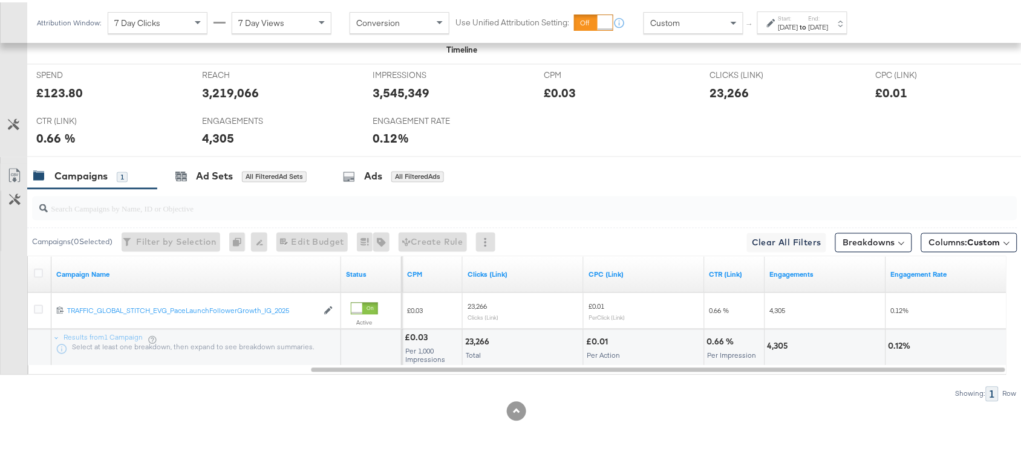
click at [775, 345] on div "4,305" at bounding box center [779, 344] width 25 height 11
